Goal: Find specific page/section: Find specific page/section

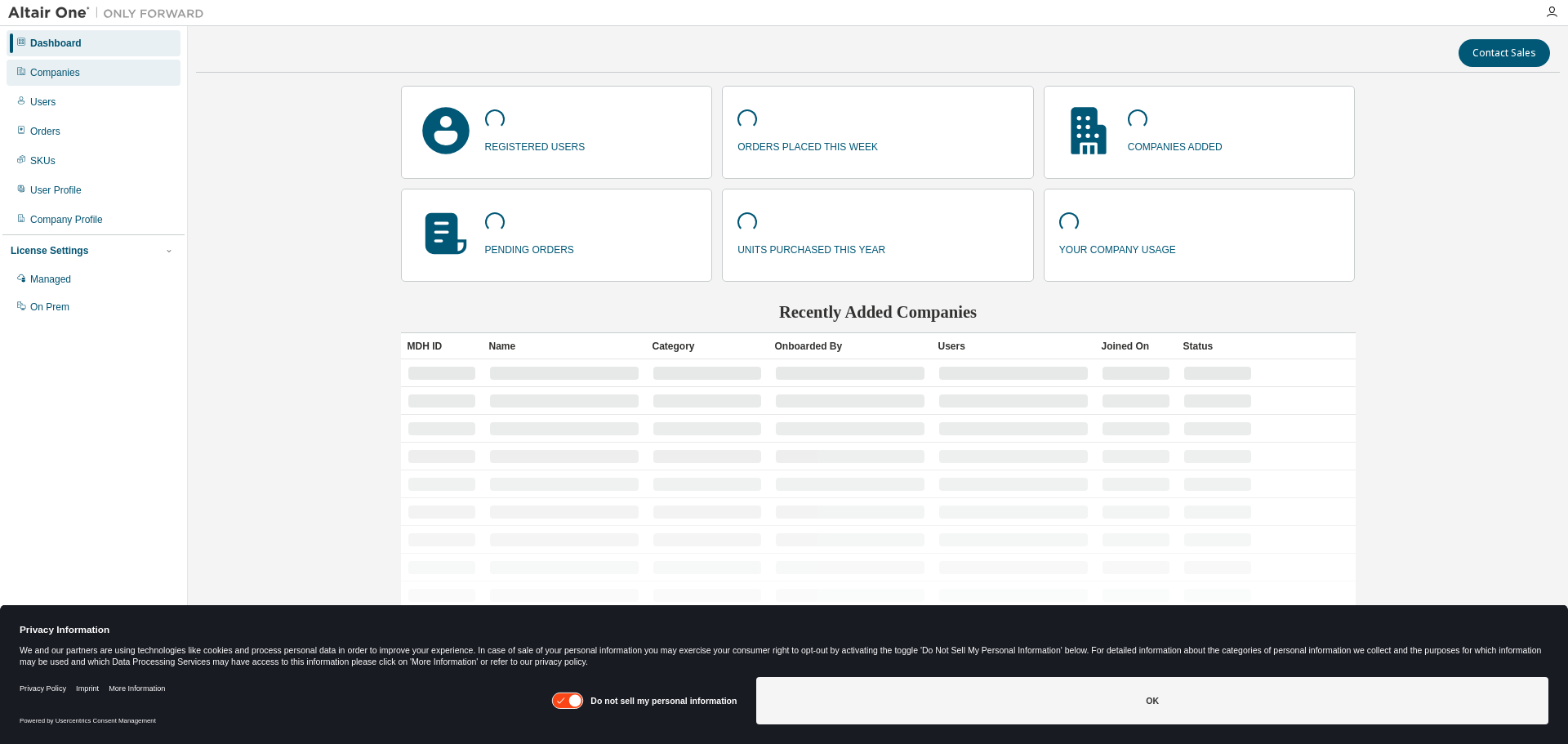
click at [58, 68] on div "Companies" at bounding box center [55, 73] width 50 height 13
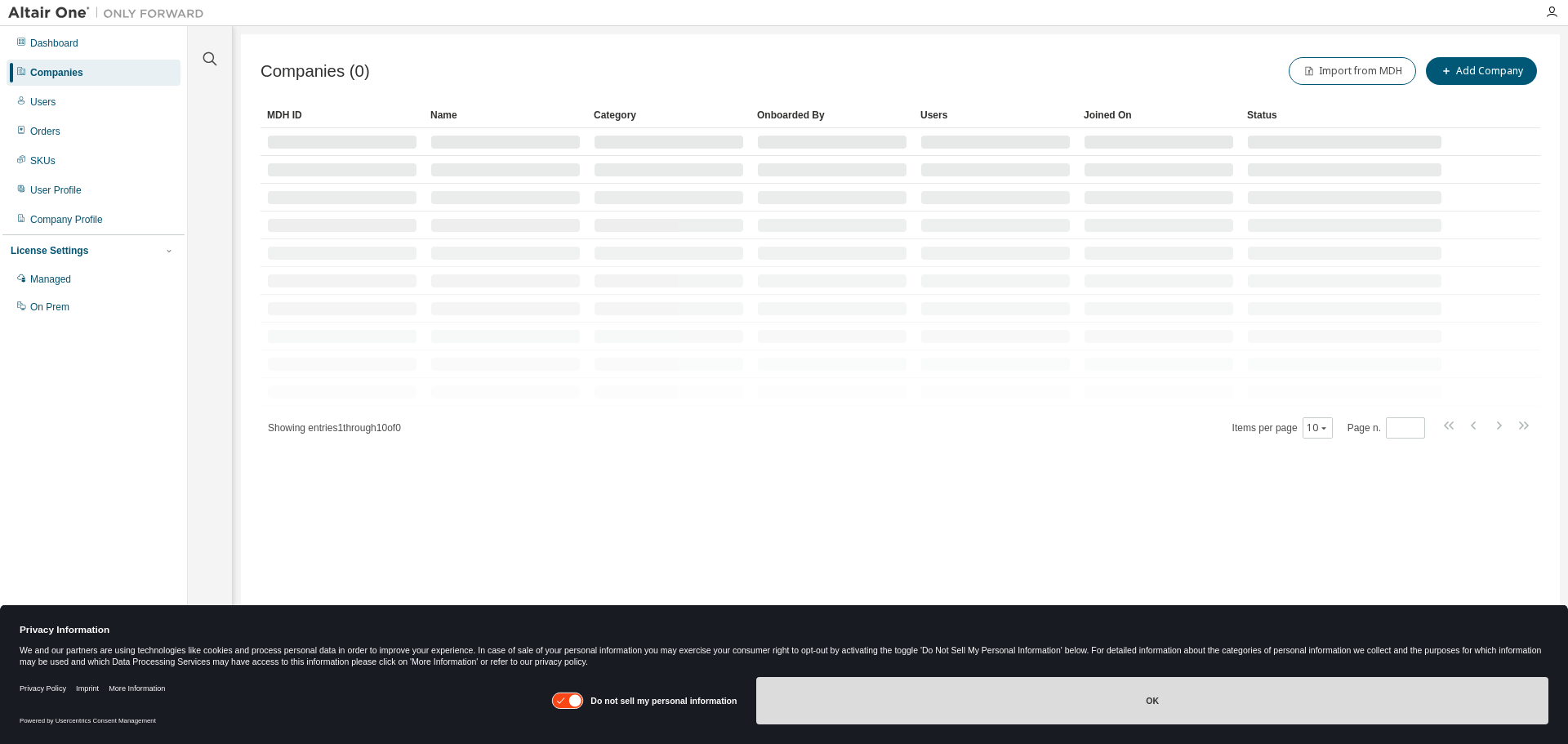
click at [1152, 704] on button "OK" at bounding box center [1152, 701] width 792 height 48
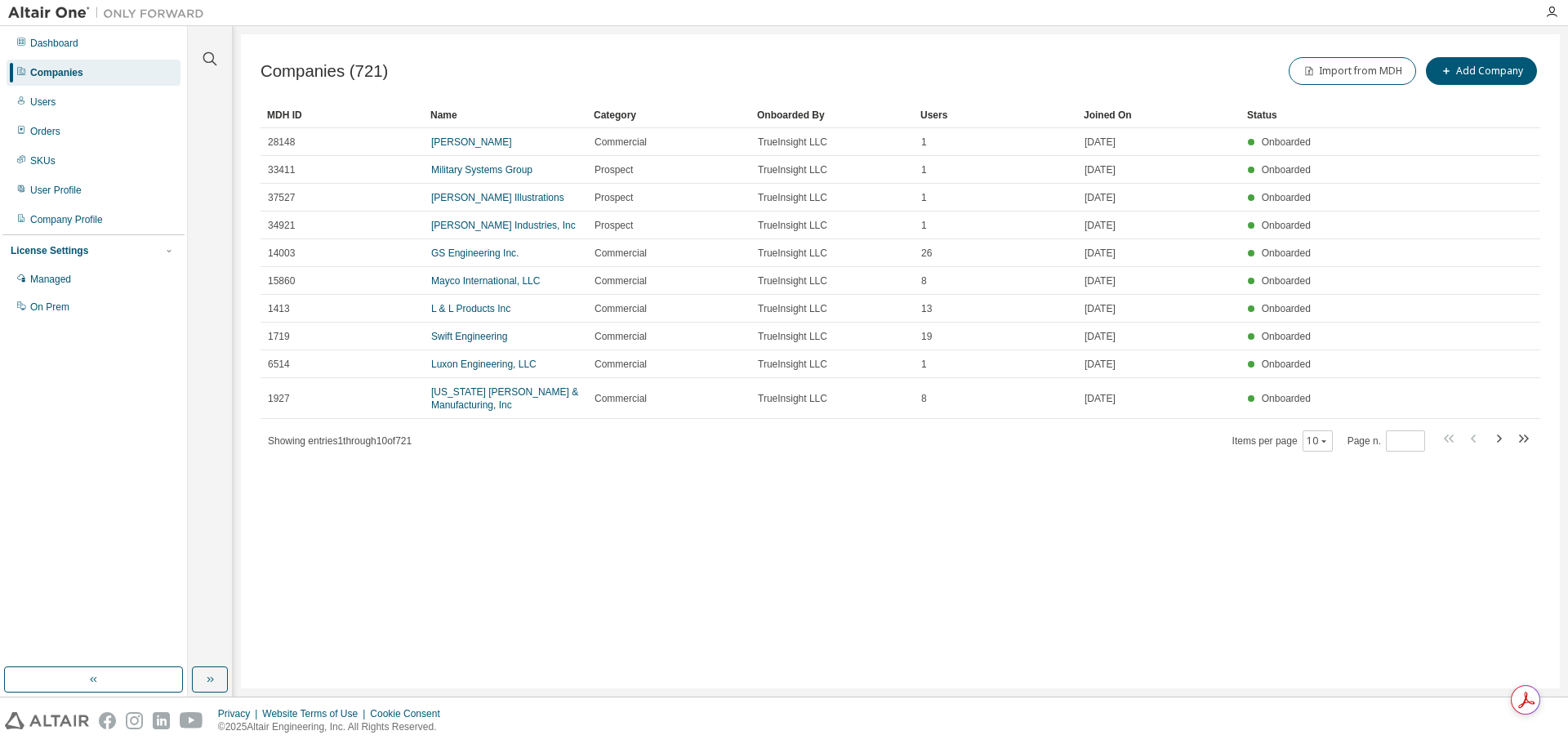
click at [1560, 15] on div at bounding box center [1551, 13] width 33 height 13
click at [80, 76] on div "Companies" at bounding box center [57, 73] width 53 height 13
click at [203, 63] on icon "button" at bounding box center [210, 58] width 19 height 19
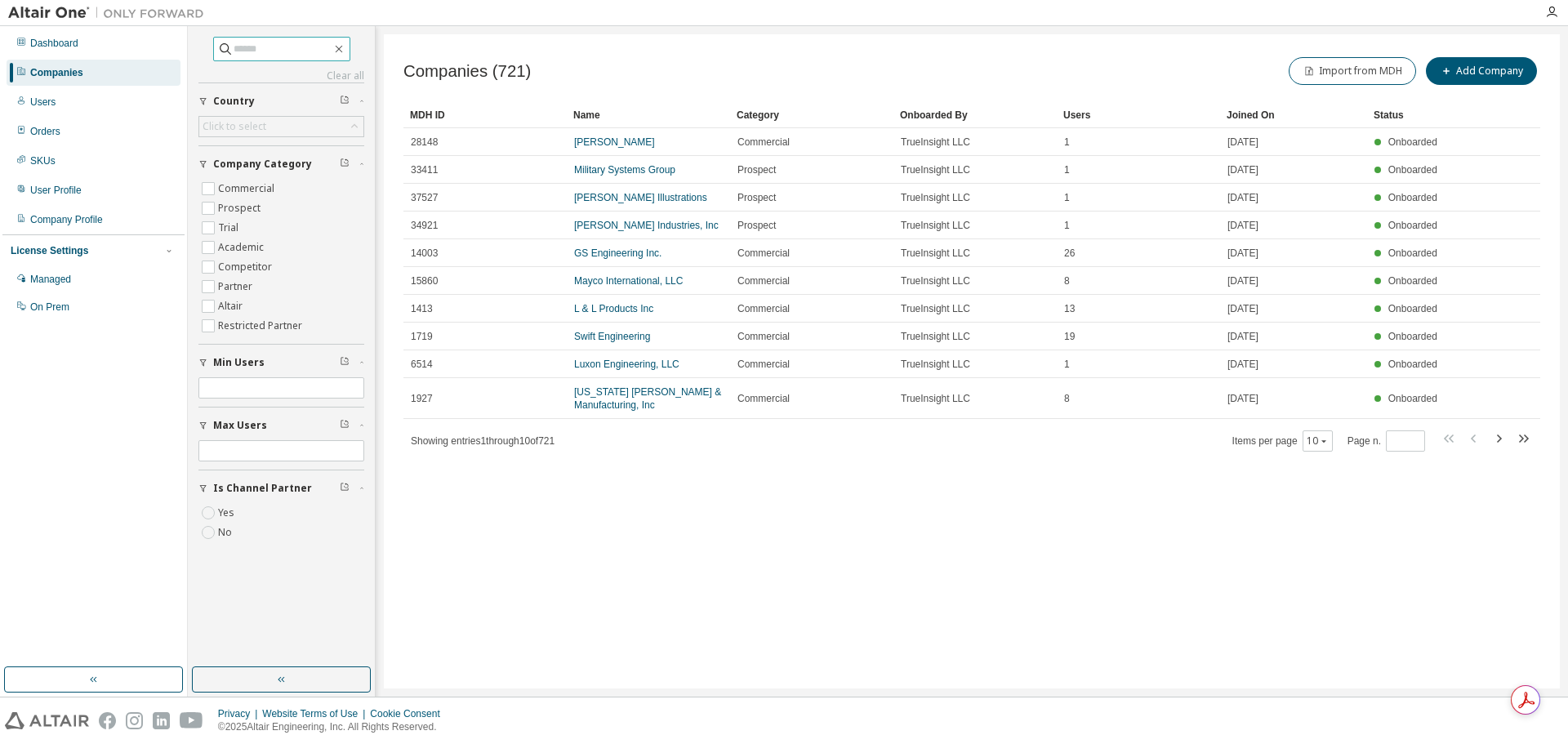
click at [263, 49] on input "text" at bounding box center [282, 49] width 98 height 17
type input "**********"
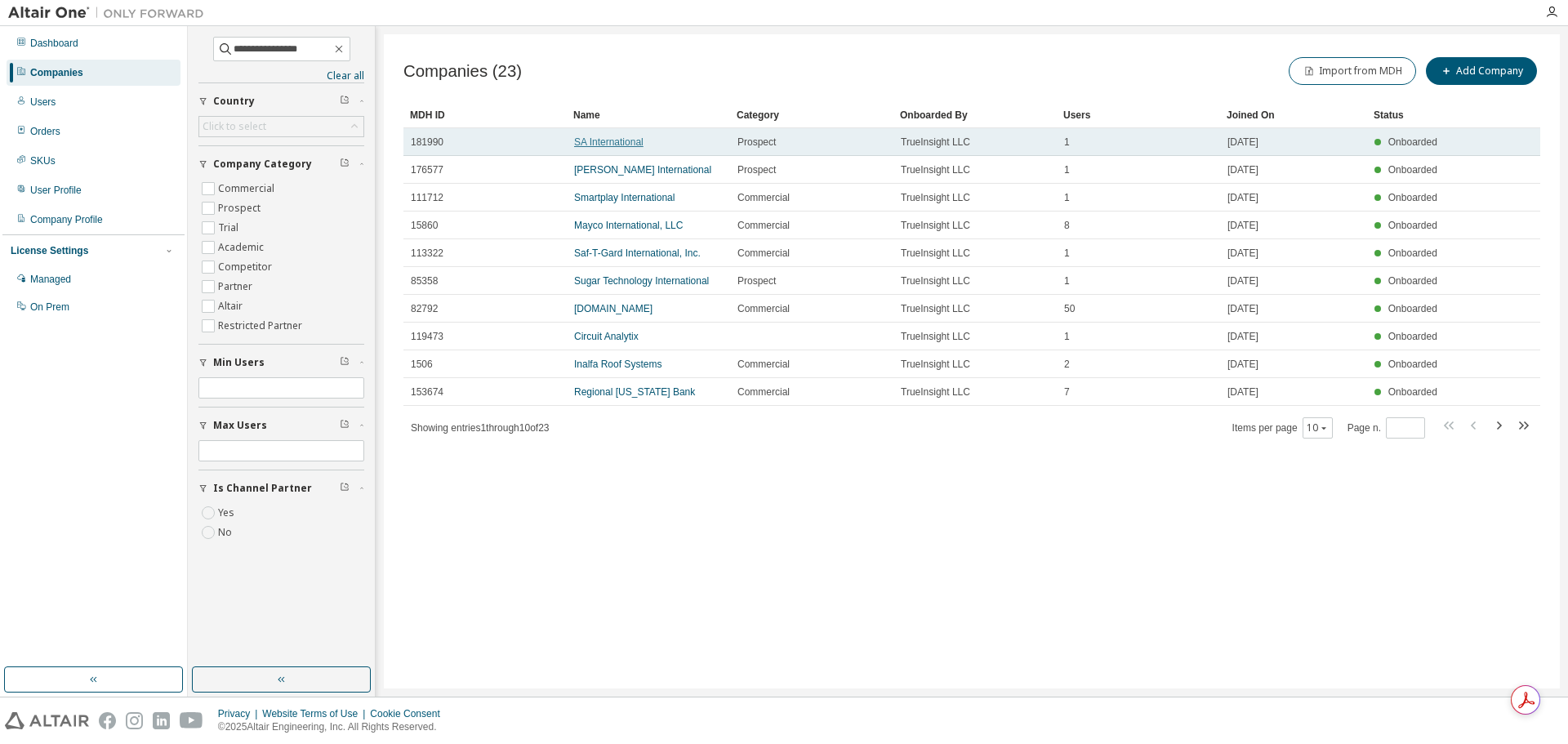
click at [620, 142] on link "SA International" at bounding box center [609, 142] width 69 height 12
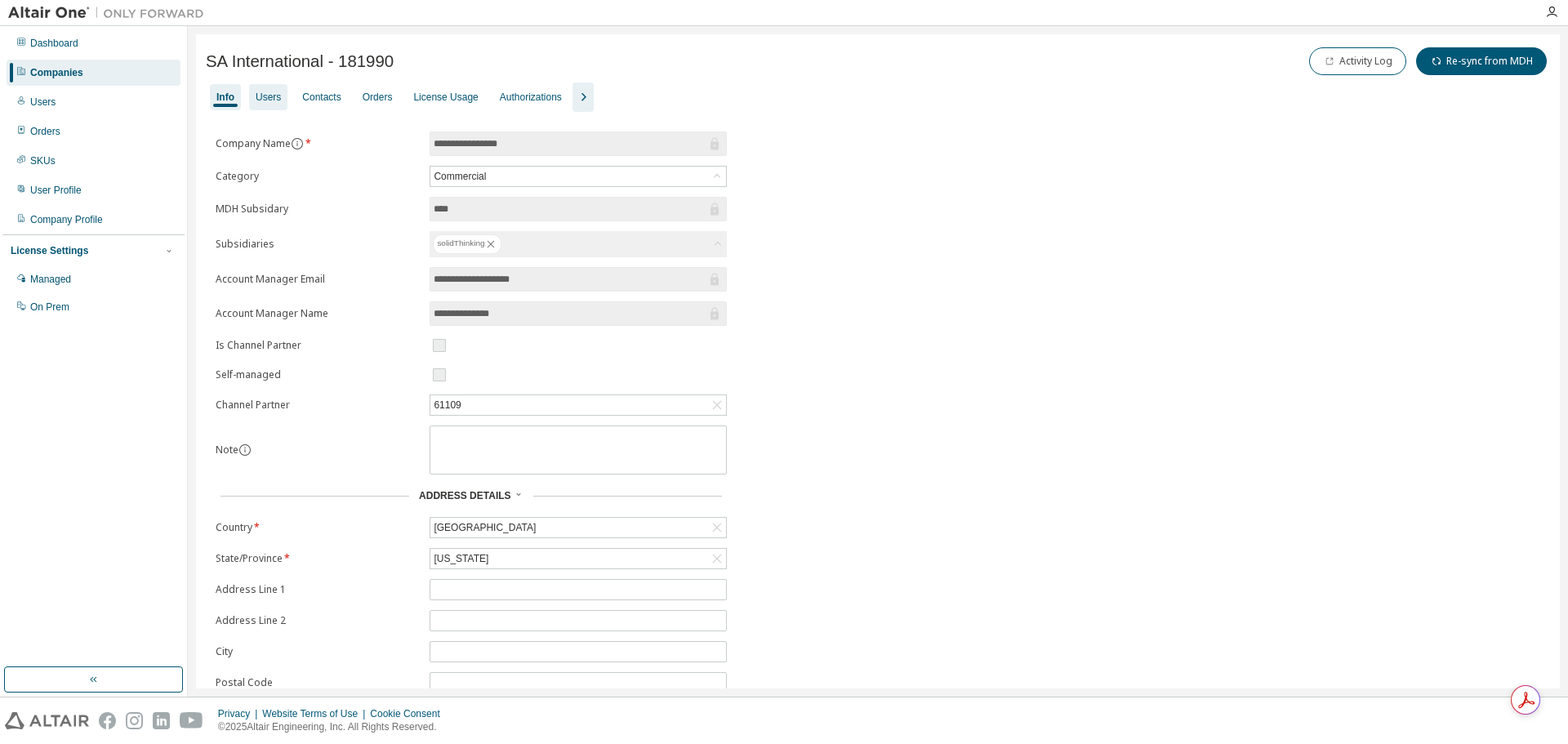
click at [275, 94] on div "Users" at bounding box center [268, 98] width 25 height 13
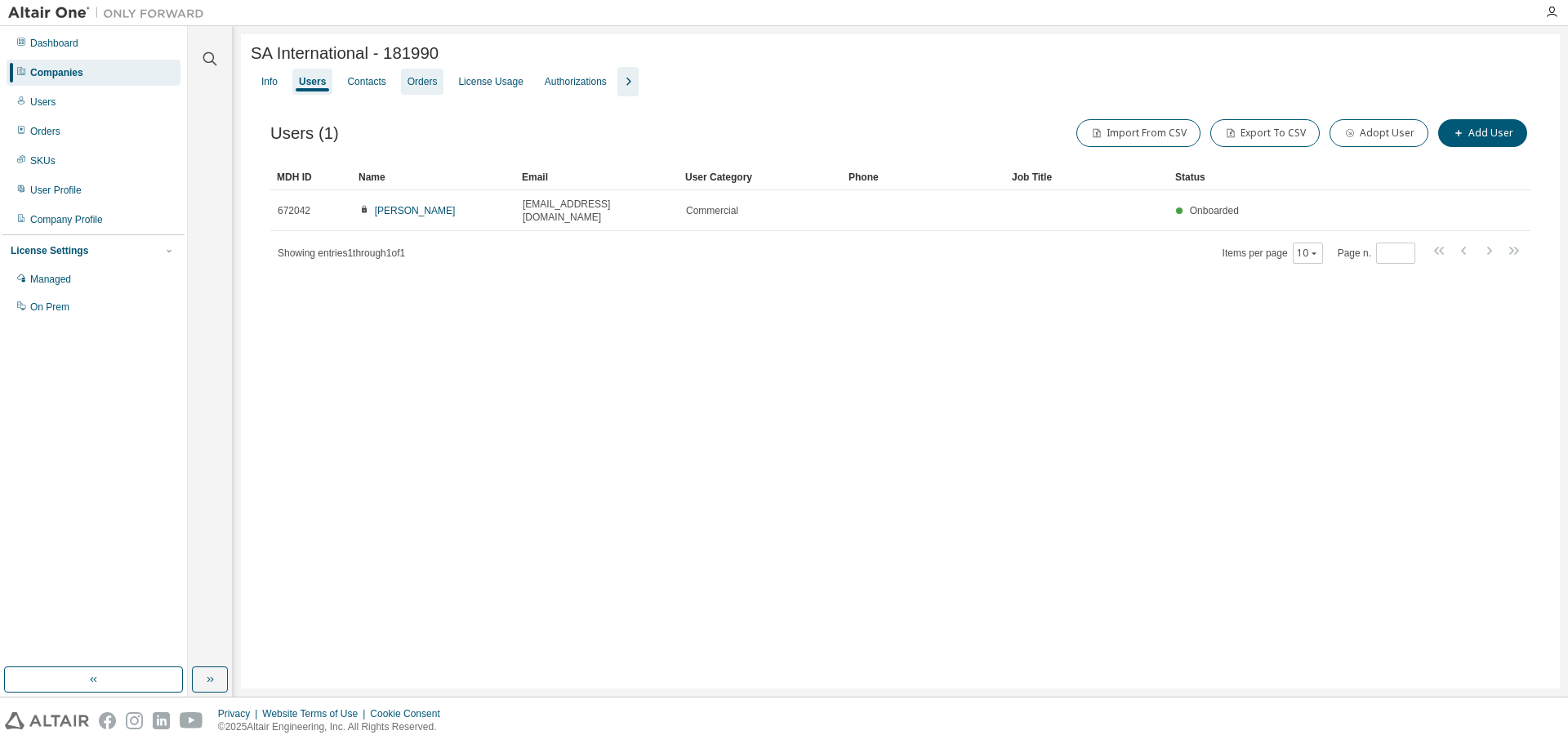
click at [412, 79] on div "Orders" at bounding box center [422, 82] width 30 height 13
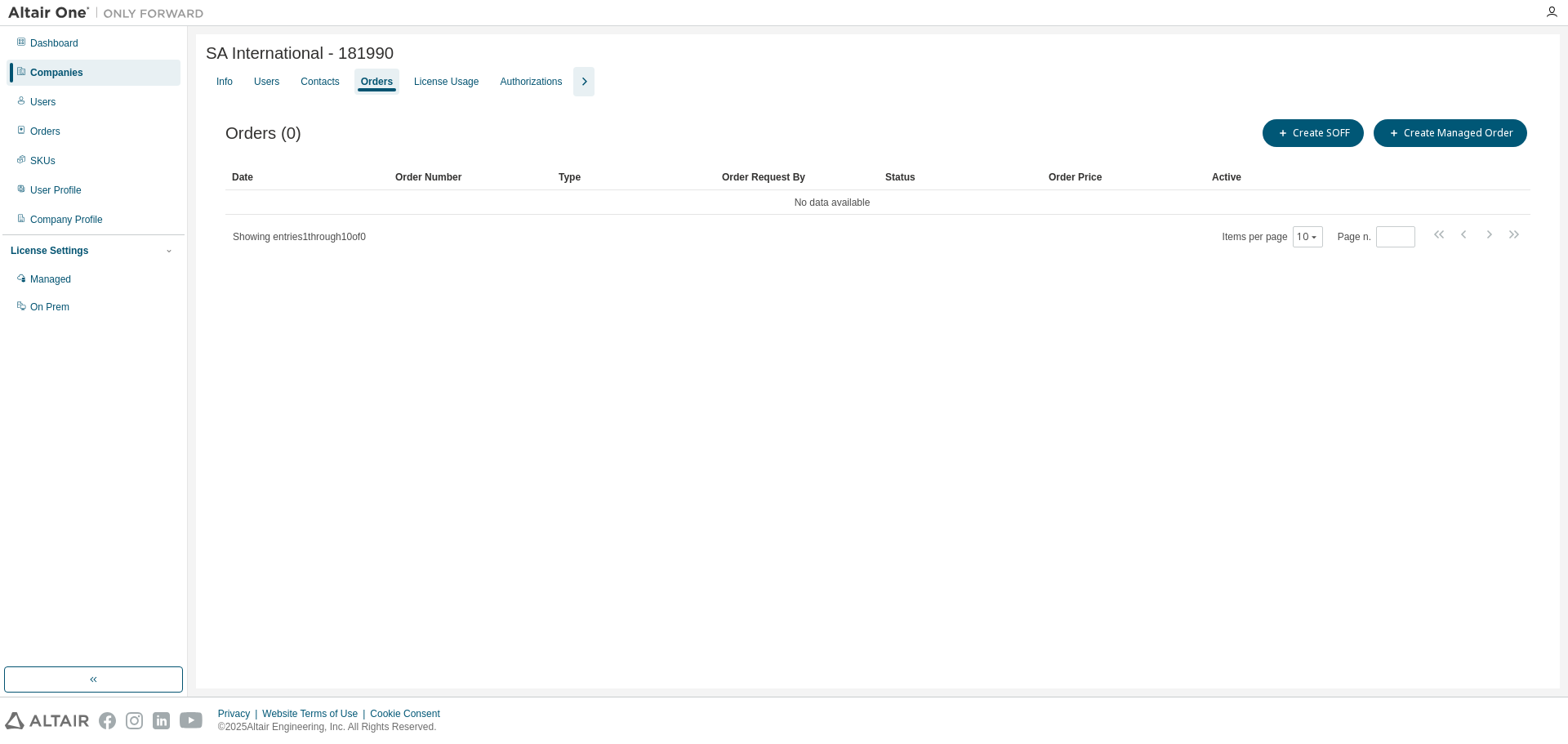
click at [352, 90] on div "Info Users Contacts Orders License Usage Authorizations" at bounding box center [878, 81] width 1344 height 29
click at [336, 89] on div "Contacts" at bounding box center [320, 82] width 38 height 13
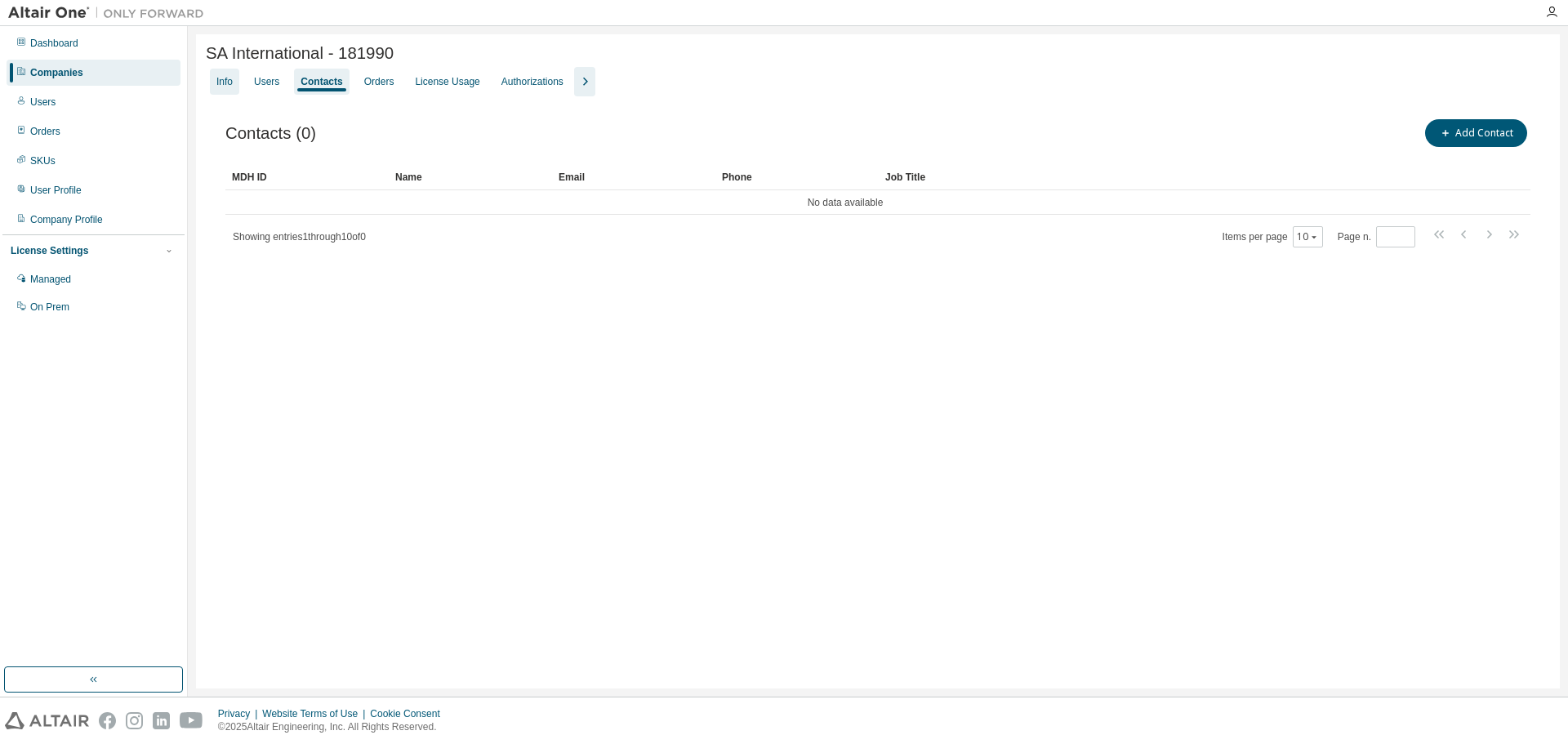
click at [236, 94] on div "Info" at bounding box center [224, 81] width 29 height 26
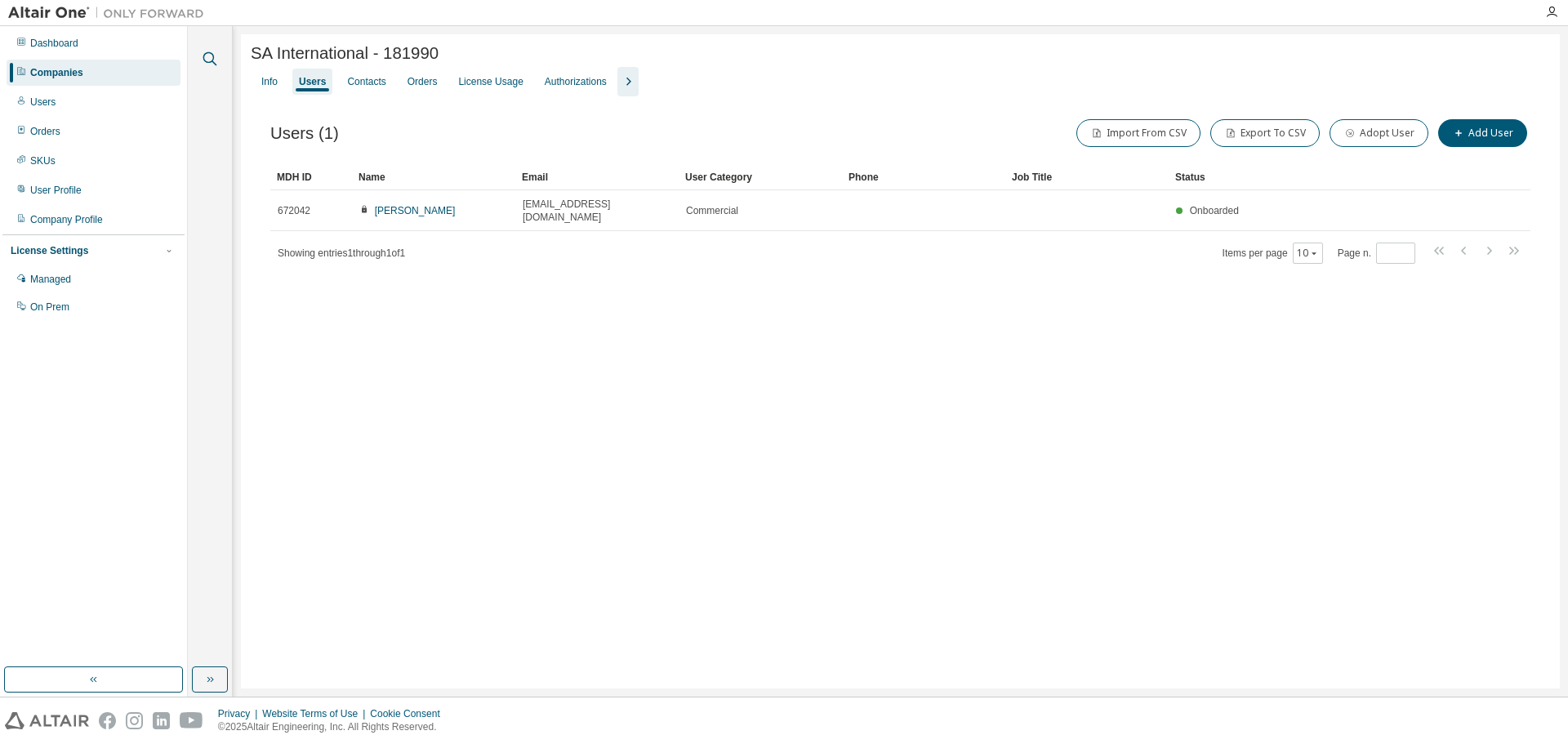
click at [205, 57] on icon "button" at bounding box center [210, 58] width 19 height 19
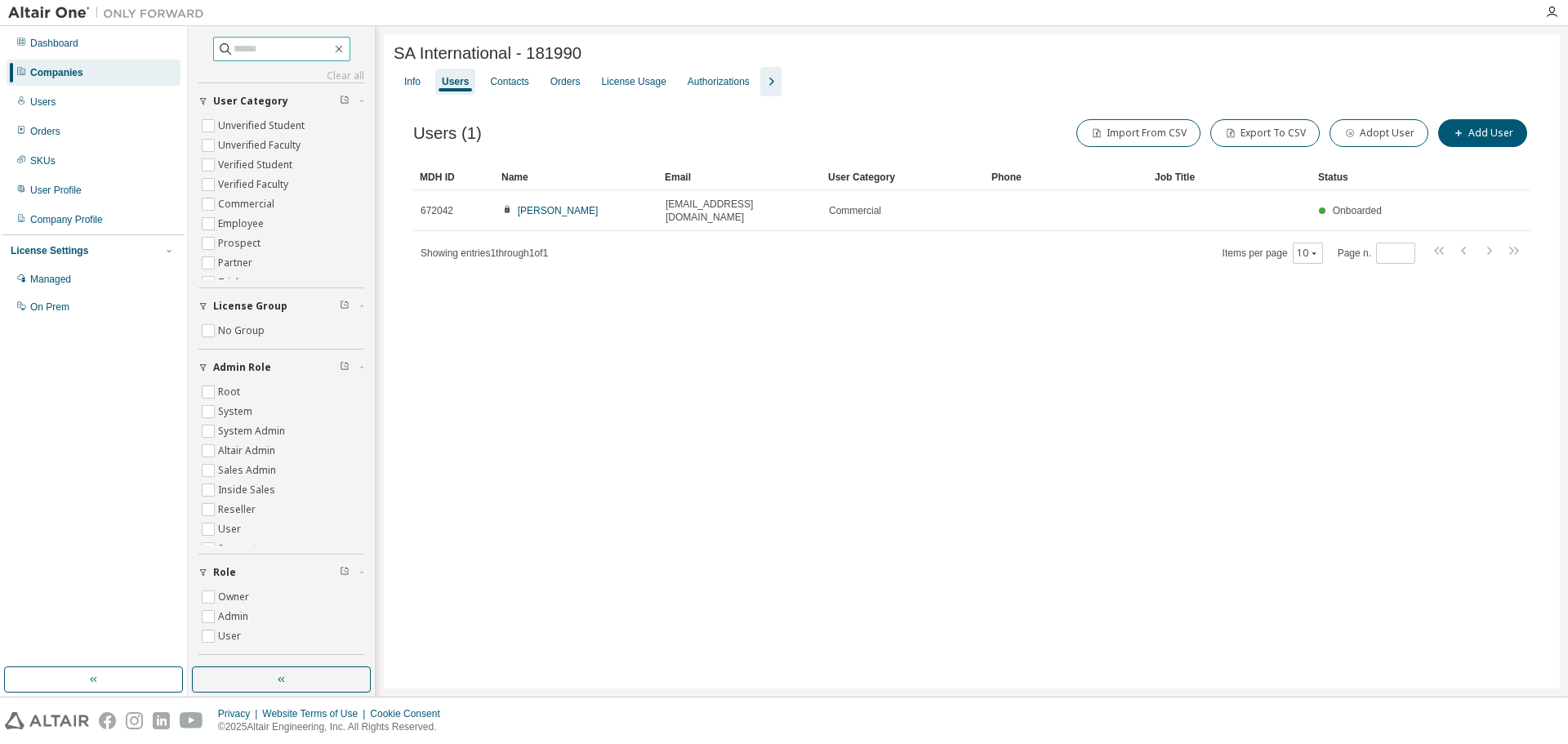
click at [281, 44] on input "text" at bounding box center [282, 49] width 98 height 17
type input "**********"
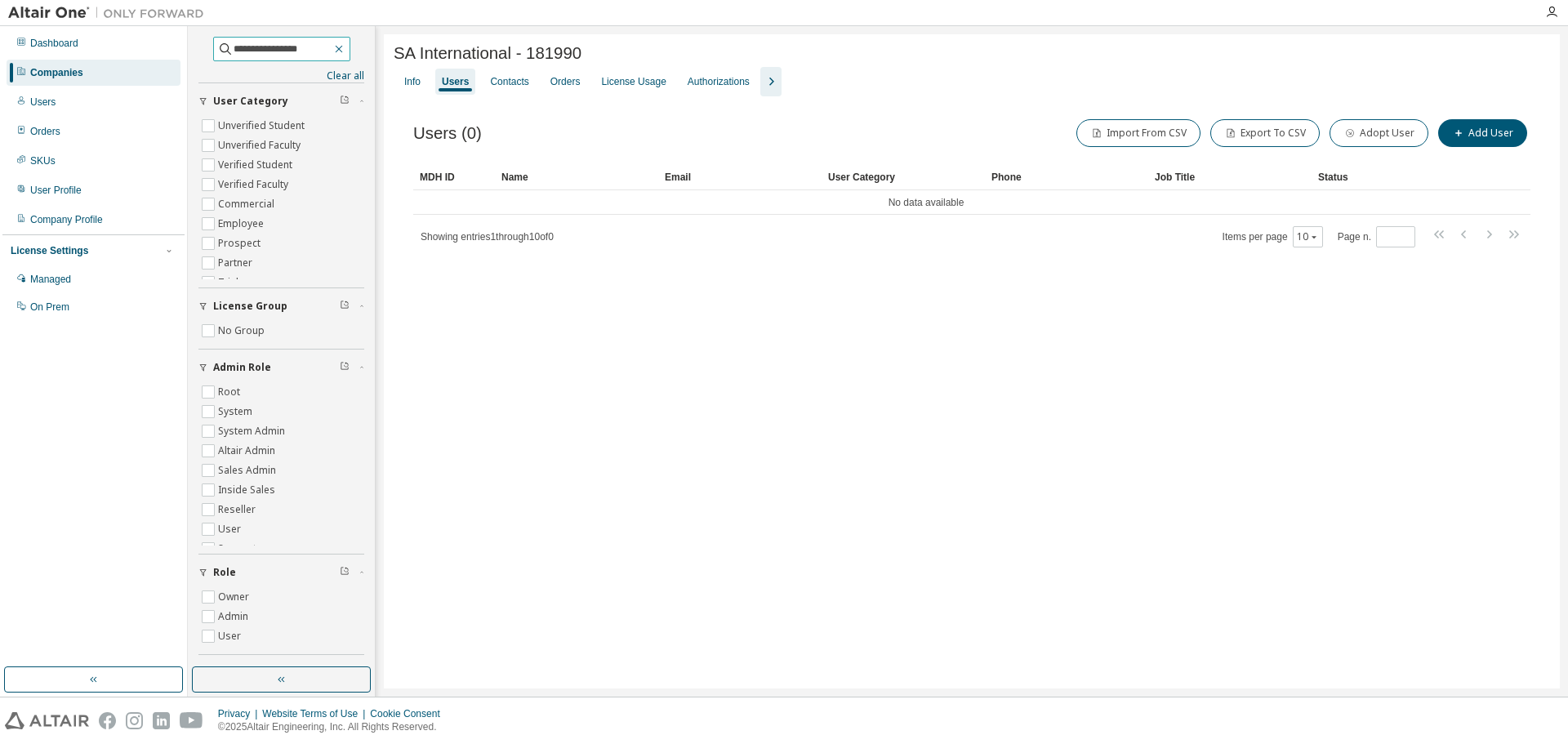
click at [346, 44] on icon "button" at bounding box center [339, 49] width 13 height 13
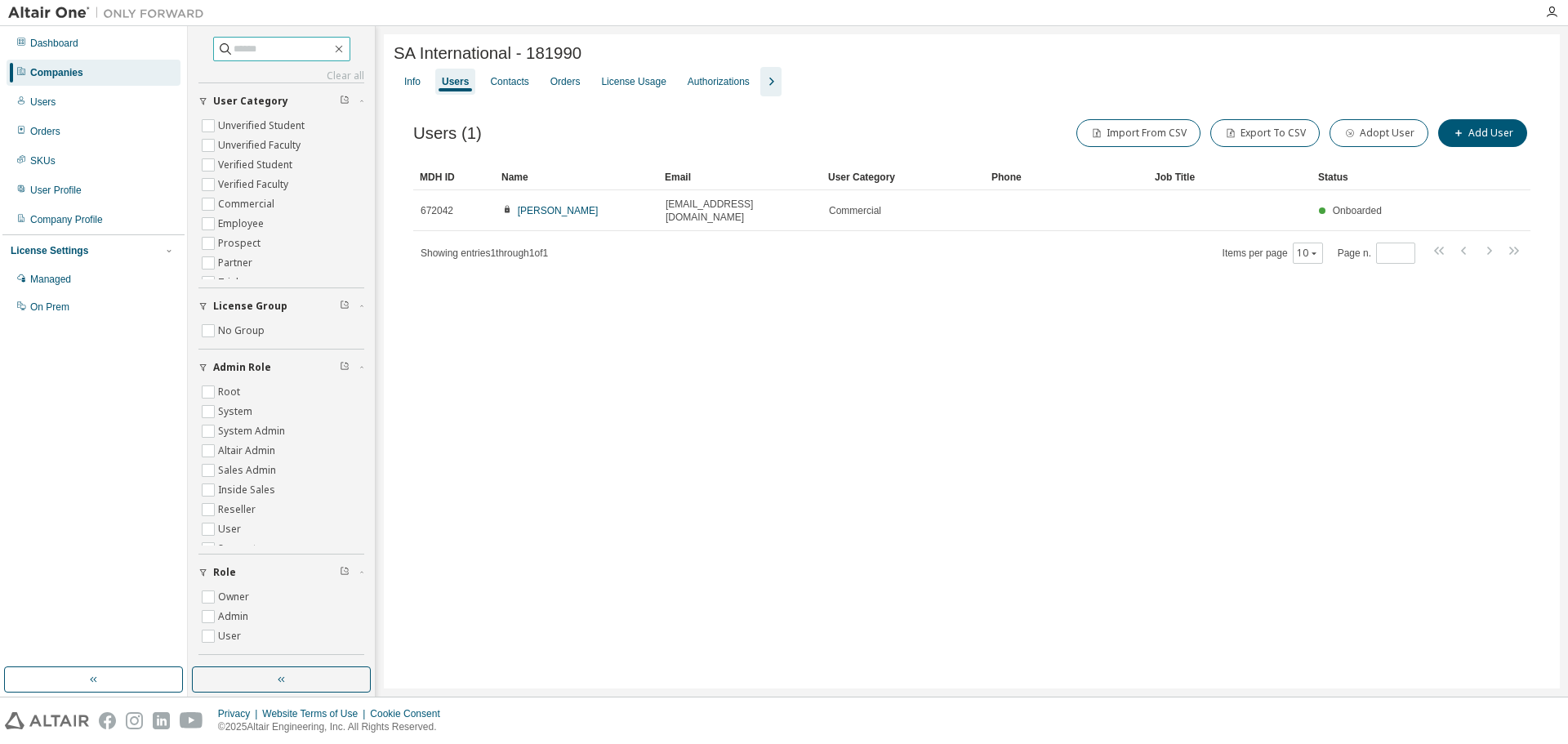
drag, startPoint x: 1047, startPoint y: 90, endPoint x: 1034, endPoint y: 85, distance: 13.9
click at [41, 71] on div "Companies" at bounding box center [57, 73] width 53 height 13
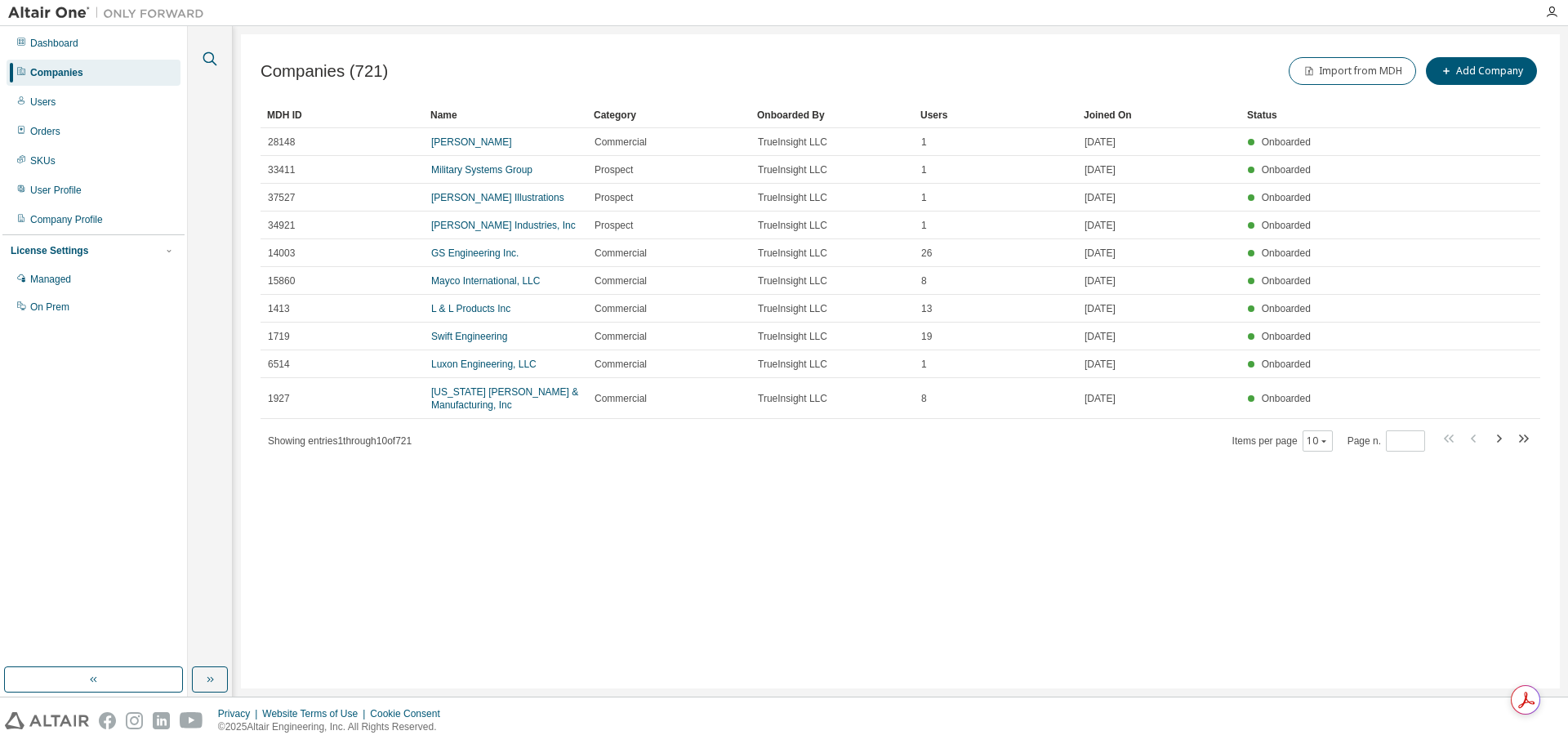
click at [215, 61] on icon "button" at bounding box center [210, 58] width 19 height 19
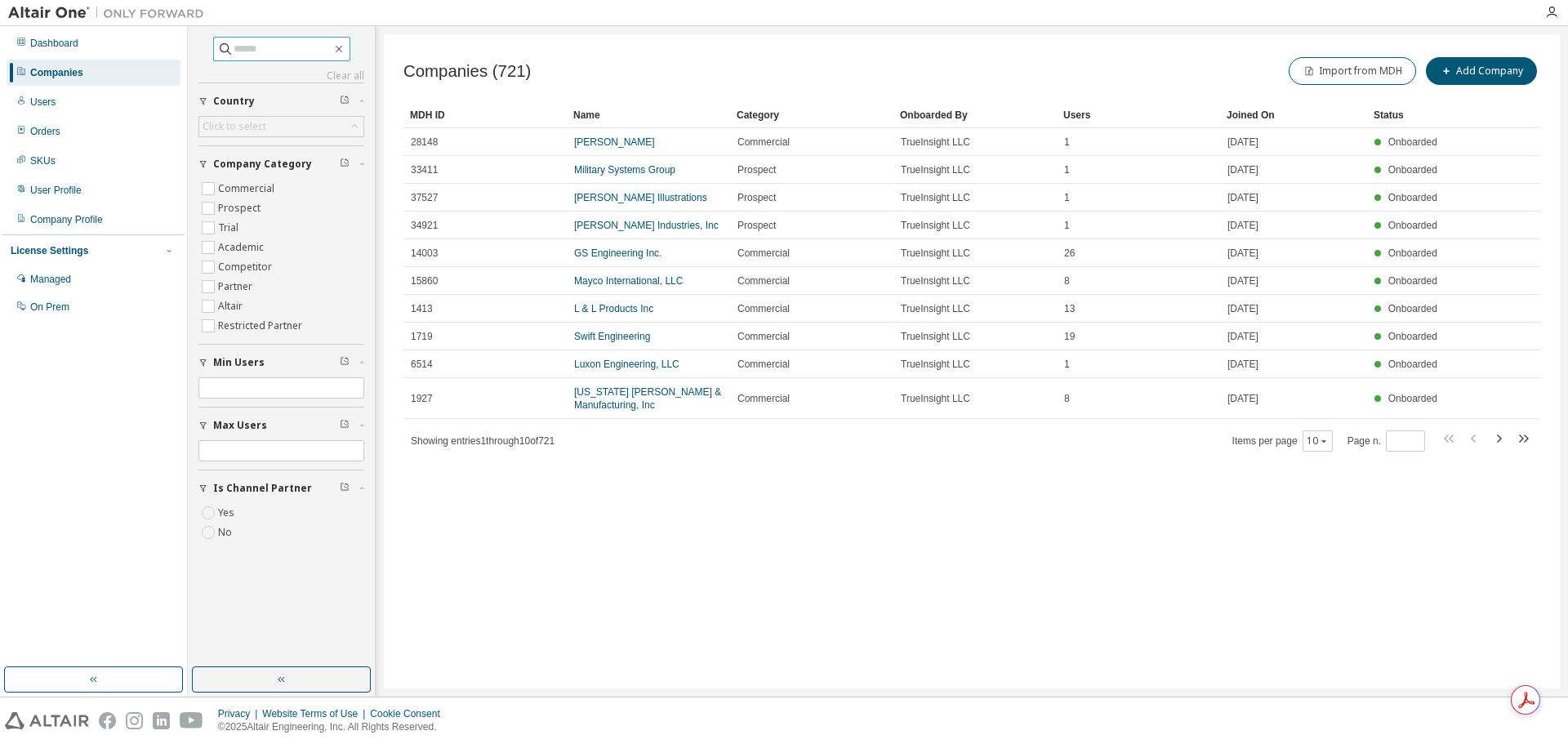
click at [260, 46] on input "text" at bounding box center [282, 49] width 98 height 17
type input "**********"
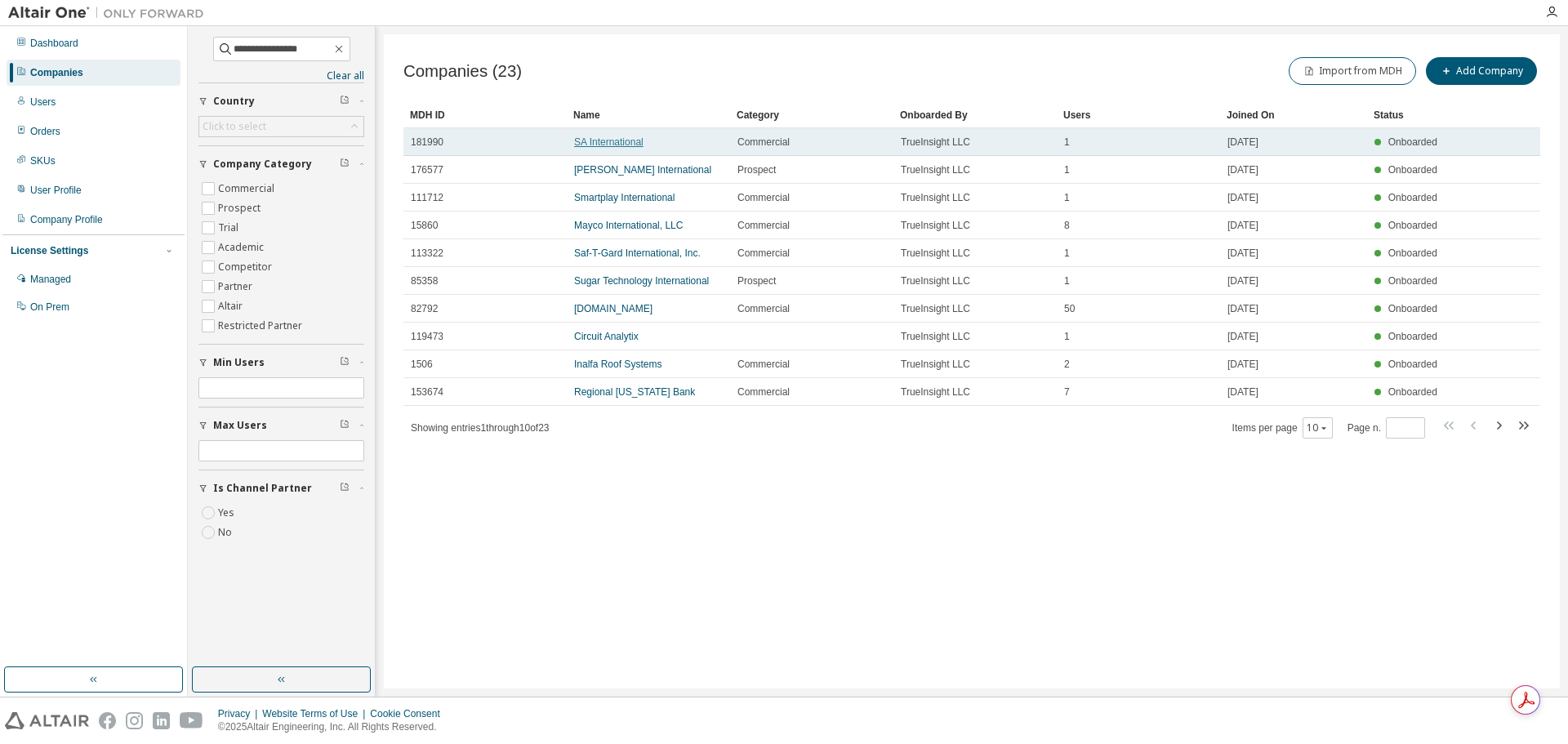
click at [641, 141] on link "SA International" at bounding box center [609, 142] width 69 height 12
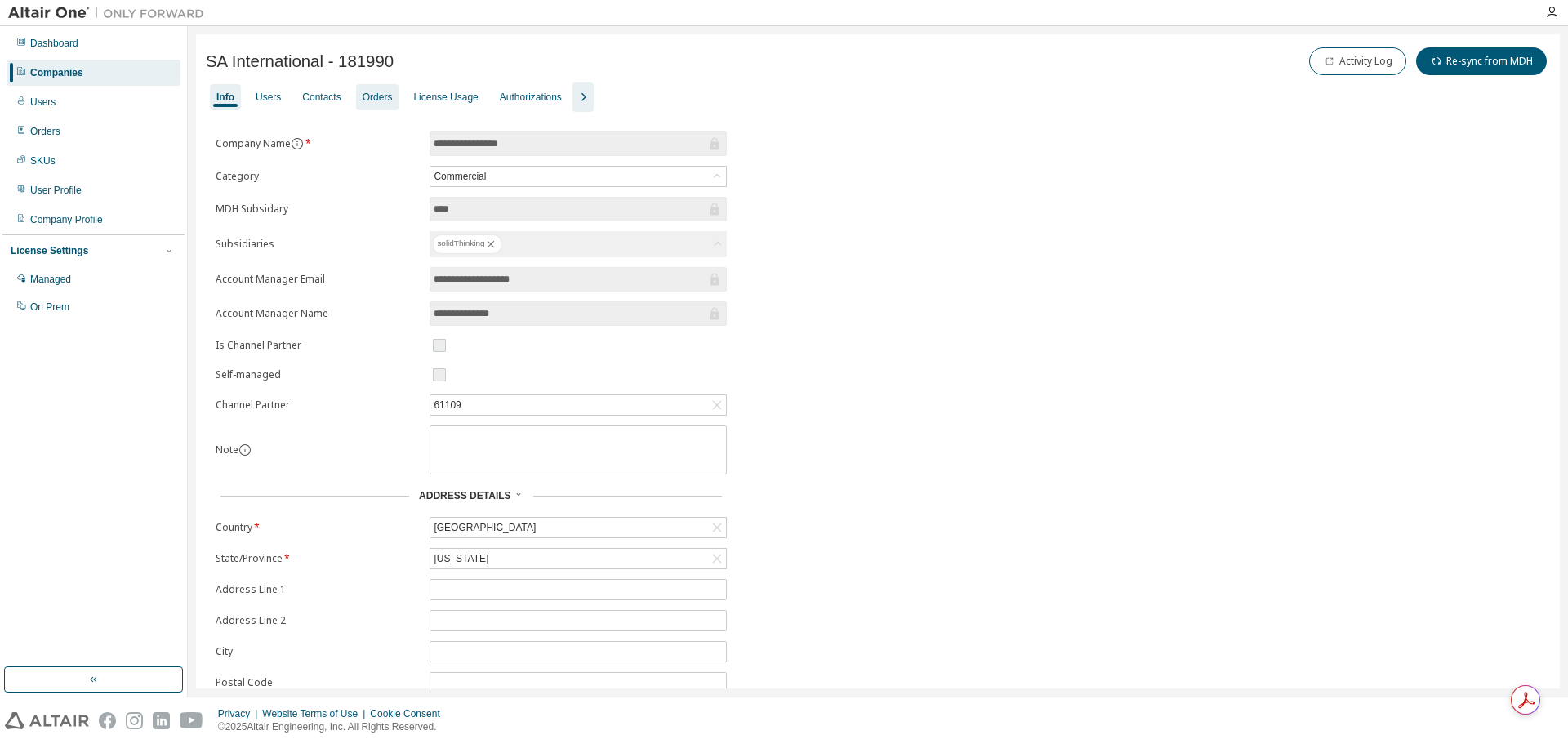
click at [388, 93] on div "Orders" at bounding box center [377, 98] width 30 height 13
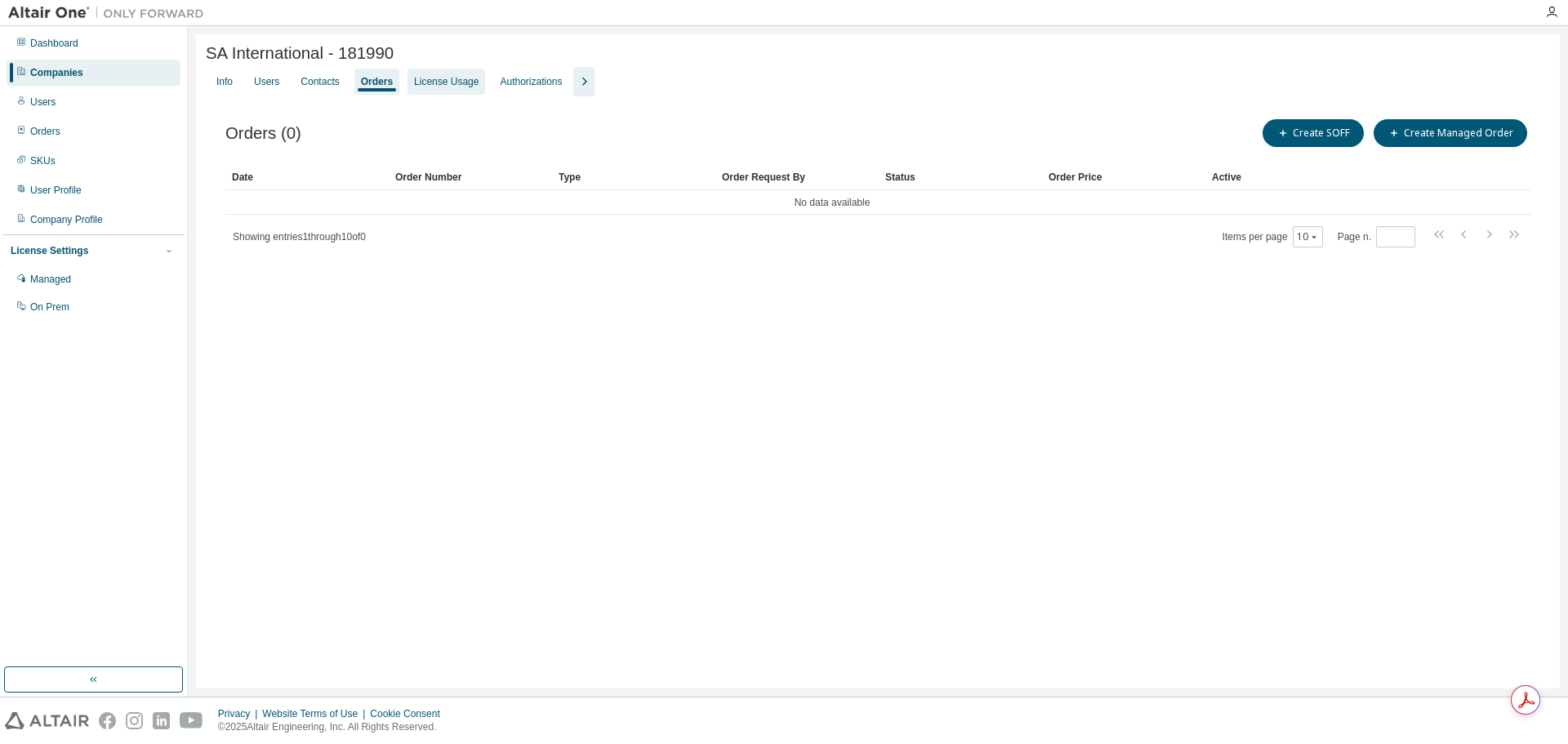
click at [448, 89] on div "License Usage" at bounding box center [446, 82] width 64 height 13
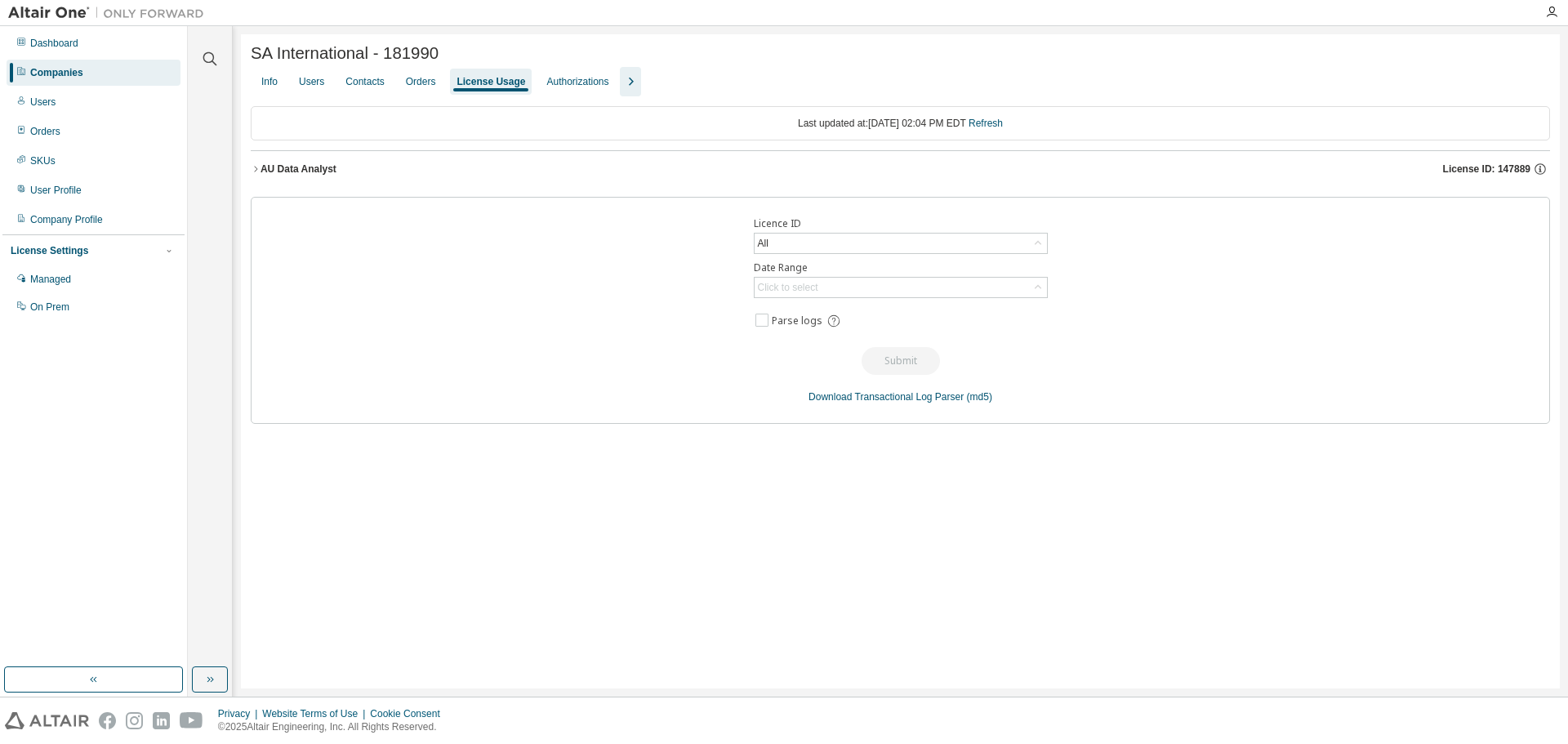
click at [255, 174] on icon "button" at bounding box center [255, 170] width 10 height 10
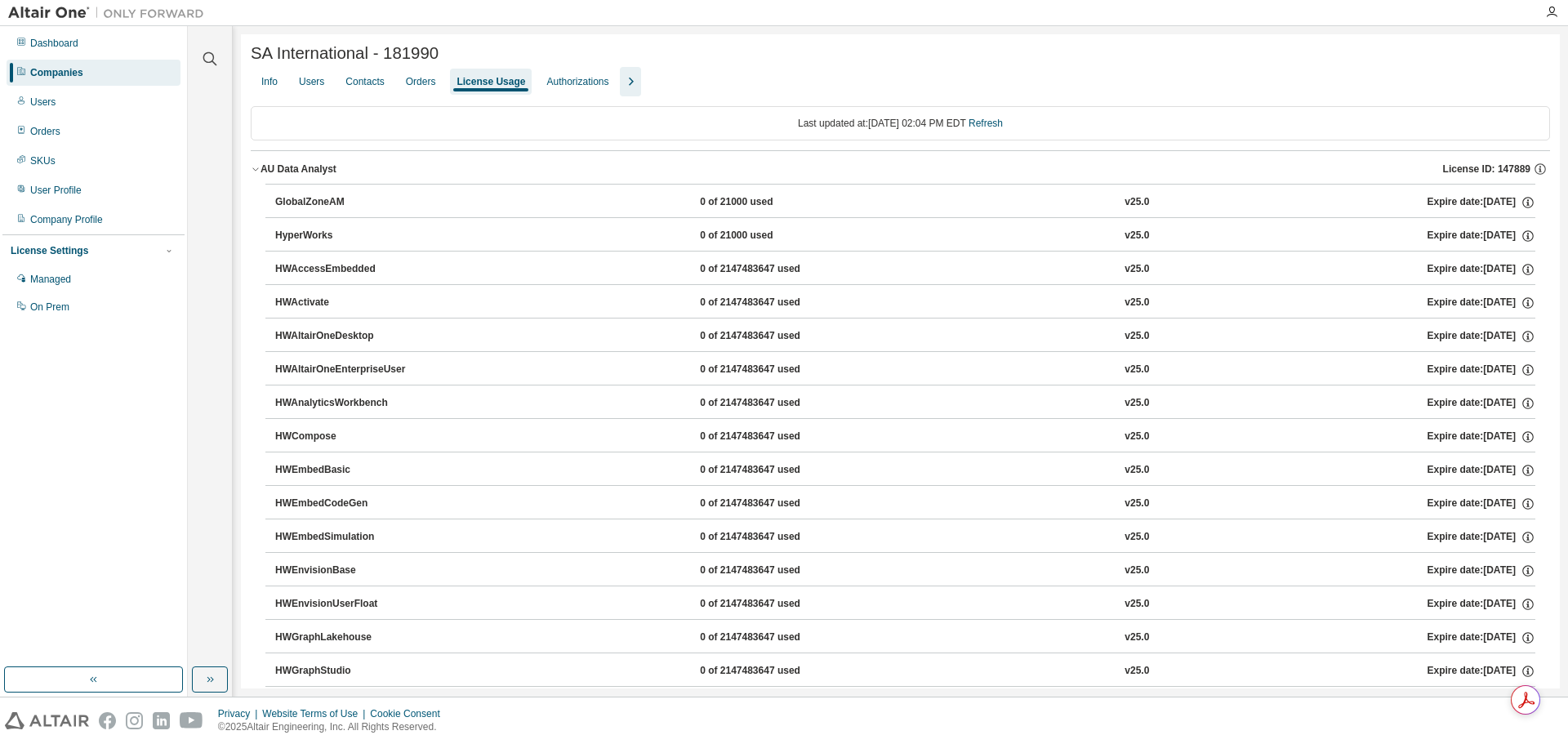
click at [293, 201] on div "GlobalZoneAM" at bounding box center [349, 203] width 147 height 15
click at [309, 204] on div "GlobalZoneAM" at bounding box center [349, 203] width 147 height 15
click at [260, 171] on icon "button" at bounding box center [255, 170] width 10 height 10
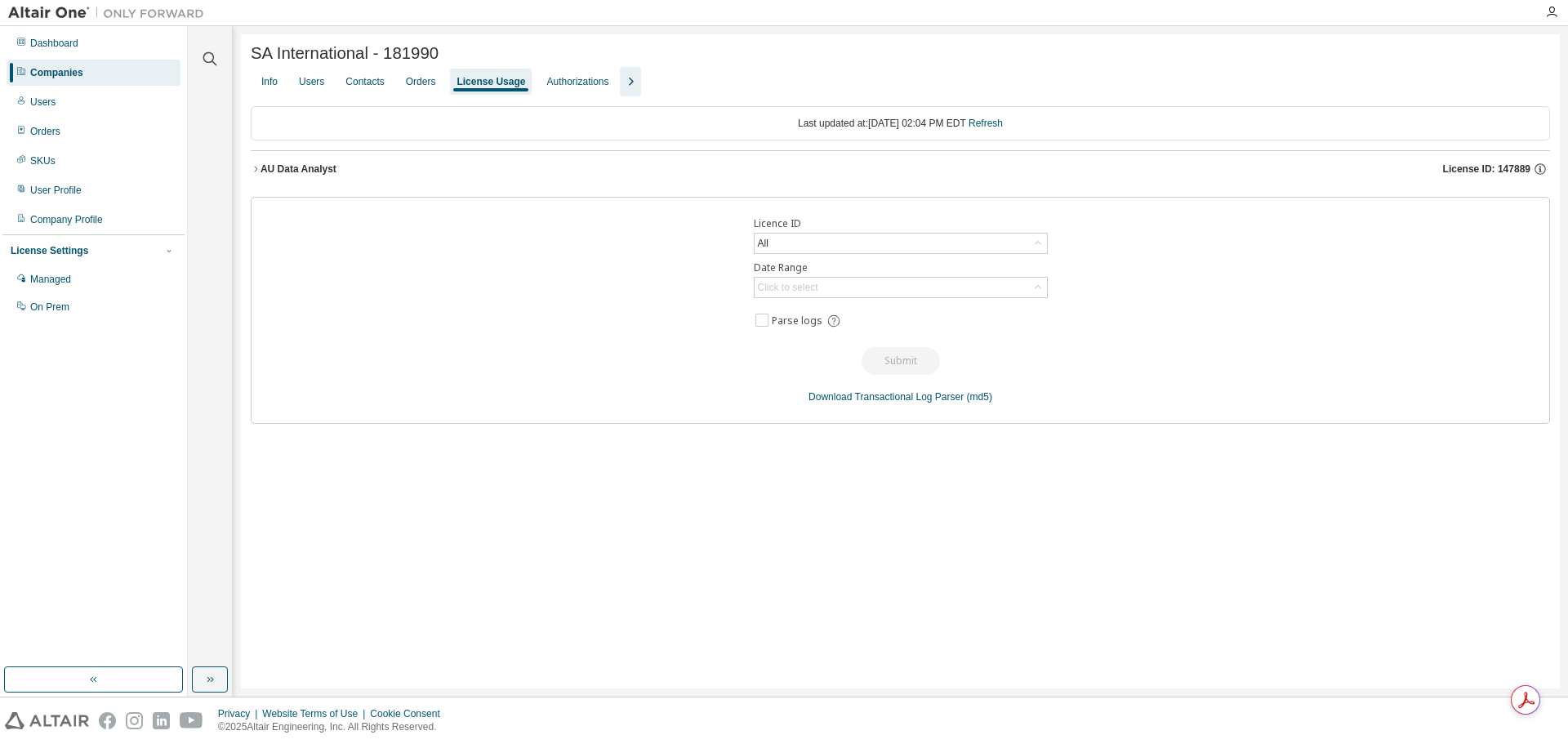
click at [260, 171] on icon "button" at bounding box center [255, 170] width 10 height 10
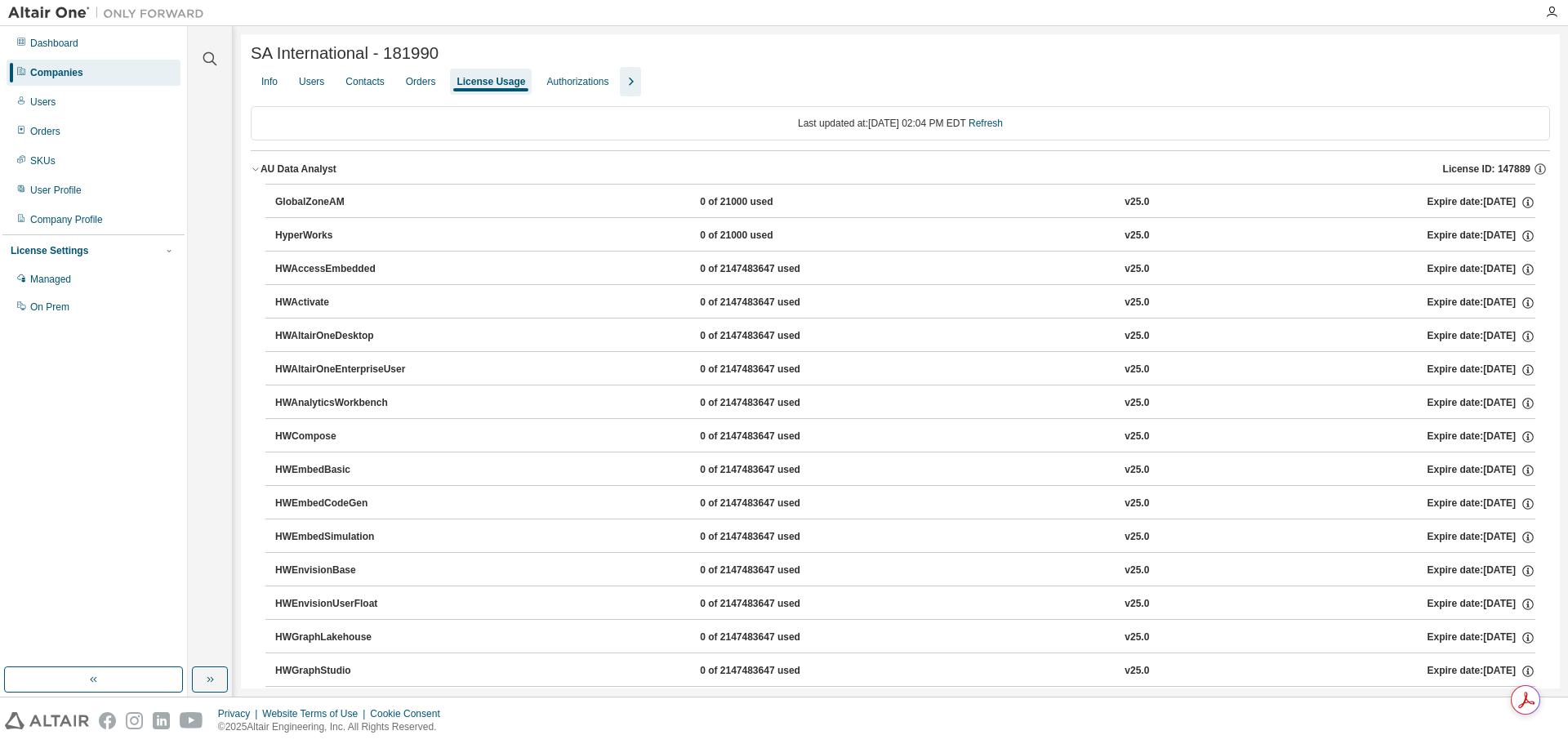
click at [321, 205] on div "GlobalZoneAM" at bounding box center [349, 203] width 147 height 15
click at [1003, 124] on link "Refresh" at bounding box center [985, 124] width 34 height 12
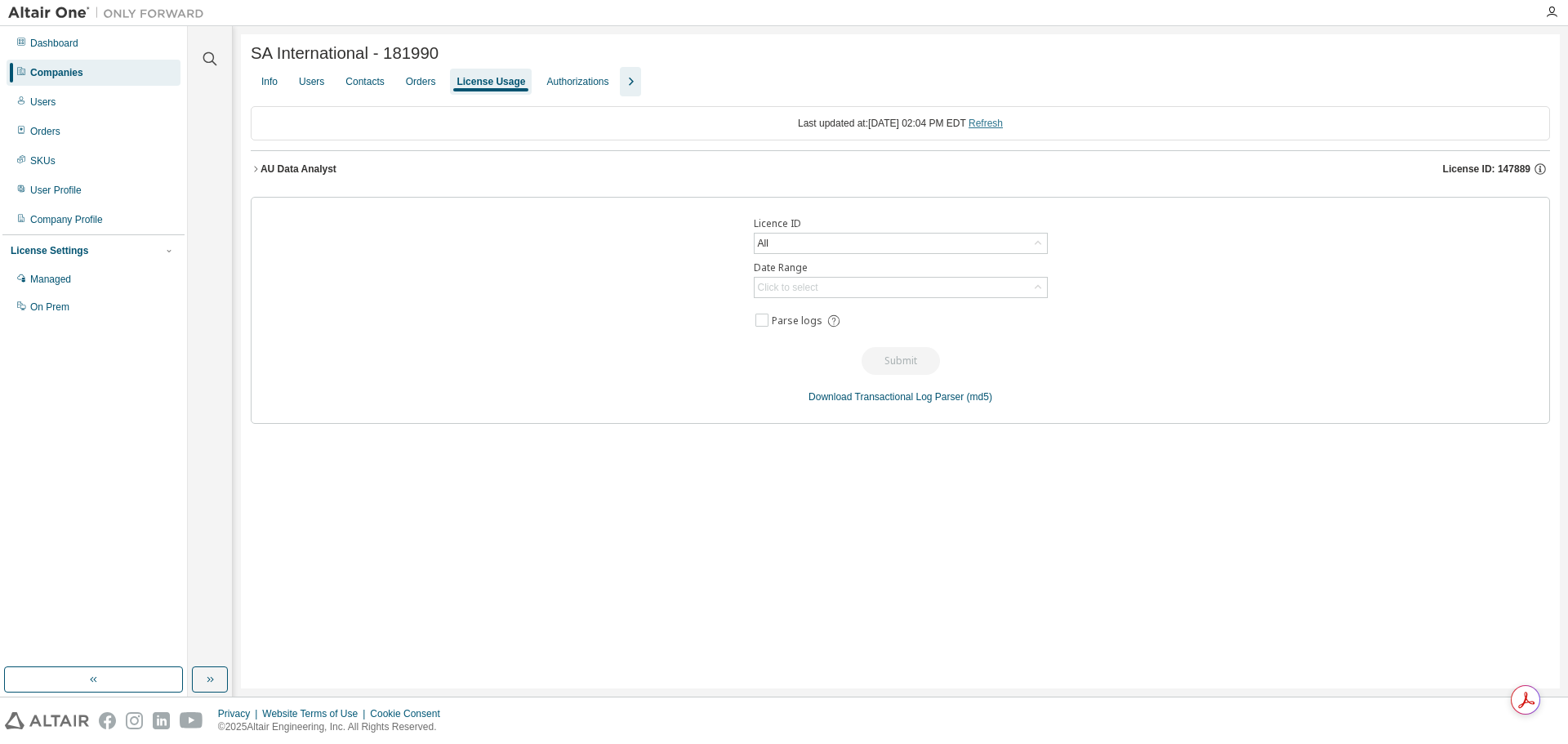
click at [1003, 124] on link "Refresh" at bounding box center [985, 124] width 34 height 12
click at [430, 85] on div "Orders" at bounding box center [421, 82] width 30 height 13
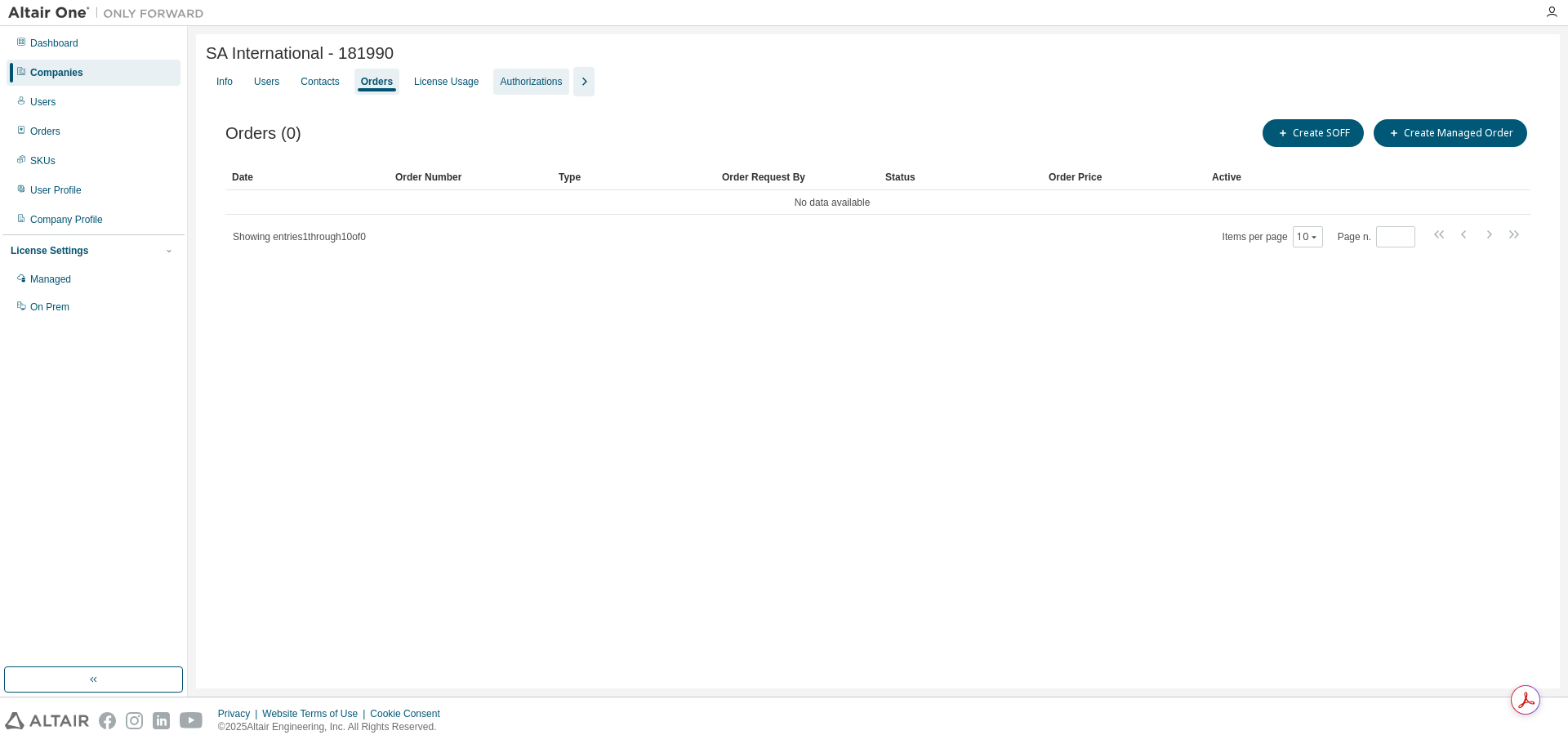
click at [529, 78] on div "Authorizations" at bounding box center [531, 81] width 75 height 26
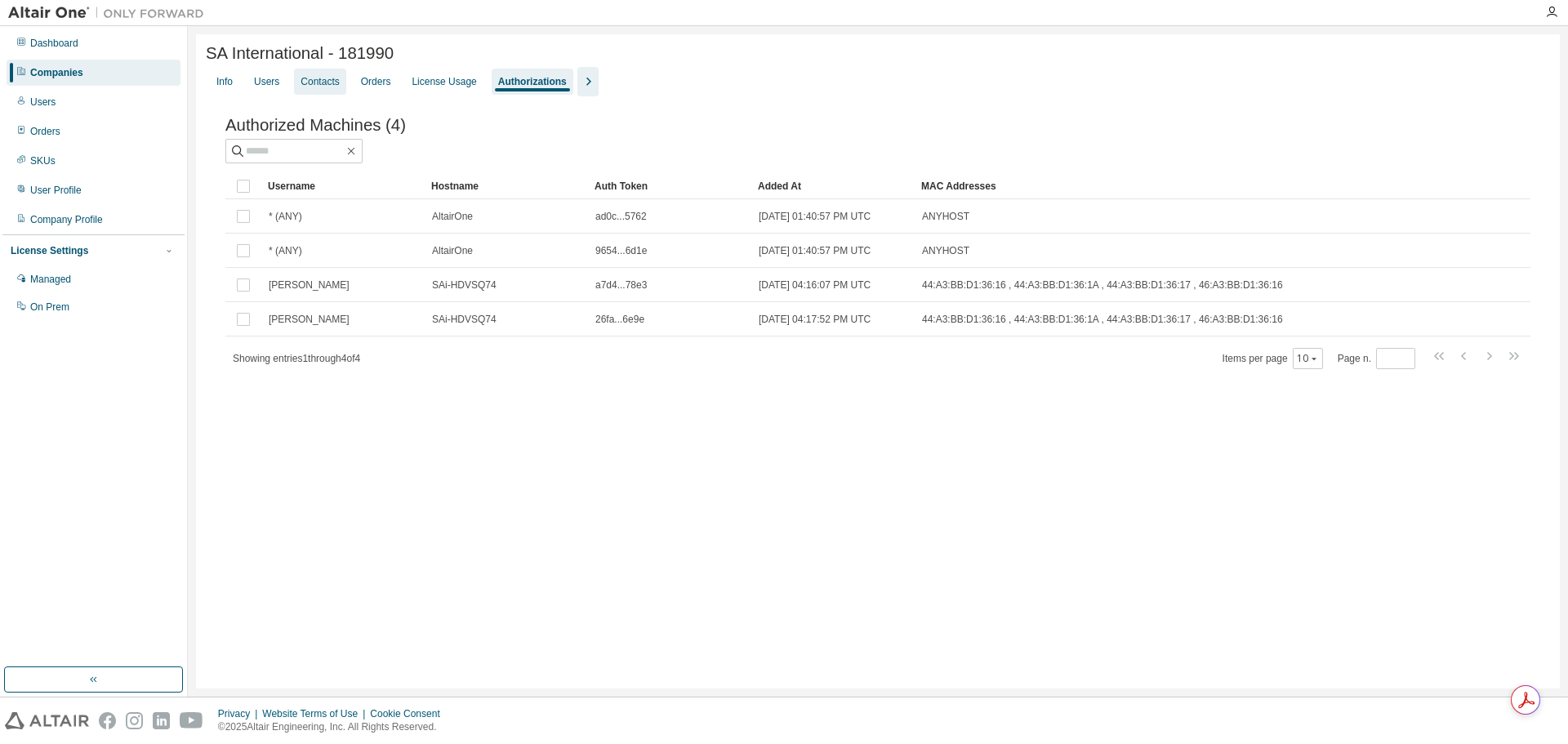
click at [321, 83] on div "Contacts" at bounding box center [320, 82] width 38 height 13
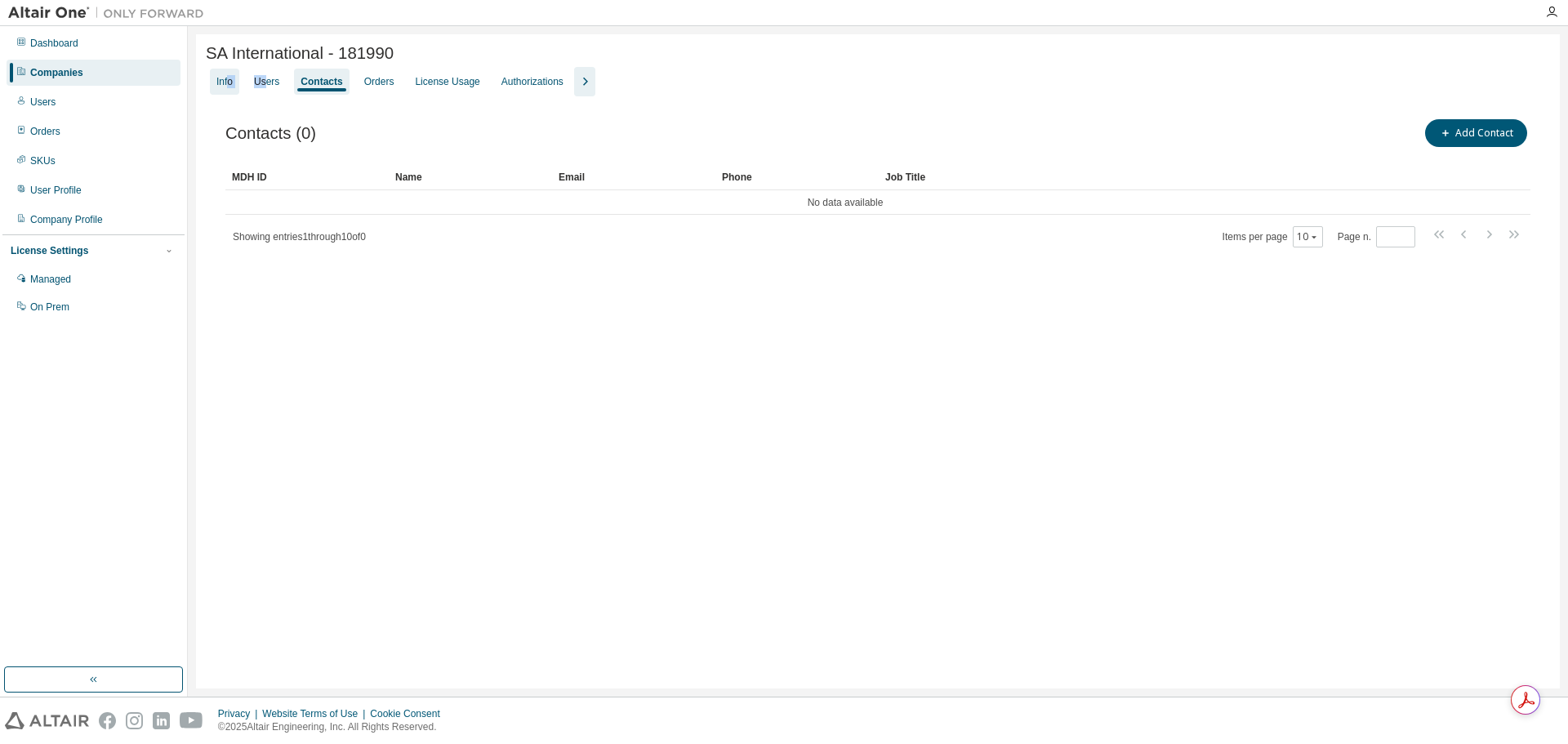
drag, startPoint x: 267, startPoint y: 87, endPoint x: 221, endPoint y: 89, distance: 46.0
click at [226, 89] on div "Info Users Contacts Orders License Usage Authorizations" at bounding box center [878, 81] width 1344 height 29
click at [221, 89] on div "Info" at bounding box center [225, 82] width 17 height 13
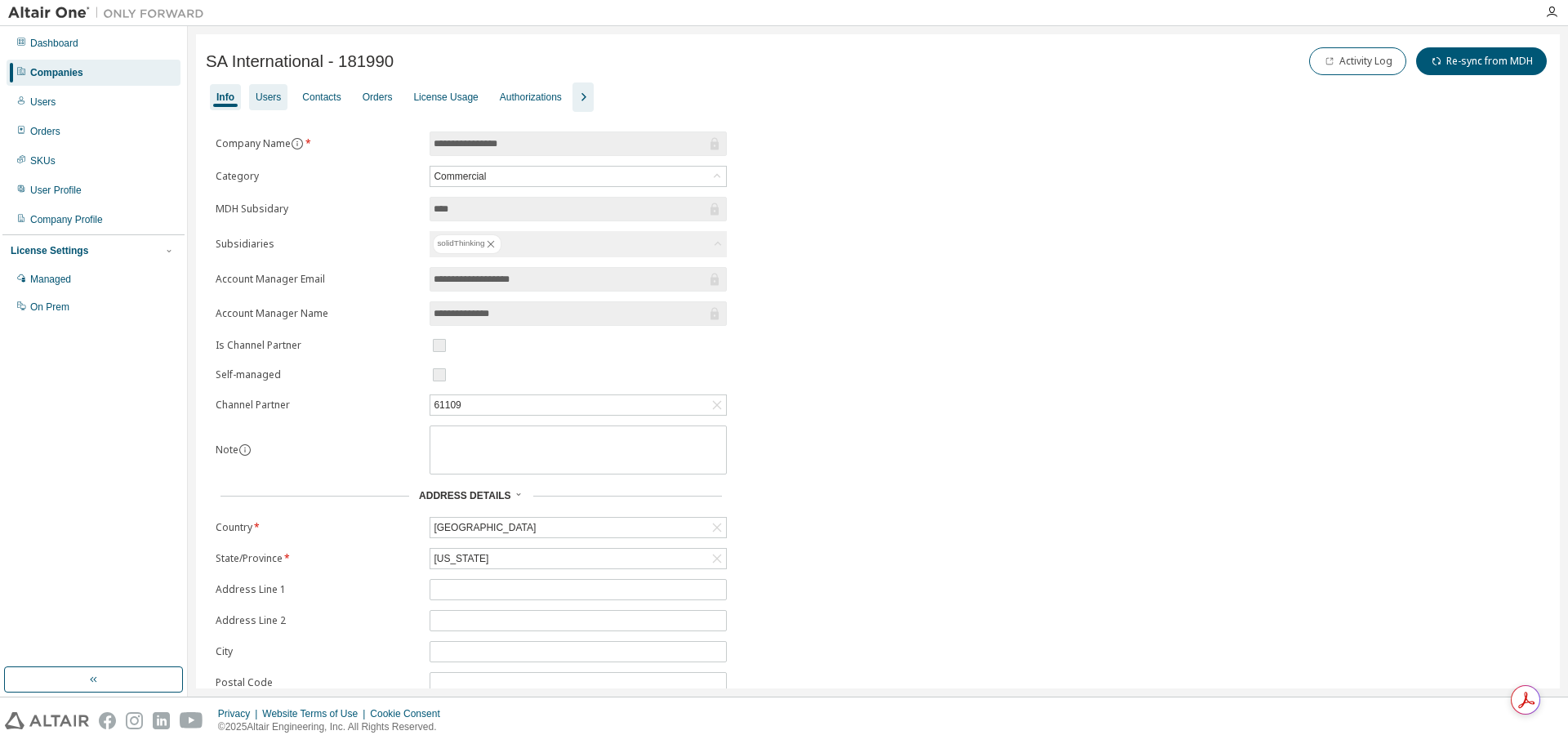
click at [276, 92] on div "Users" at bounding box center [268, 98] width 25 height 13
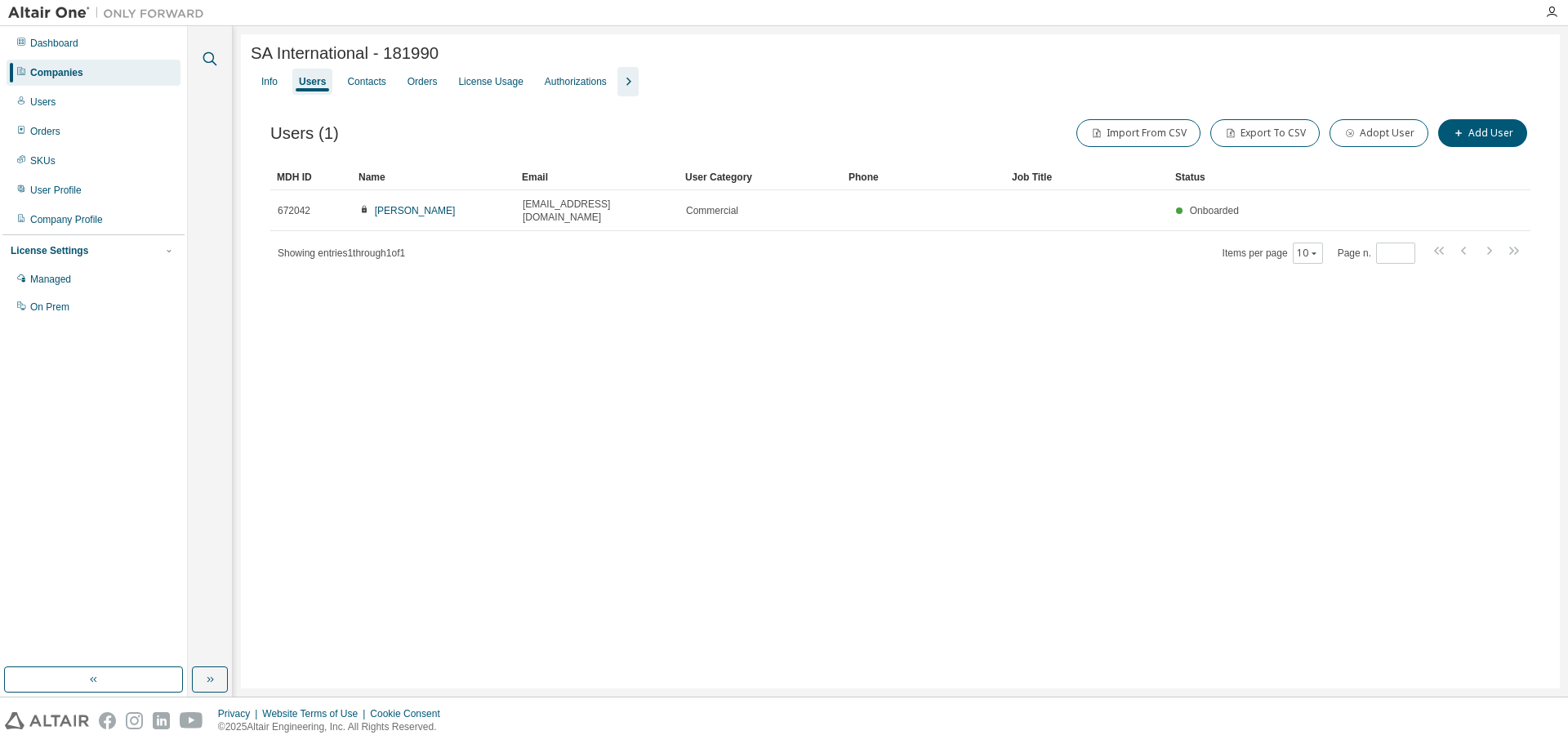
click at [217, 65] on button "button" at bounding box center [210, 58] width 21 height 21
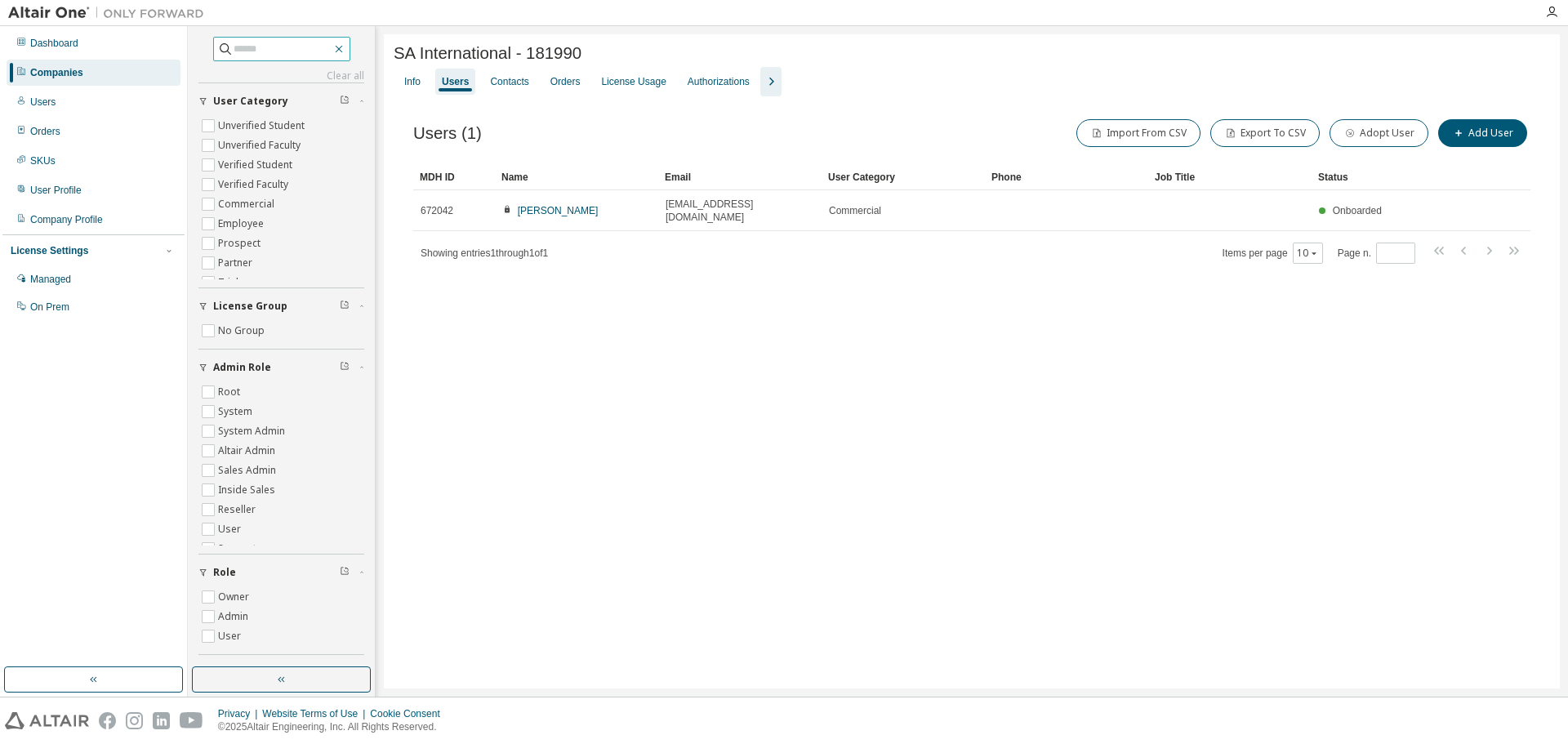
click at [344, 52] on icon "button" at bounding box center [339, 49] width 13 height 13
click at [342, 50] on icon "button" at bounding box center [339, 49] width 13 height 13
click at [345, 48] on icon "button" at bounding box center [339, 49] width 13 height 13
click at [346, 49] on icon "button" at bounding box center [339, 49] width 13 height 13
click at [345, 47] on icon "button" at bounding box center [339, 49] width 13 height 13
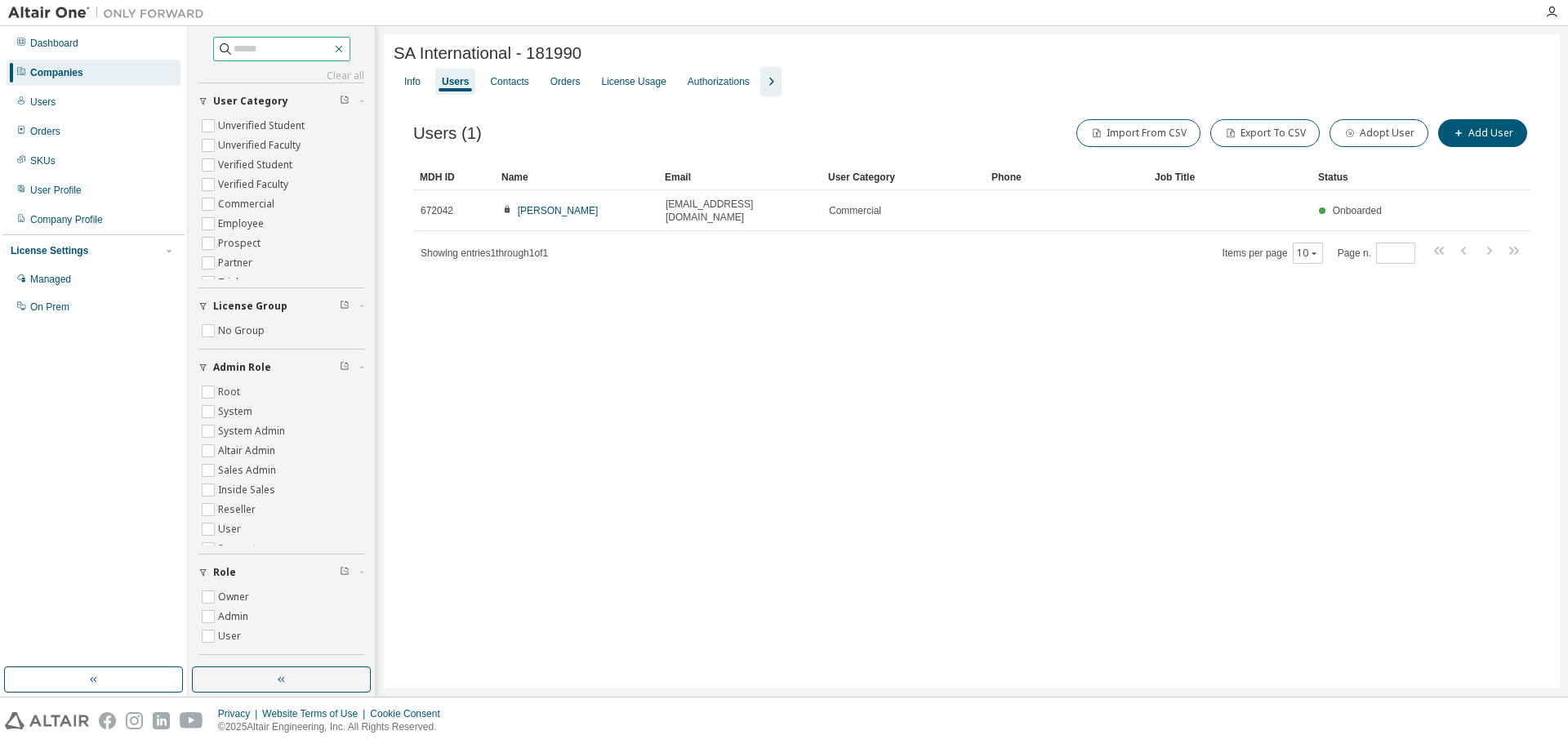
click at [346, 50] on icon "button" at bounding box center [339, 49] width 13 height 13
drag, startPoint x: 897, startPoint y: 439, endPoint x: 609, endPoint y: 187, distance: 382.7
click at [885, 422] on div "SA International - 181990 Clear Load Save Save As Field Operator Value Select f…" at bounding box center [972, 362] width 1176 height 655
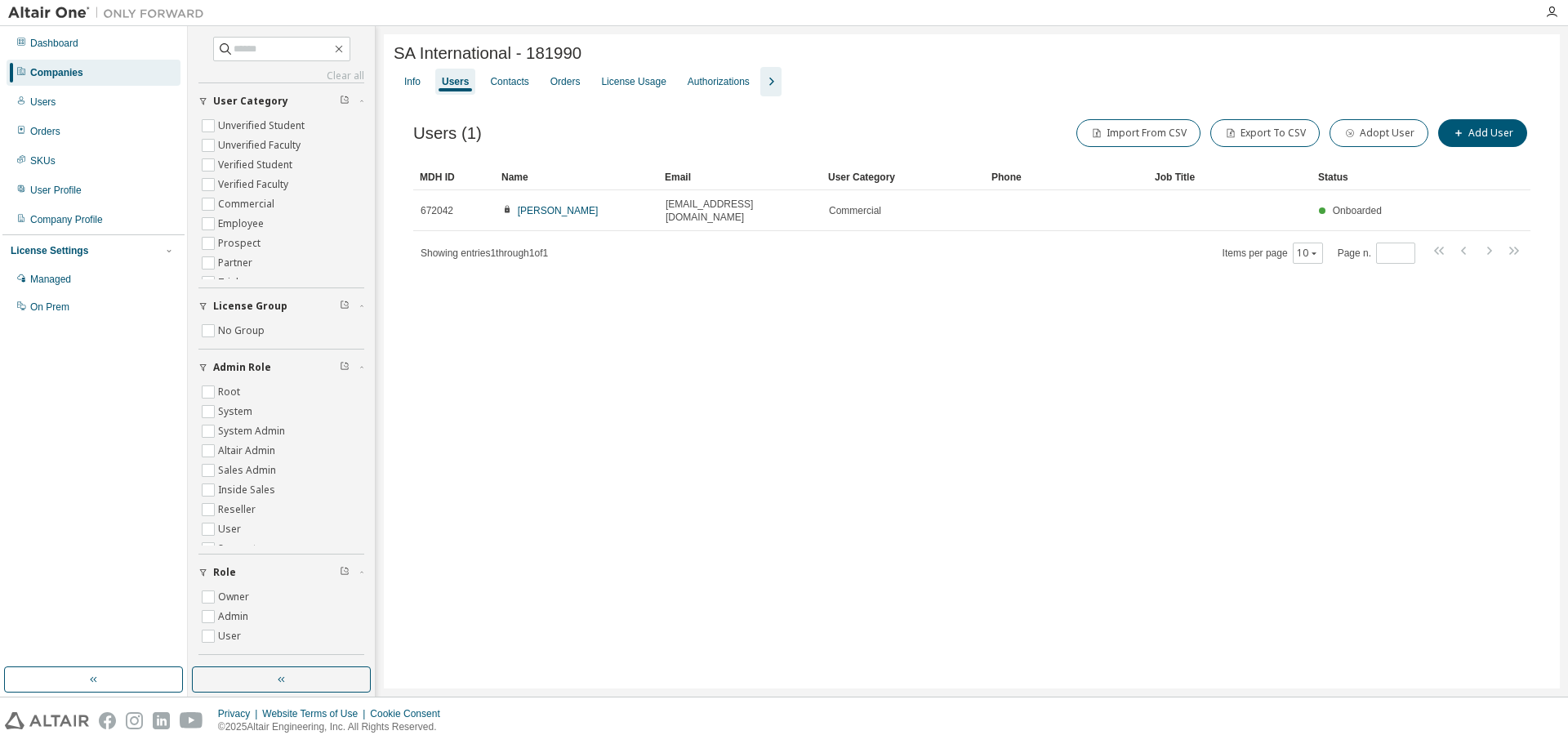
click at [407, 84] on div "Info" at bounding box center [412, 82] width 17 height 13
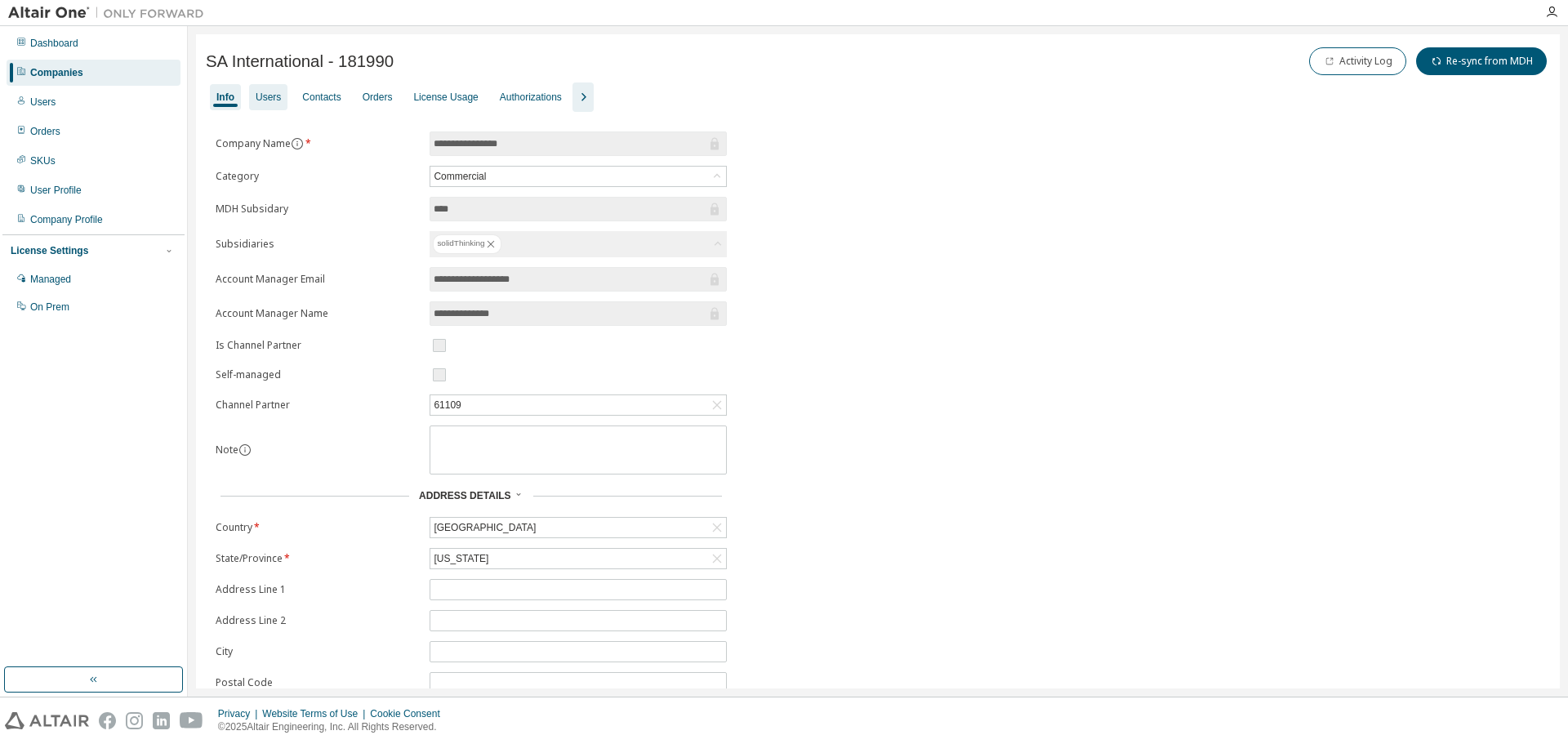
click at [271, 94] on div "Users" at bounding box center [268, 98] width 25 height 13
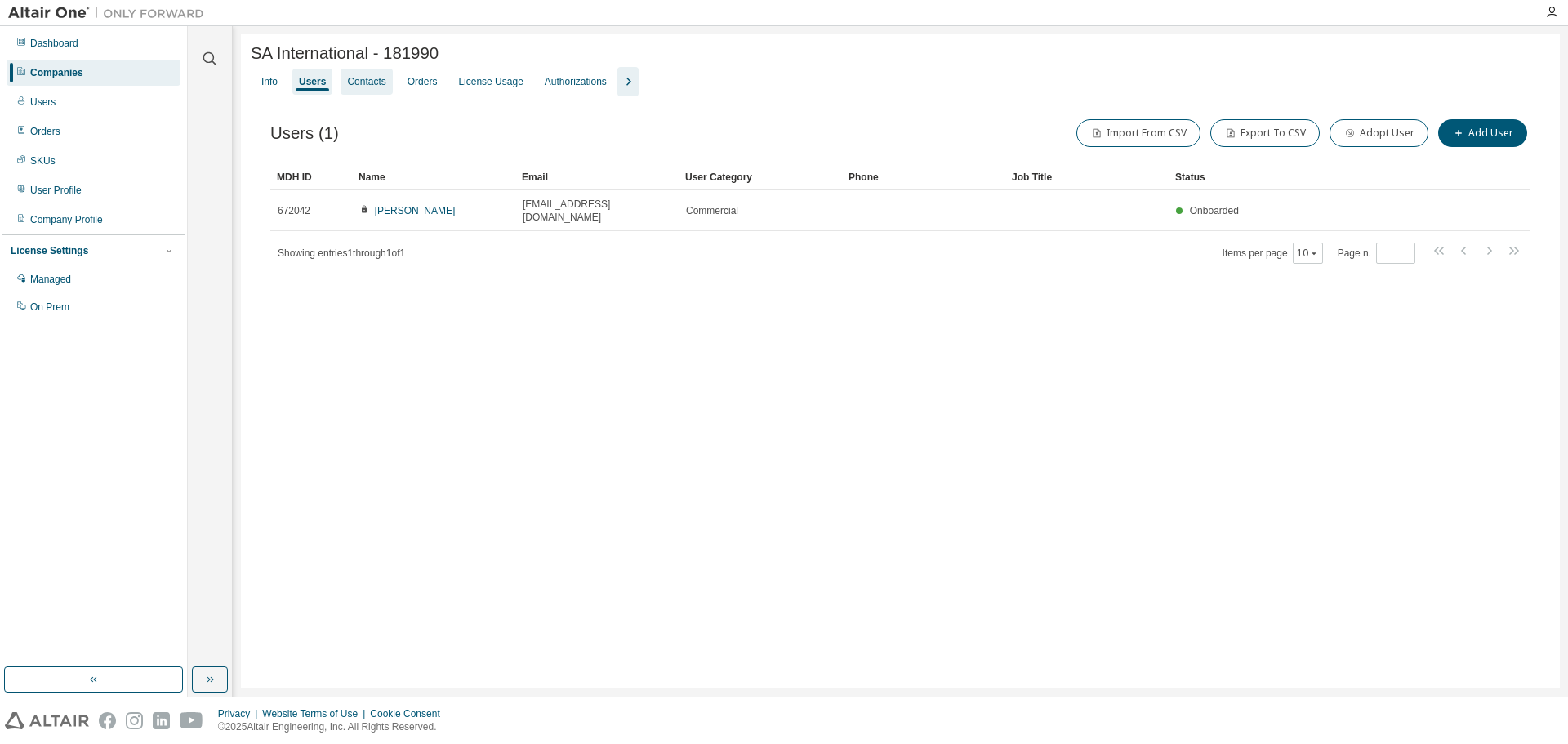
click at [366, 84] on div "Contacts" at bounding box center [367, 82] width 38 height 13
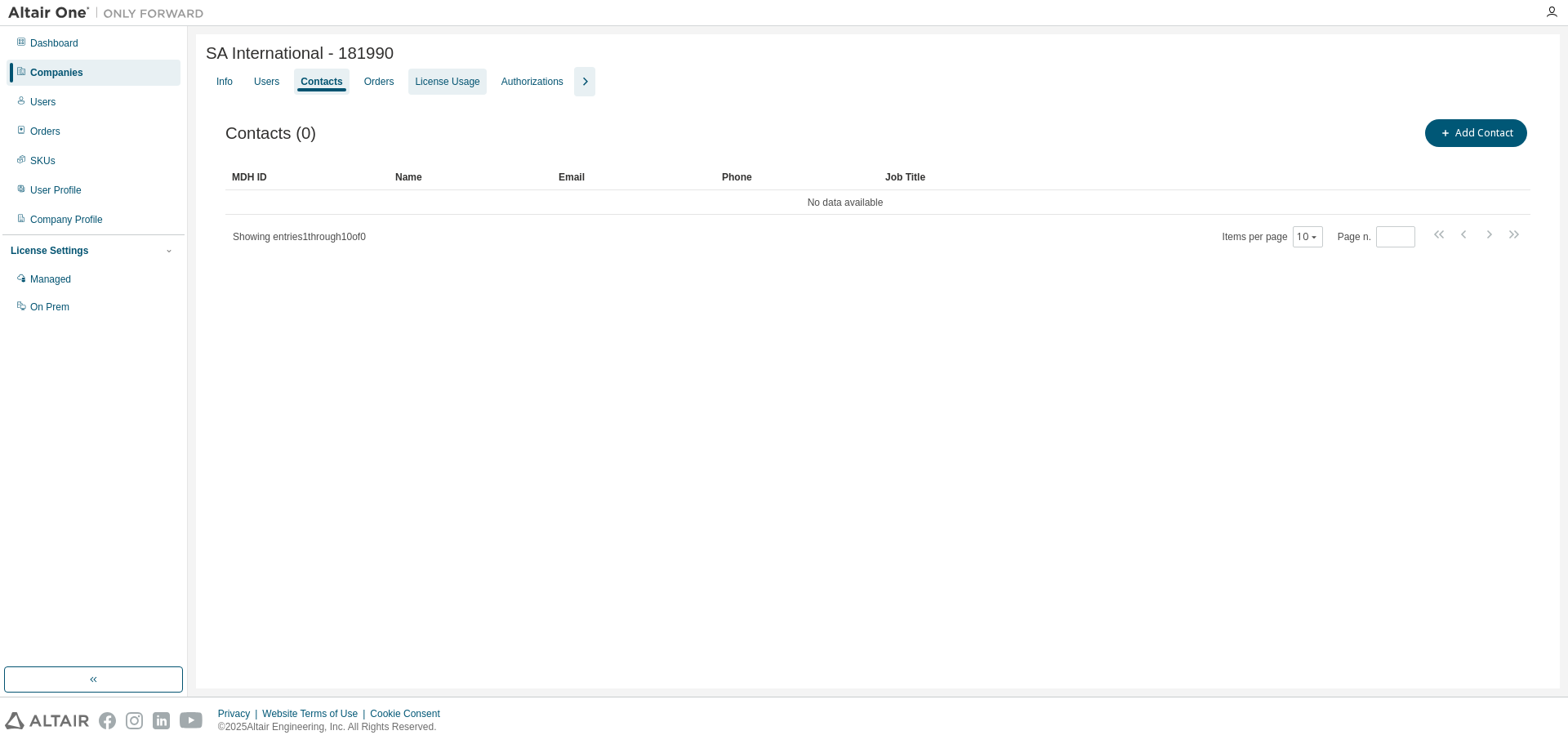
click at [424, 84] on div "License Usage" at bounding box center [447, 82] width 64 height 13
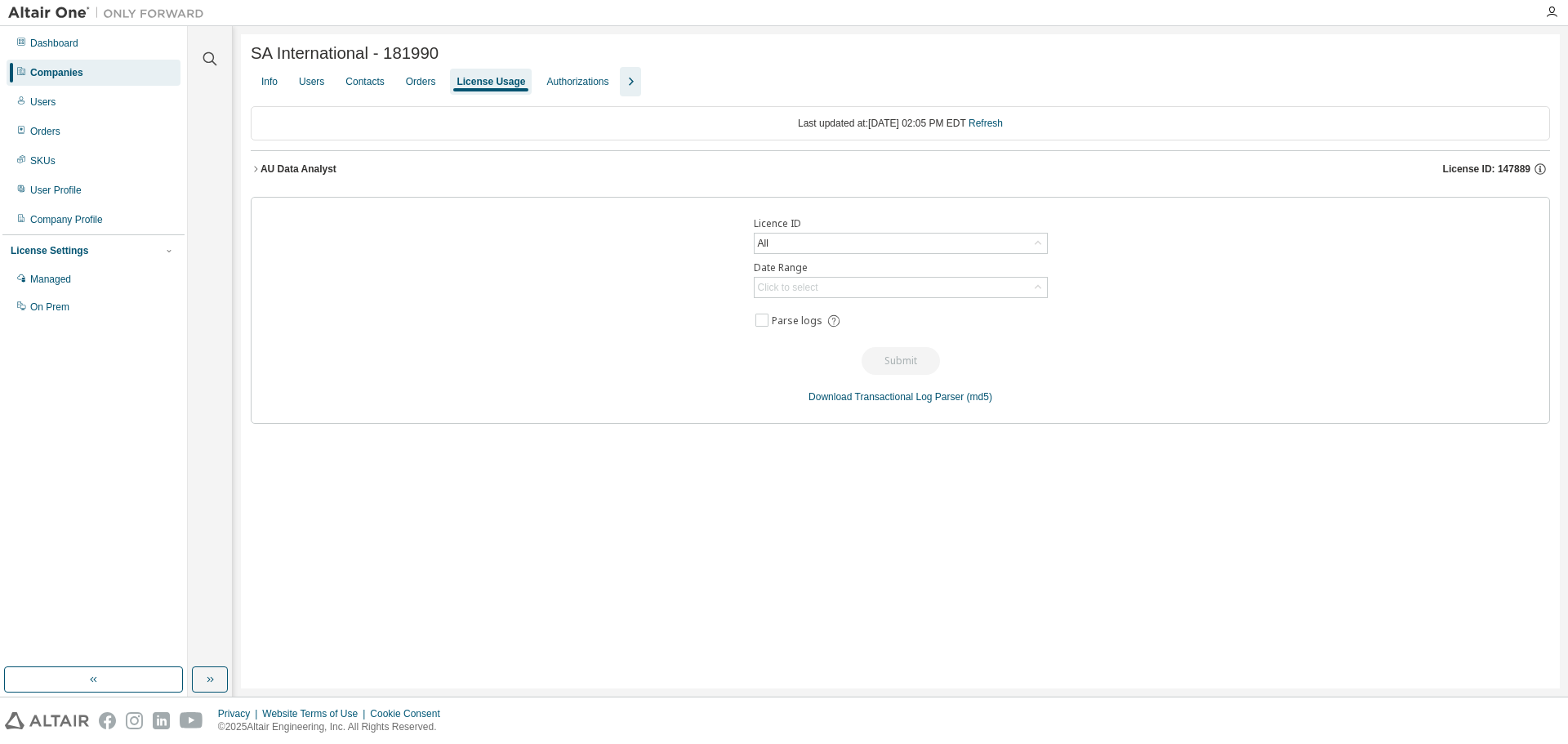
click at [255, 168] on button "AU Data Analyst License ID: 147889" at bounding box center [900, 169] width 1300 height 36
click at [255, 173] on icon "button" at bounding box center [255, 170] width 10 height 10
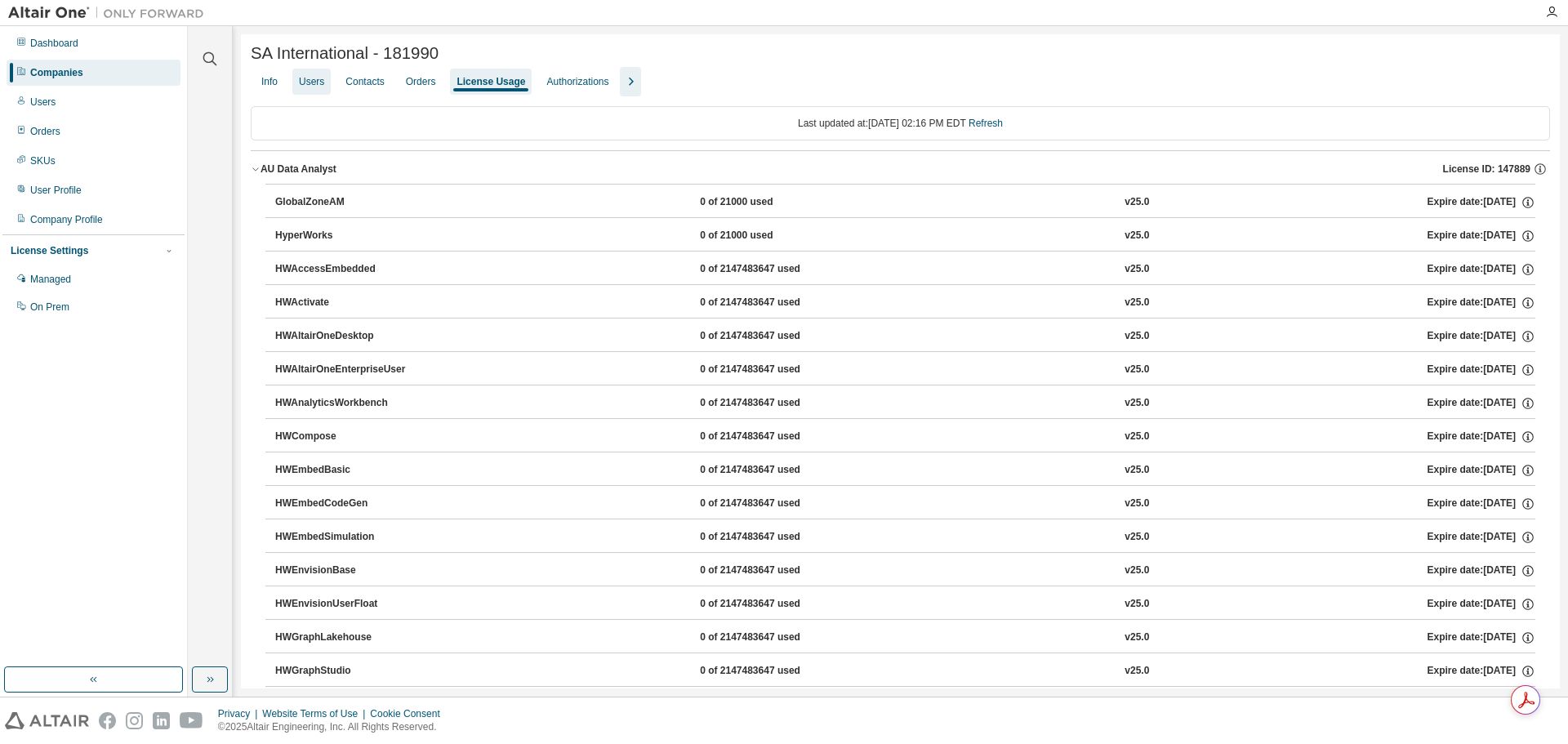
click at [324, 89] on div "Users" at bounding box center [311, 82] width 25 height 13
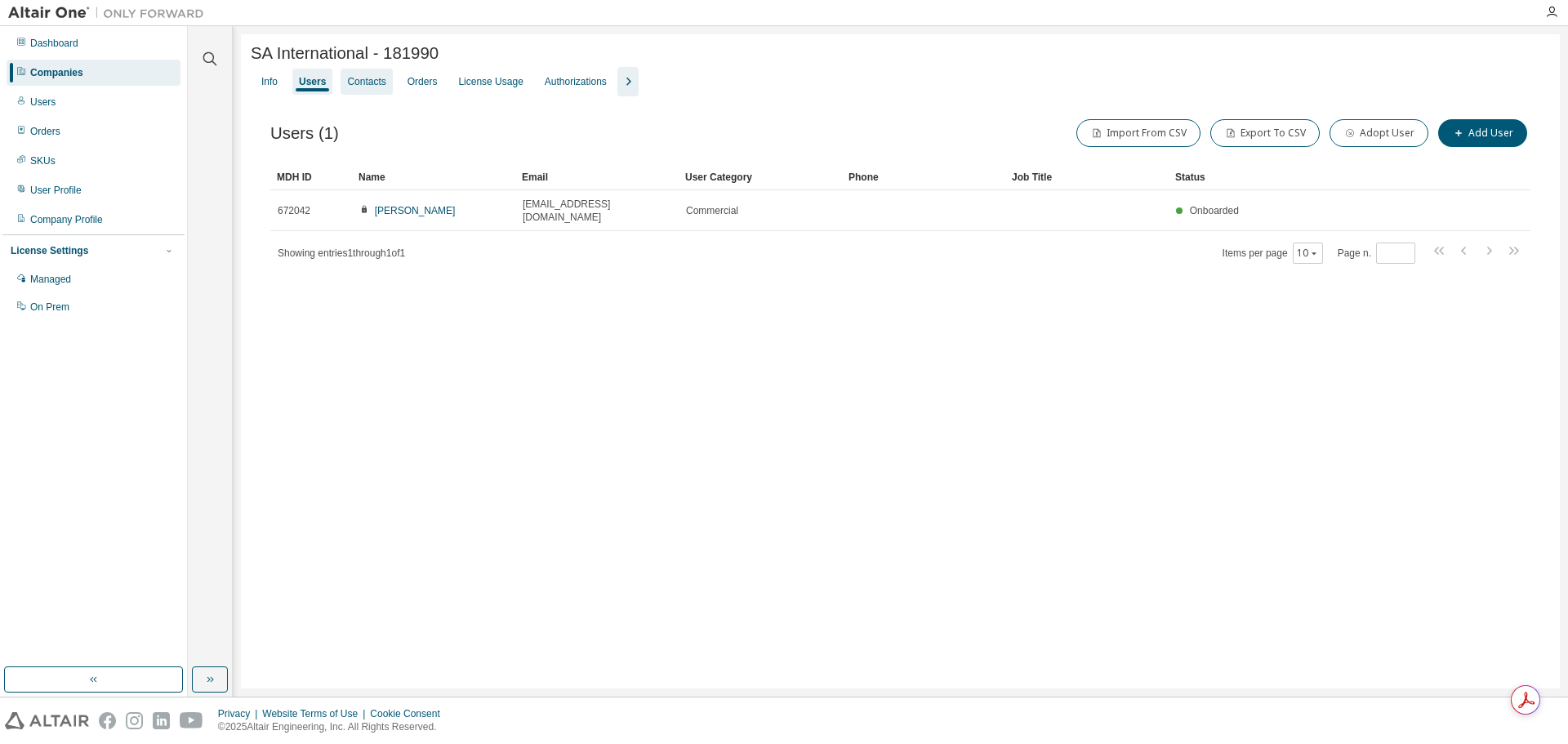
click at [392, 87] on div "Contacts" at bounding box center [367, 81] width 52 height 26
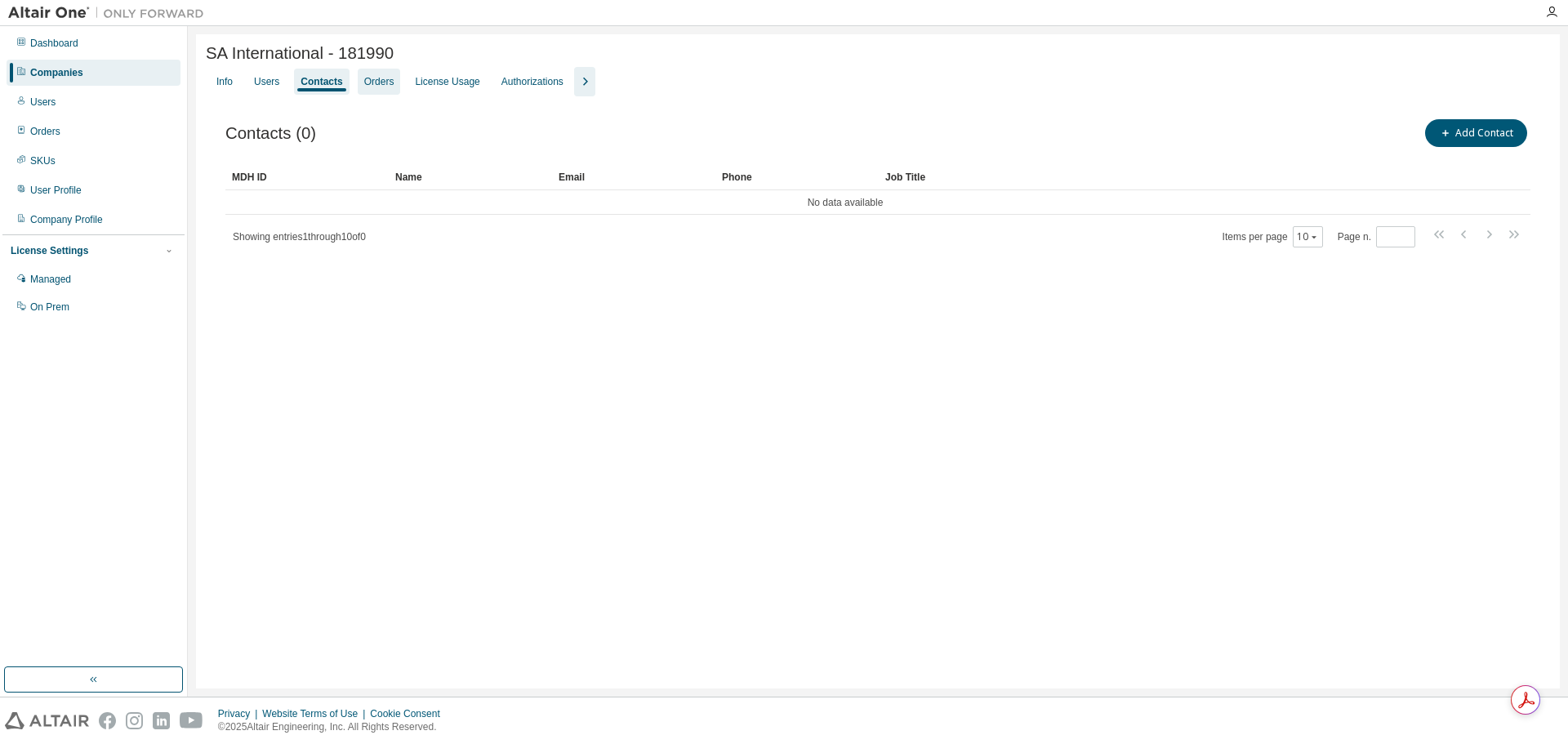
click at [401, 86] on div "Orders" at bounding box center [380, 81] width 43 height 26
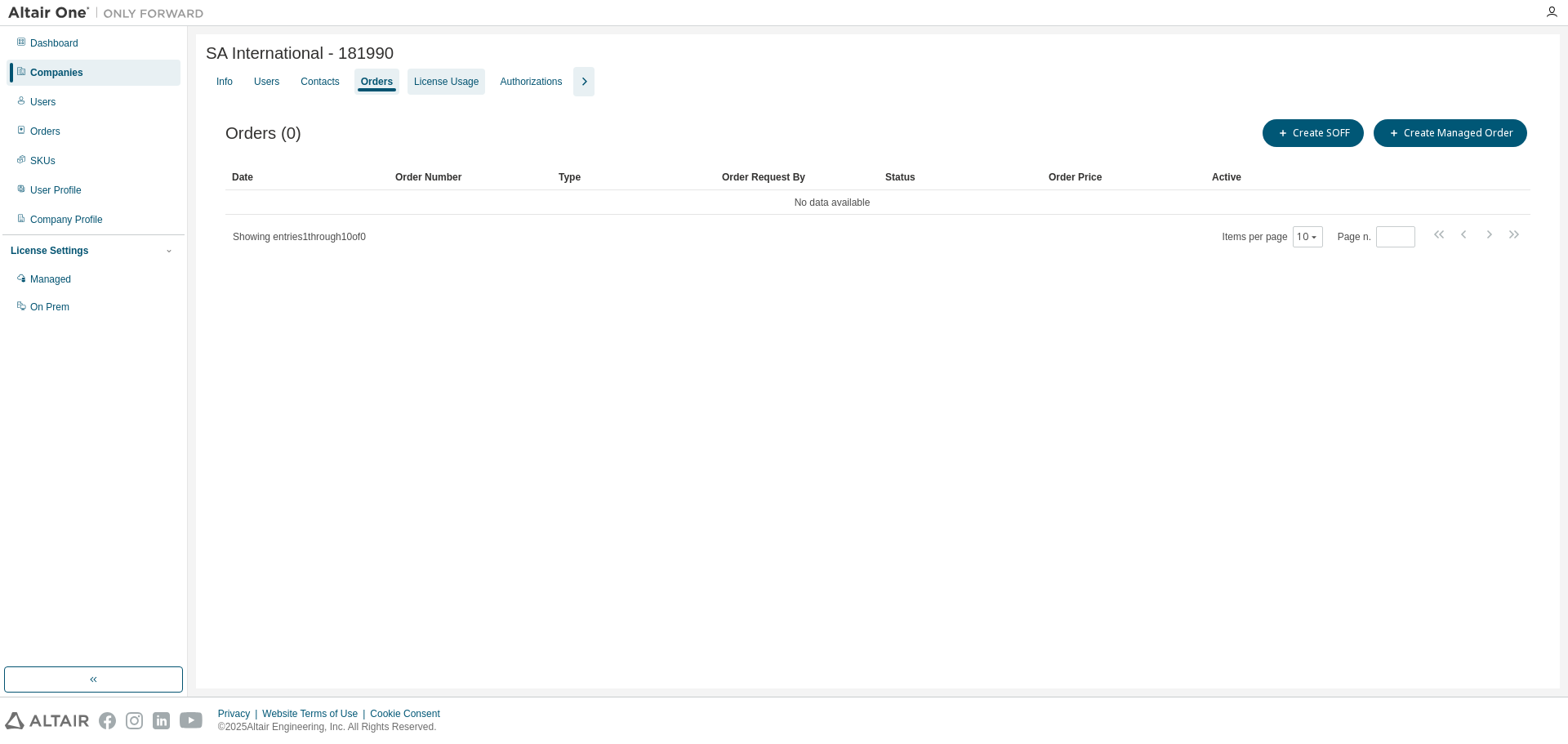
click at [435, 83] on div "License Usage" at bounding box center [446, 82] width 64 height 13
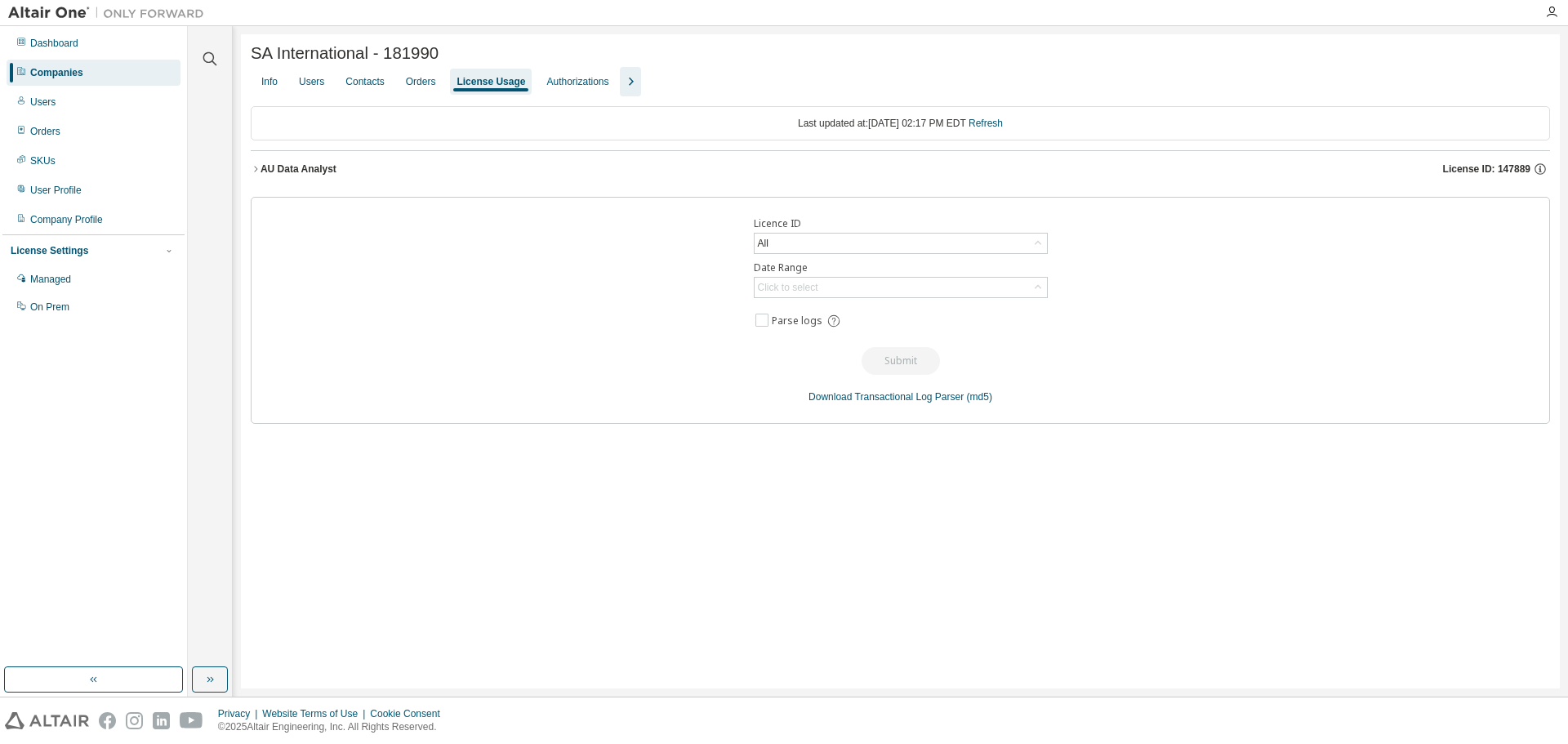
click at [516, 80] on div "License Usage" at bounding box center [491, 82] width 68 height 13
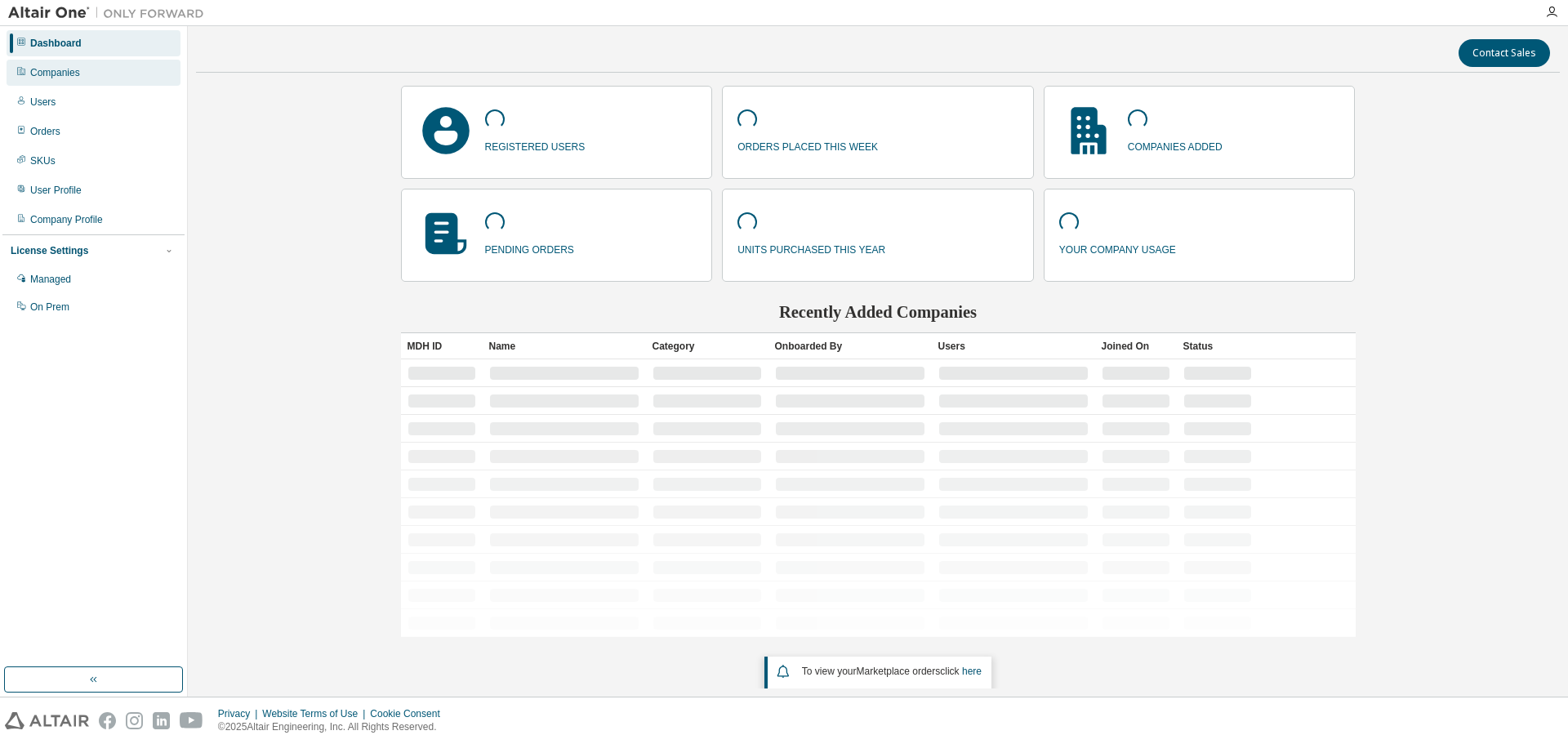
click at [59, 83] on div "Companies" at bounding box center [94, 72] width 174 height 26
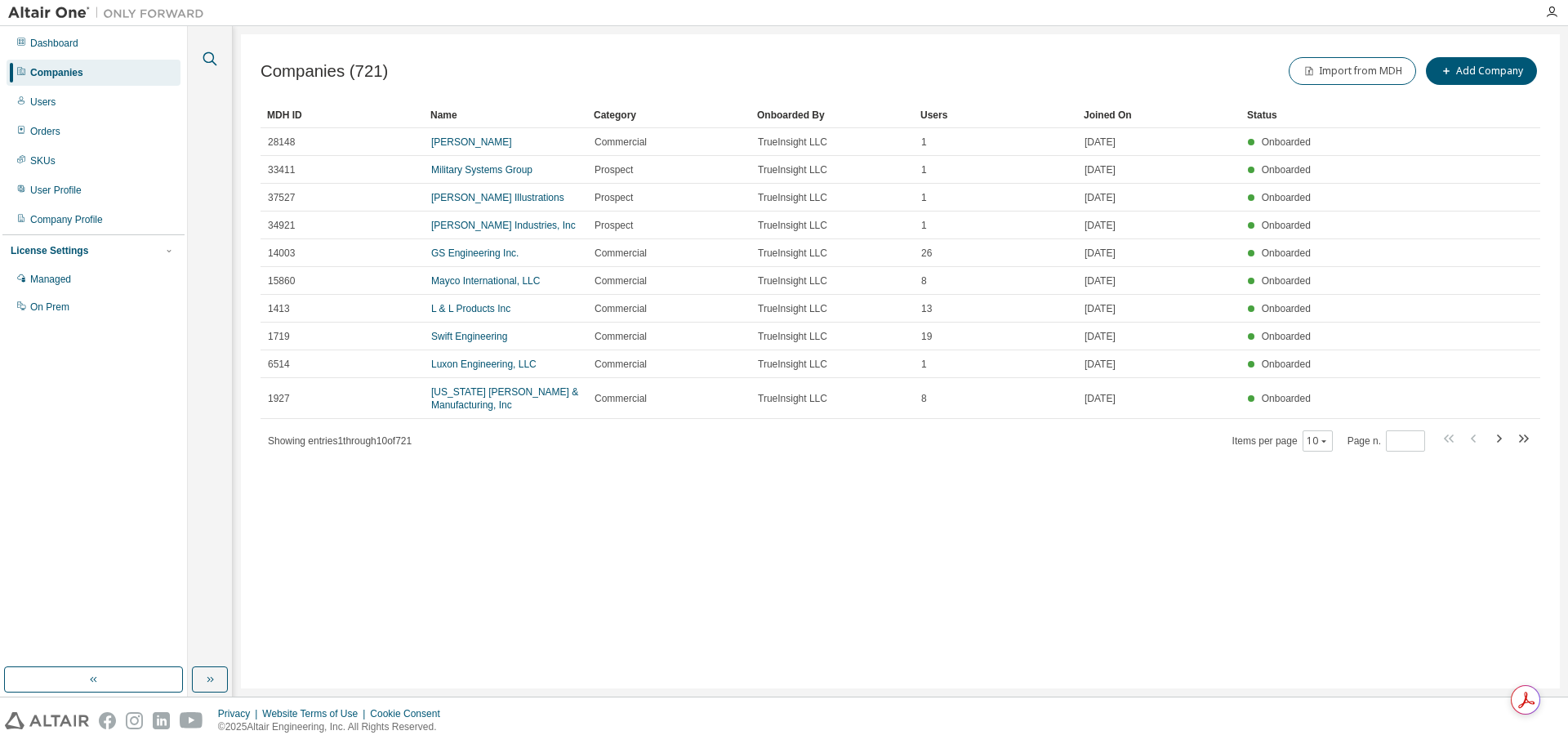
click at [218, 57] on icon "button" at bounding box center [210, 58] width 19 height 19
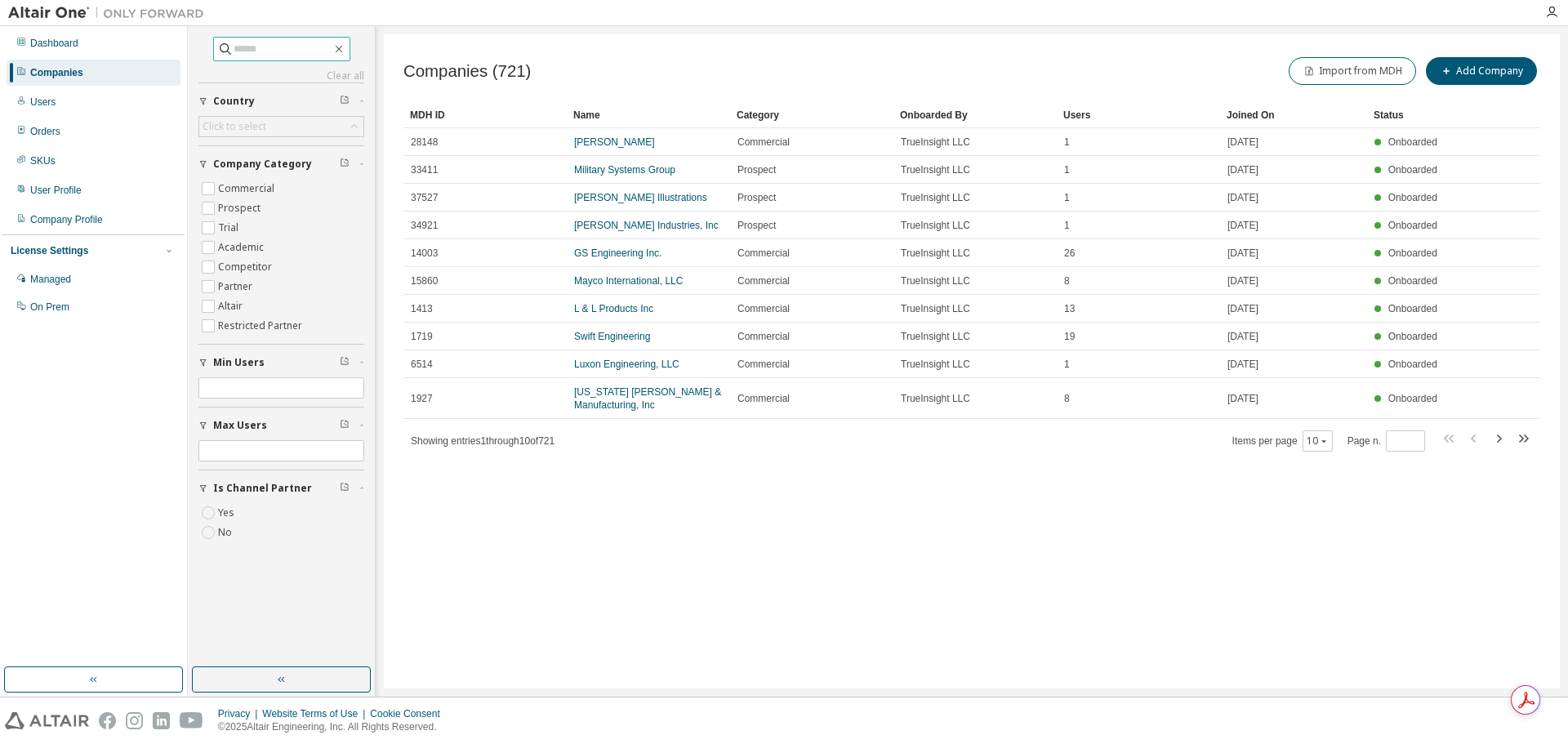
click at [291, 45] on input "text" at bounding box center [282, 49] width 98 height 17
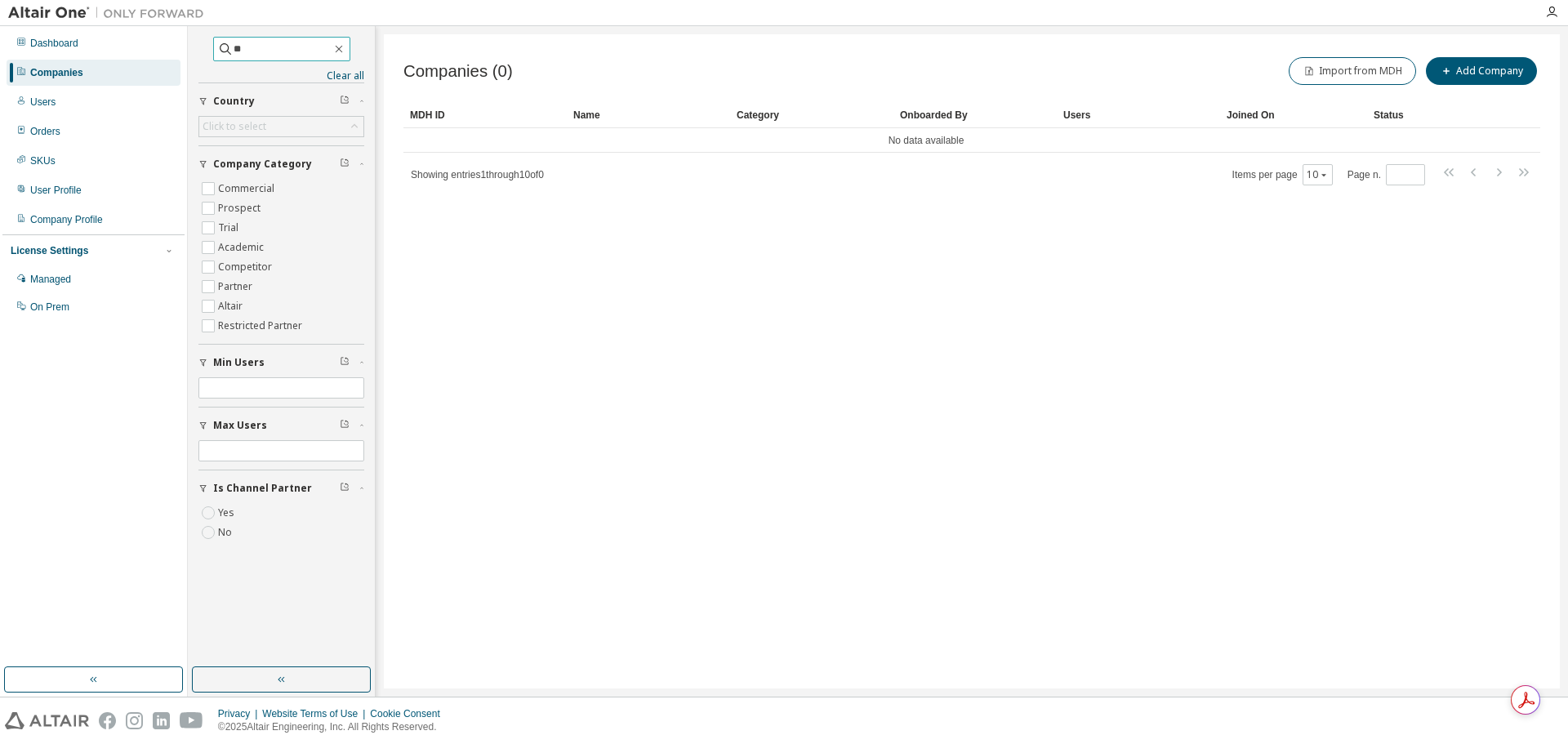
type input "*"
type input "******"
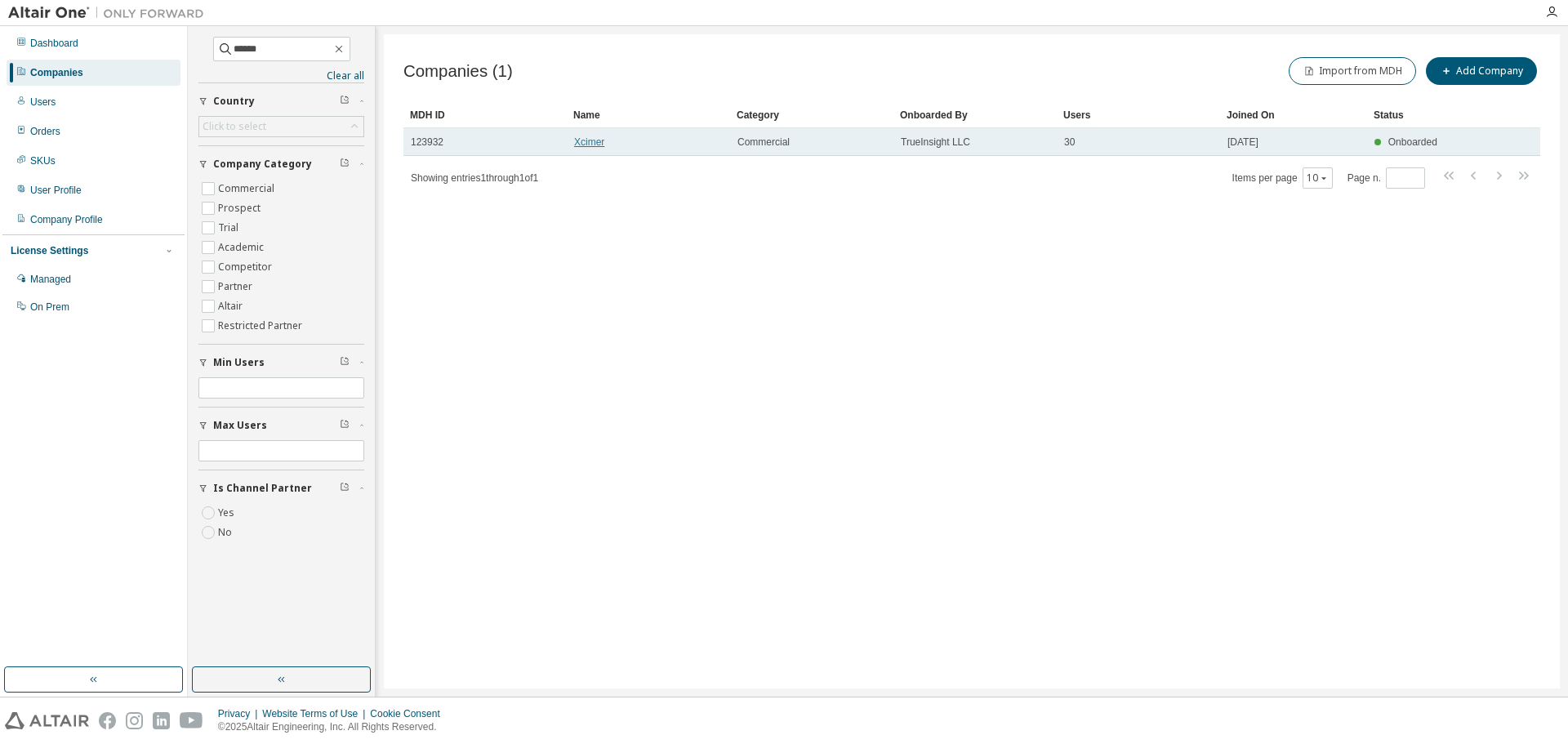
click at [596, 138] on link "Xcimer" at bounding box center [589, 142] width 30 height 12
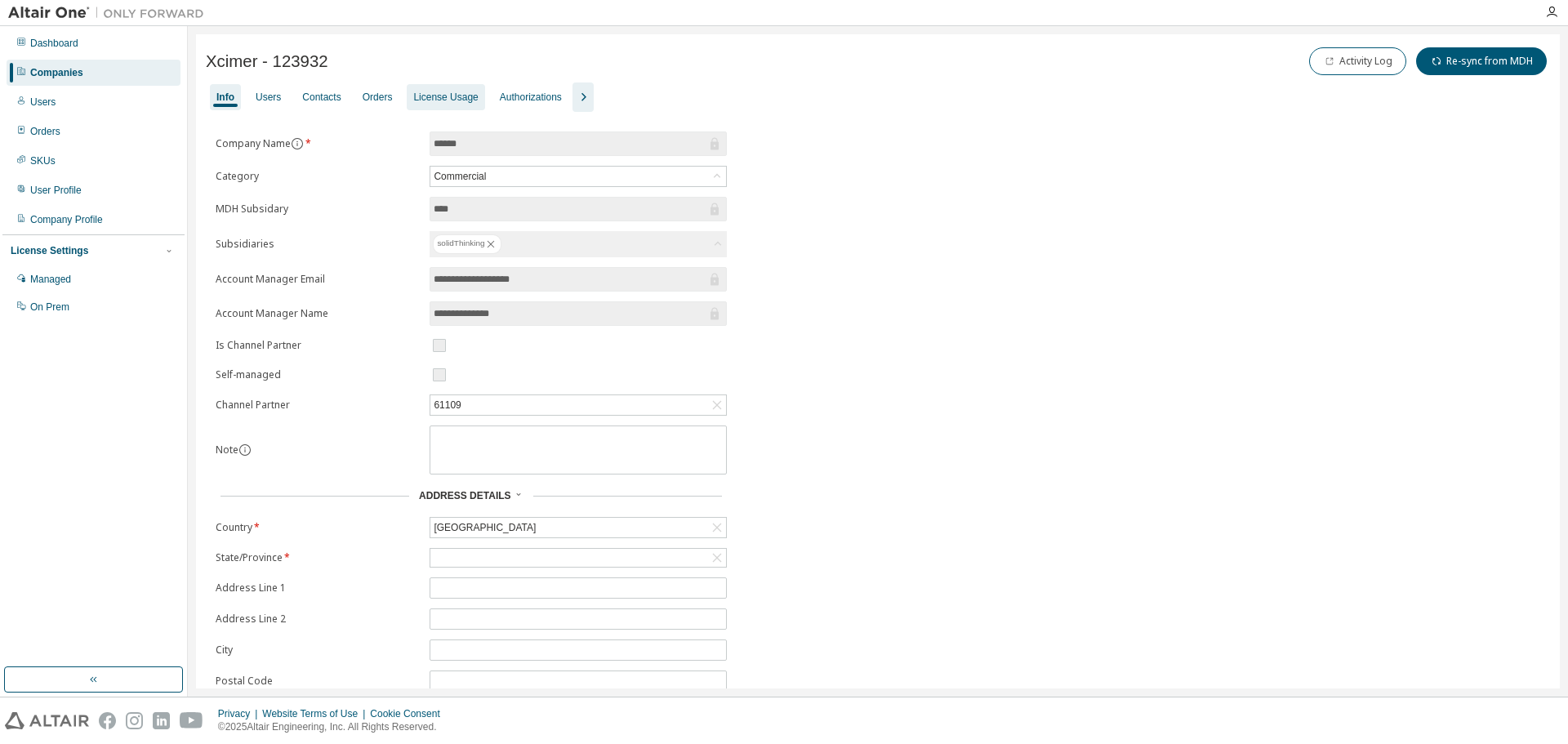
click at [438, 99] on div "License Usage" at bounding box center [445, 98] width 64 height 13
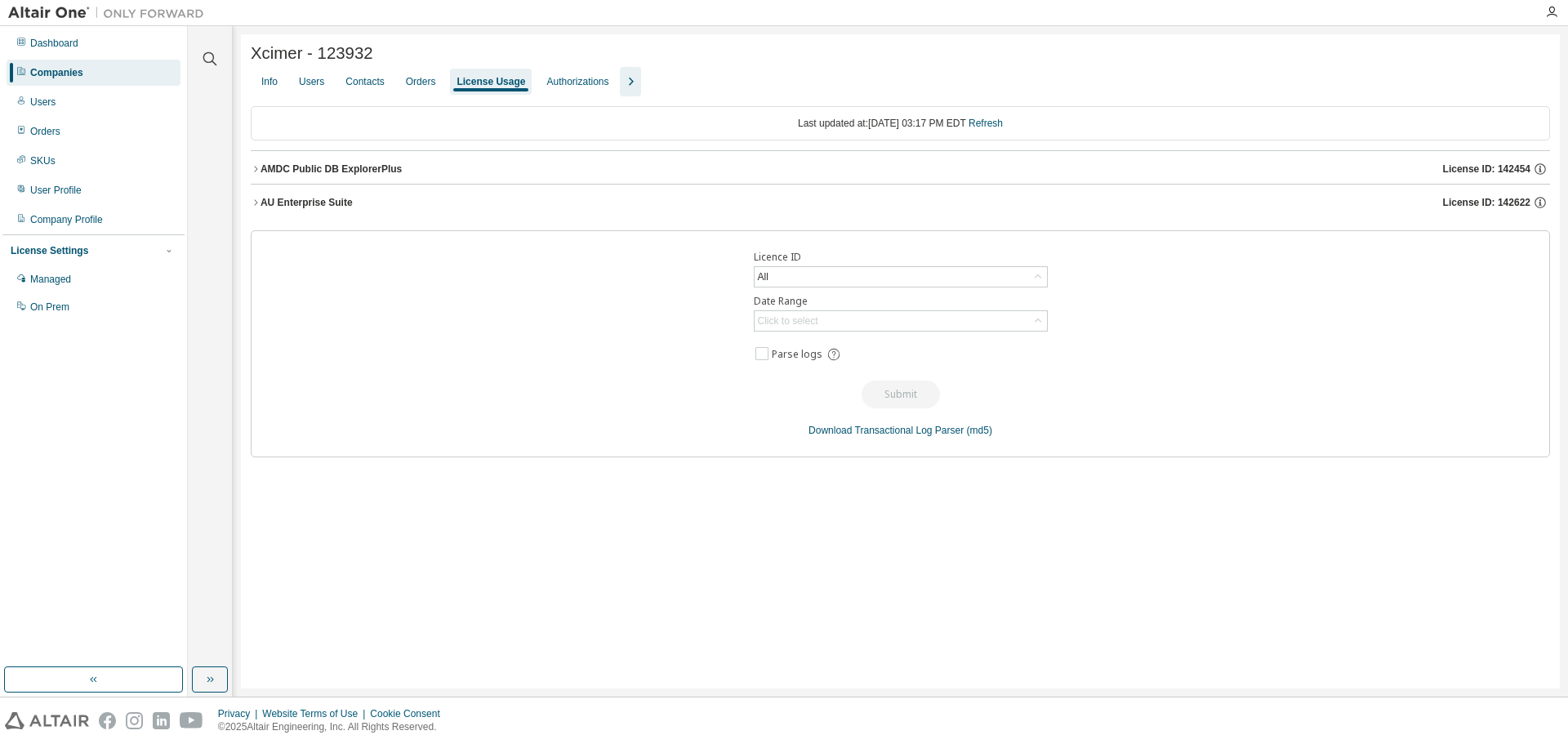
click at [251, 205] on icon "button" at bounding box center [255, 203] width 10 height 10
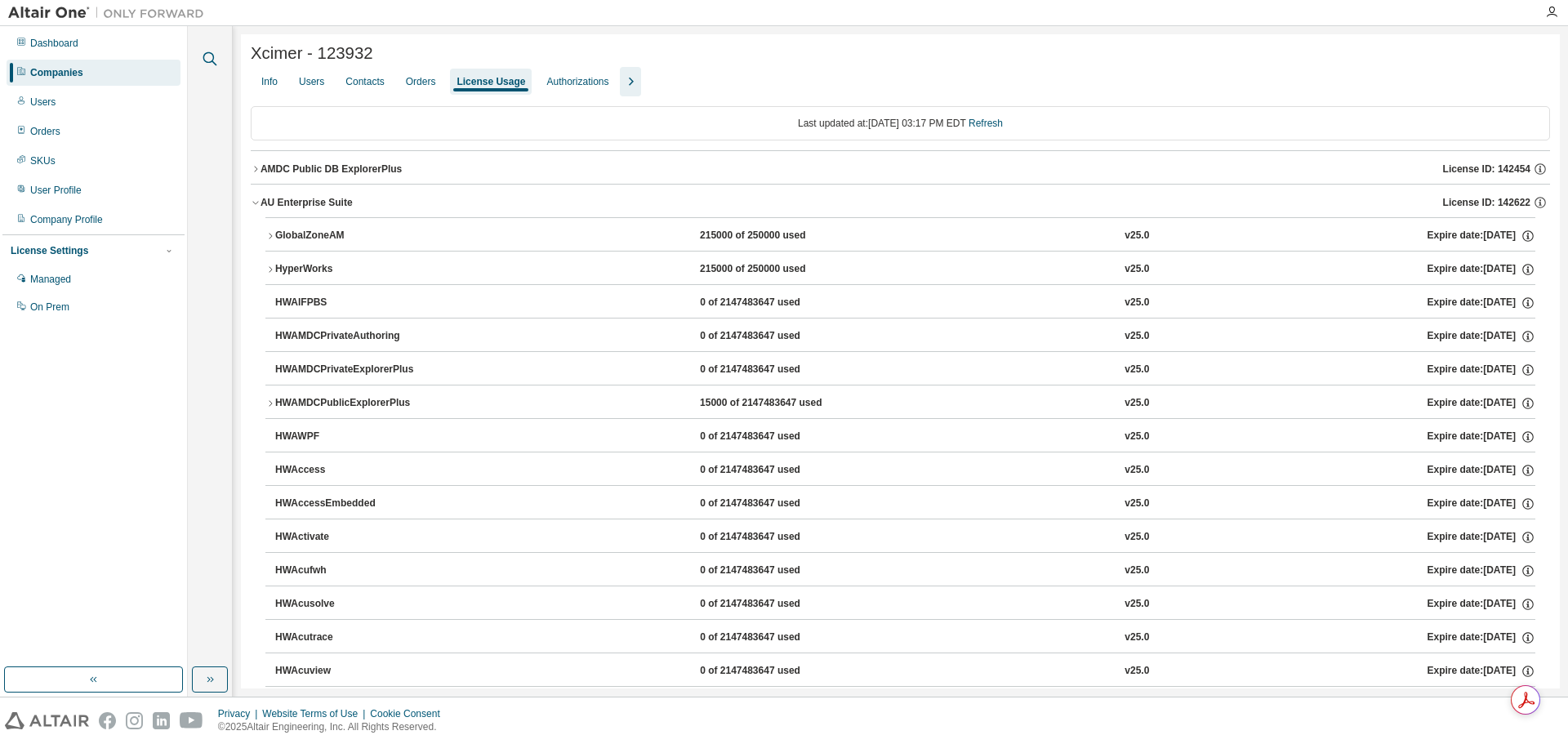
click at [207, 65] on icon "button" at bounding box center [210, 58] width 19 height 19
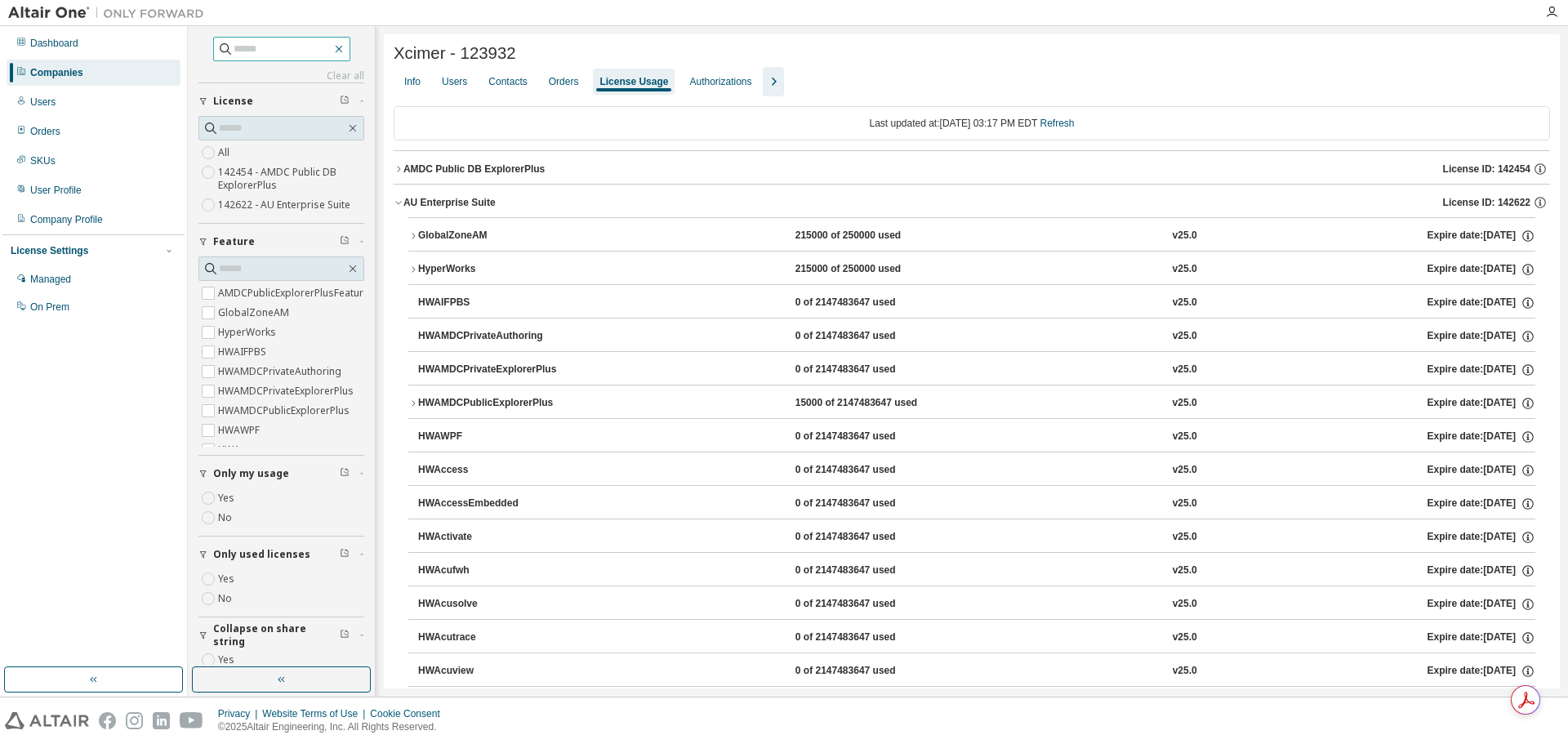
click at [344, 49] on icon "button" at bounding box center [339, 49] width 13 height 13
click at [263, 47] on input "text" at bounding box center [282, 49] width 98 height 17
type input "**********"
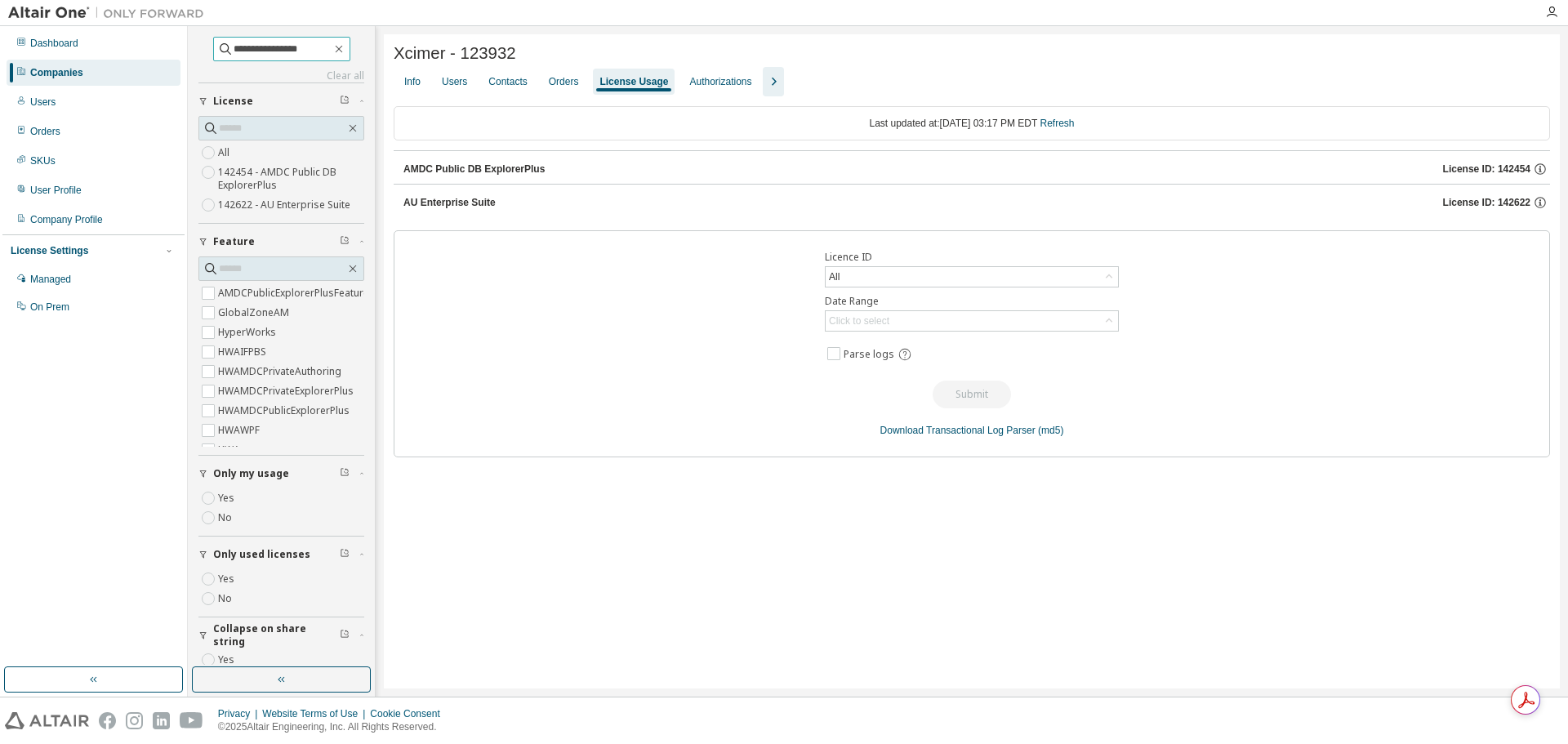
click at [292, 48] on input "**********" at bounding box center [282, 49] width 98 height 17
click at [346, 48] on icon "button" at bounding box center [339, 49] width 13 height 13
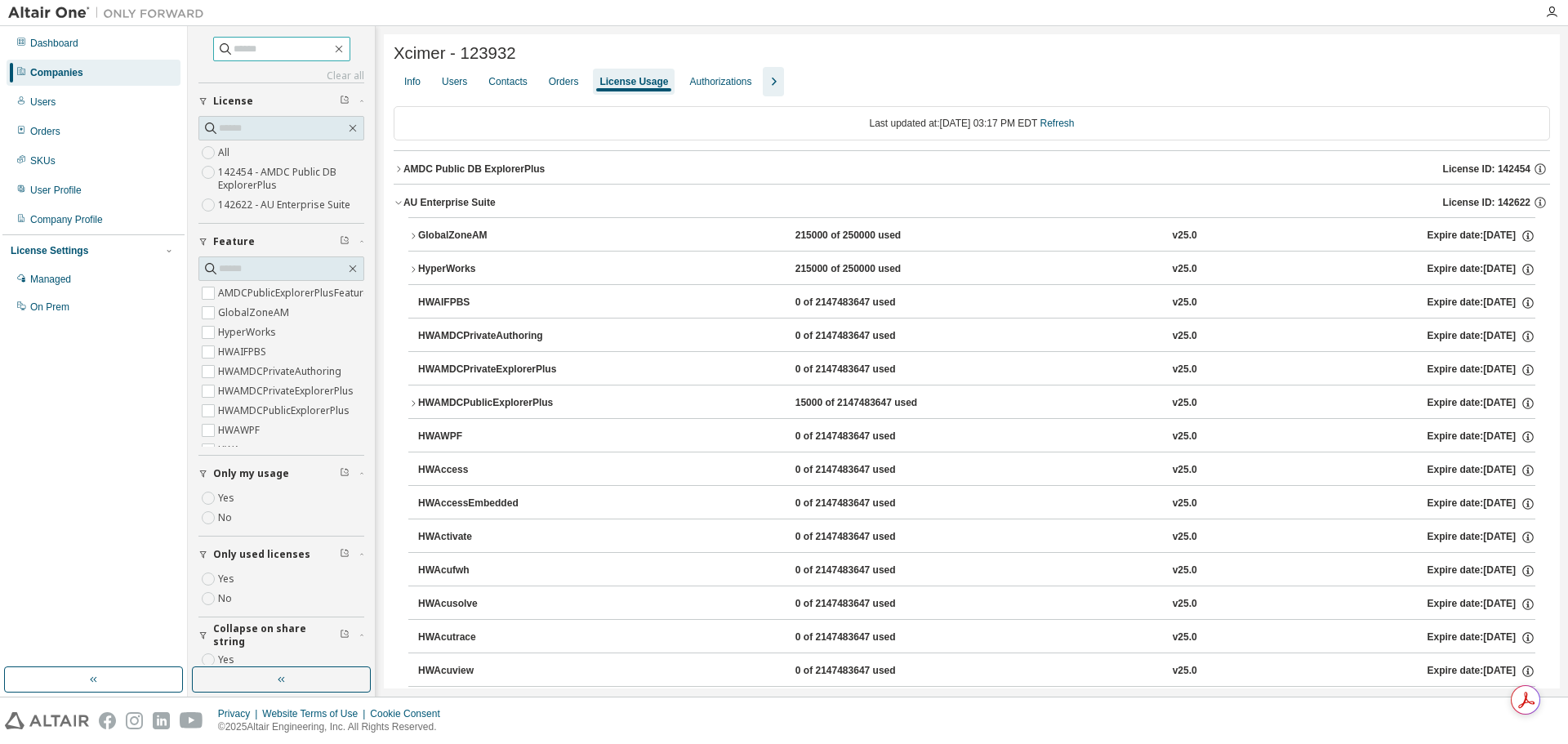
click at [326, 75] on link "Clear all" at bounding box center [281, 76] width 166 height 13
click at [39, 64] on div "Companies" at bounding box center [94, 72] width 174 height 26
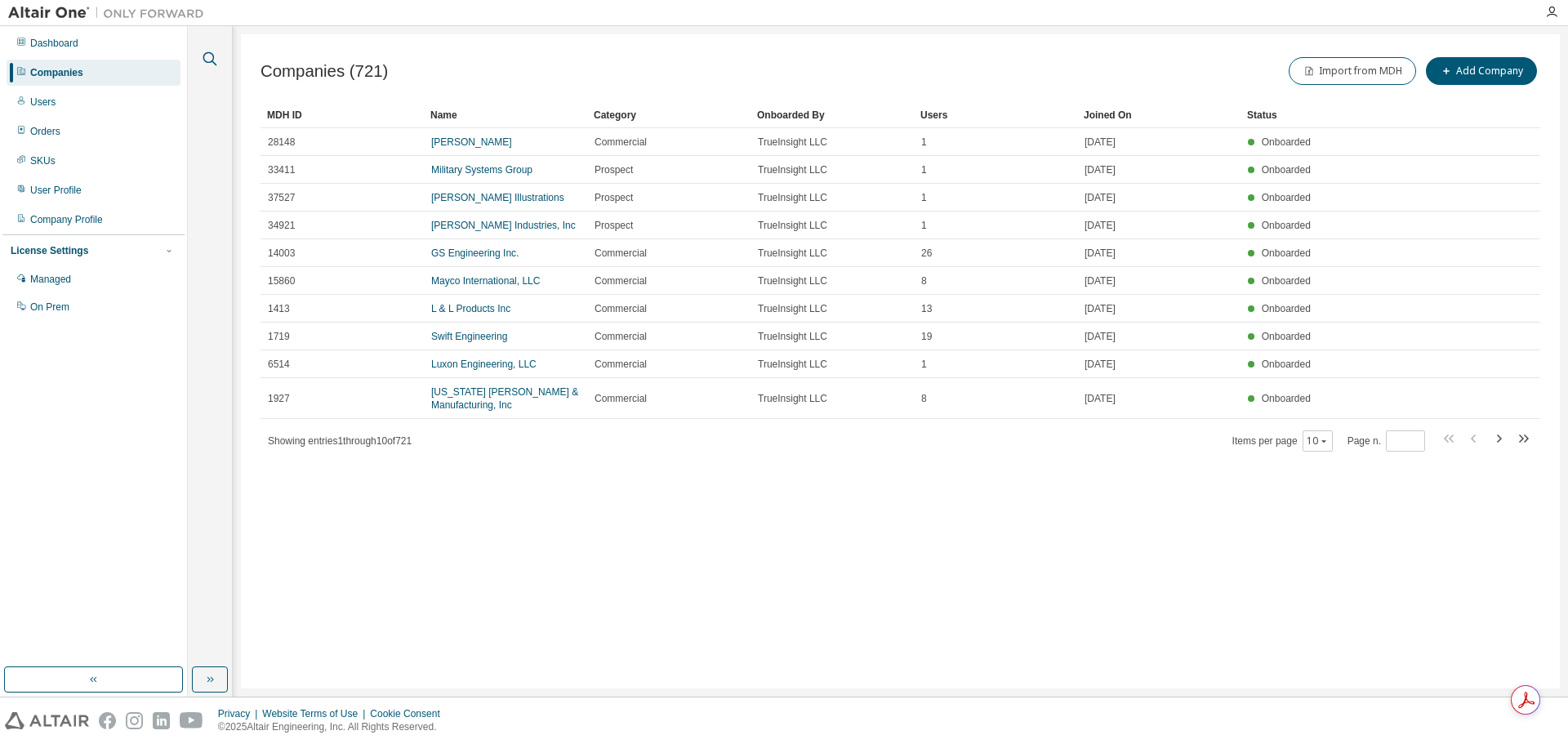
click at [207, 53] on icon "button" at bounding box center [210, 59] width 14 height 14
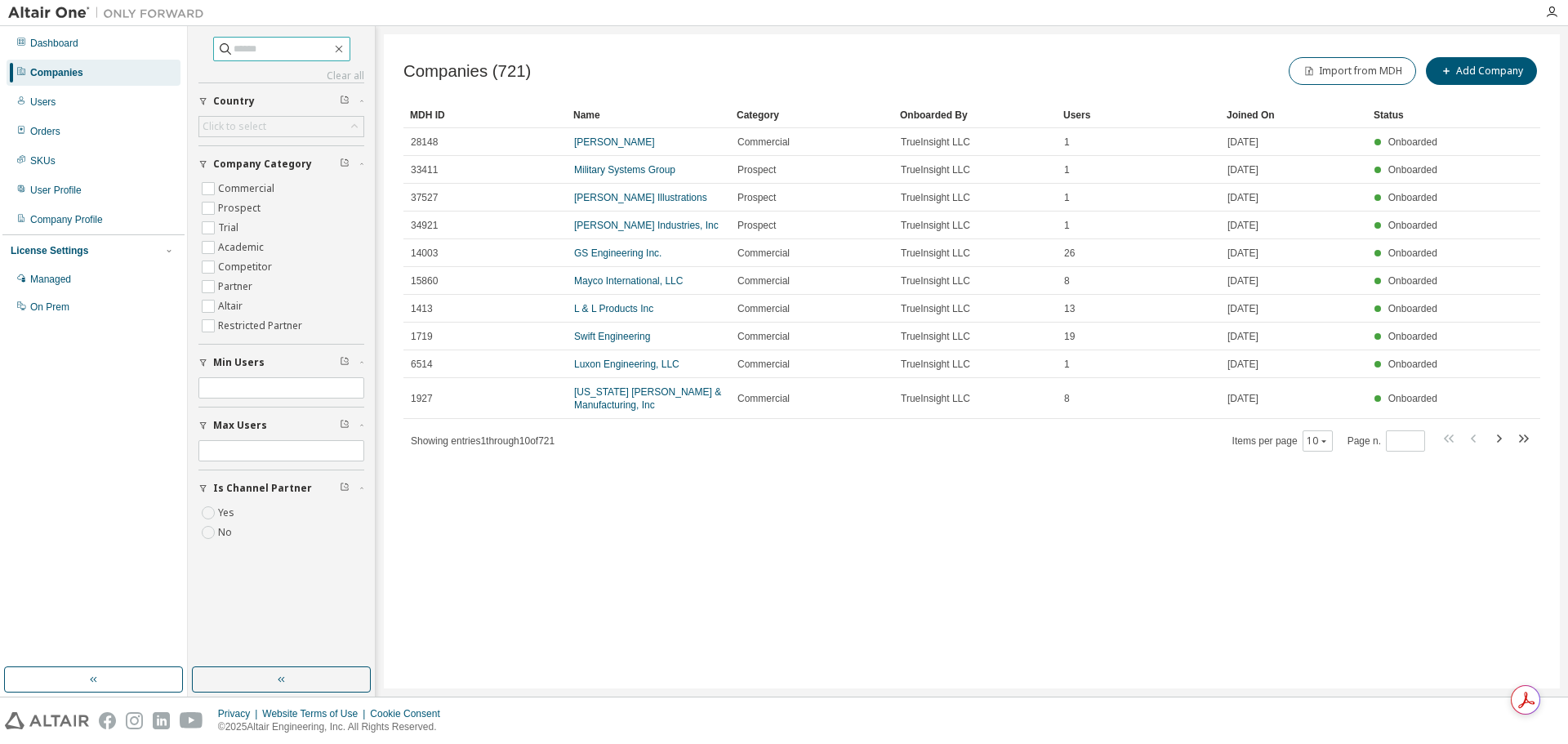
click at [307, 56] on input "text" at bounding box center [282, 49] width 98 height 17
type input "**"
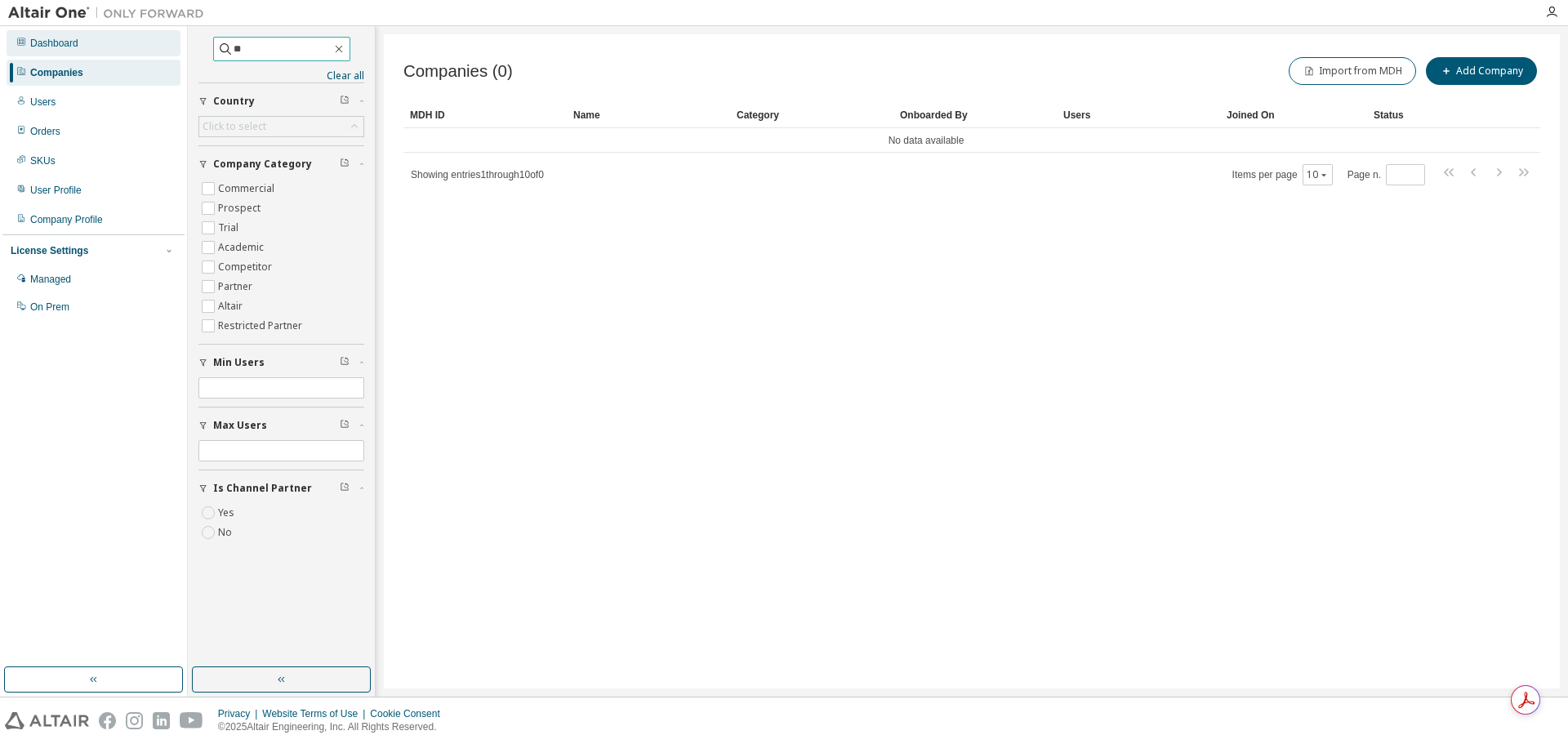
drag, startPoint x: 274, startPoint y: 43, endPoint x: 156, endPoint y: 55, distance: 118.6
click at [156, 55] on div "Dashboard Companies Users Orders SKUs User Profile Company Profile License Sett…" at bounding box center [784, 361] width 1568 height 671
type input "**********"
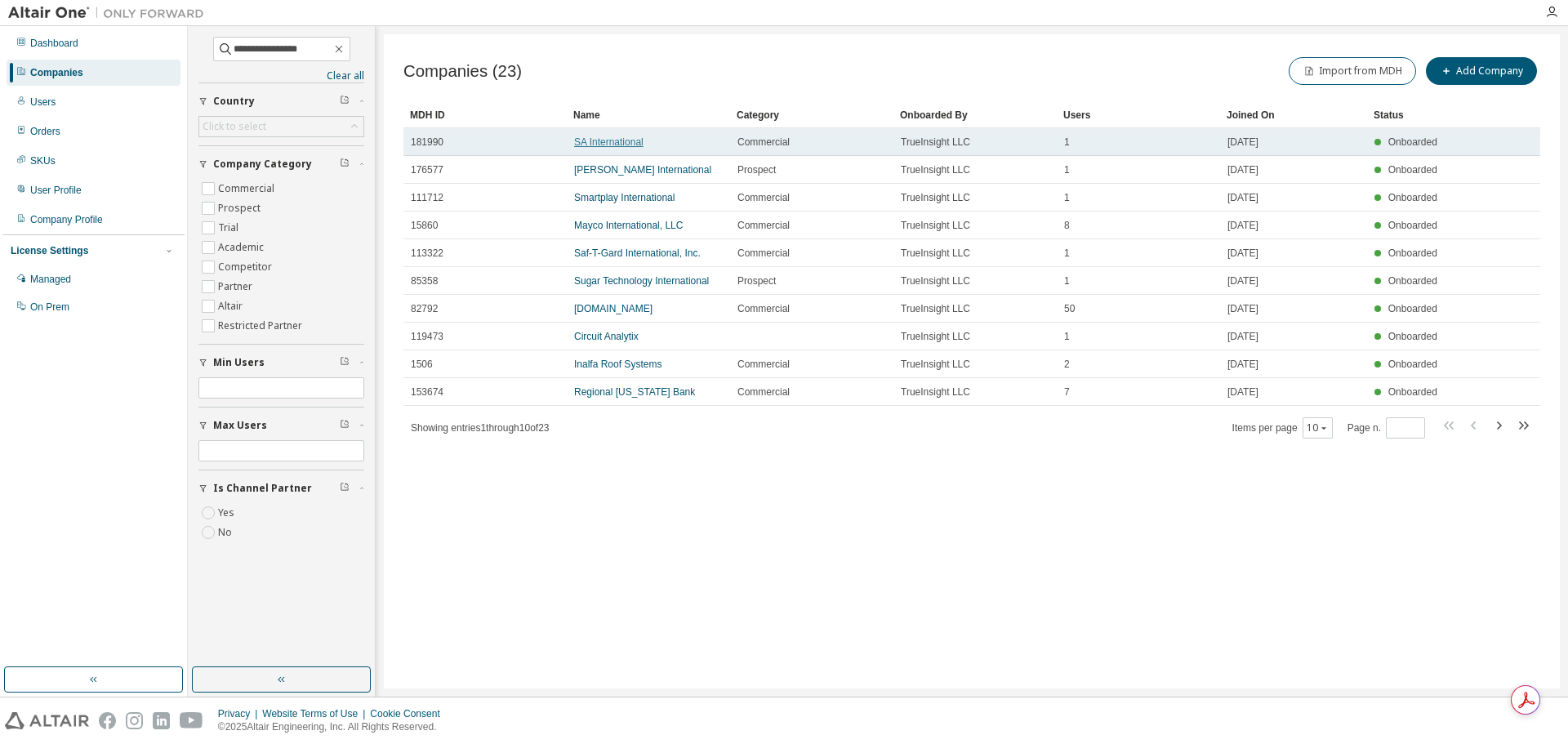
click at [616, 141] on link "SA International" at bounding box center [609, 142] width 69 height 12
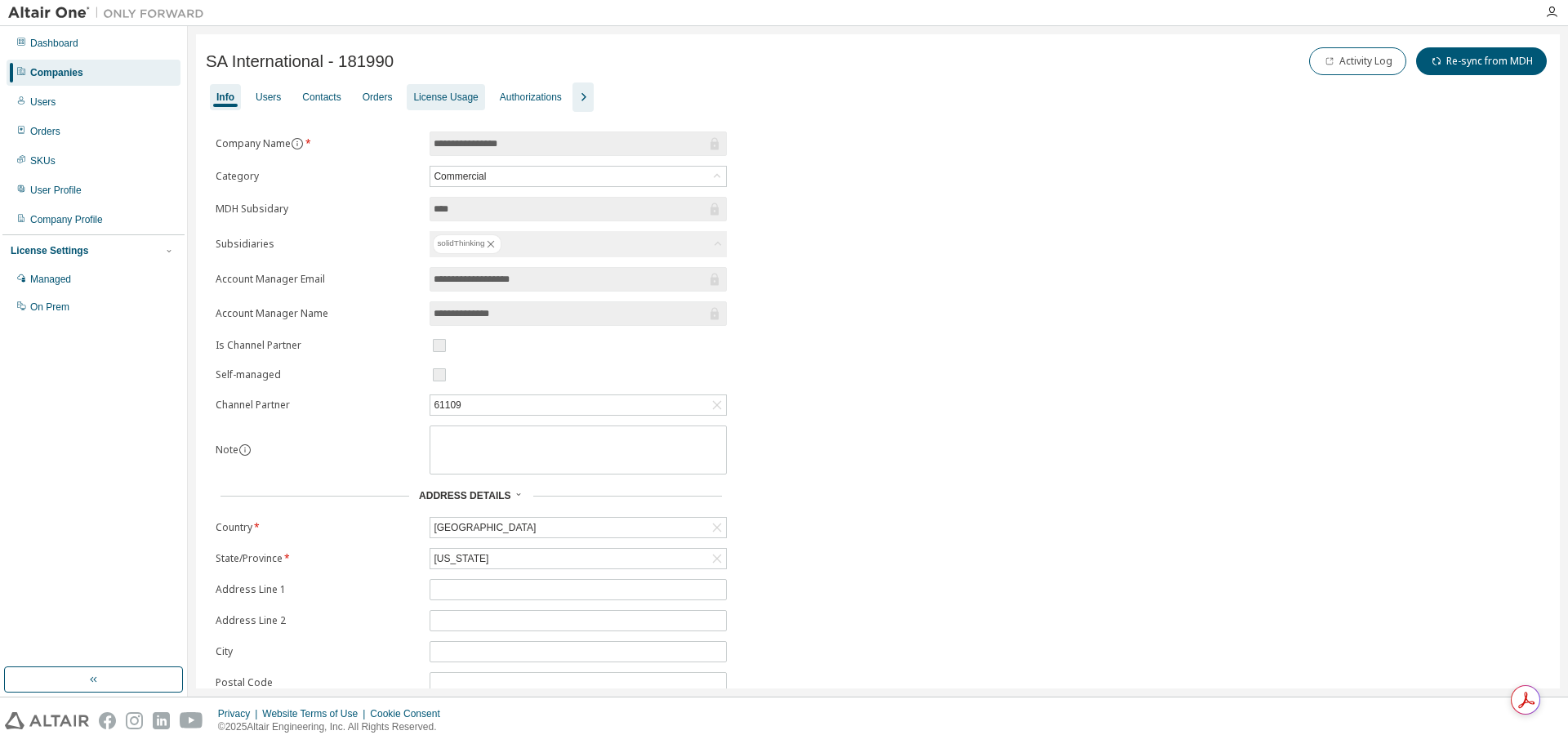
click at [463, 100] on div "License Usage" at bounding box center [445, 98] width 64 height 13
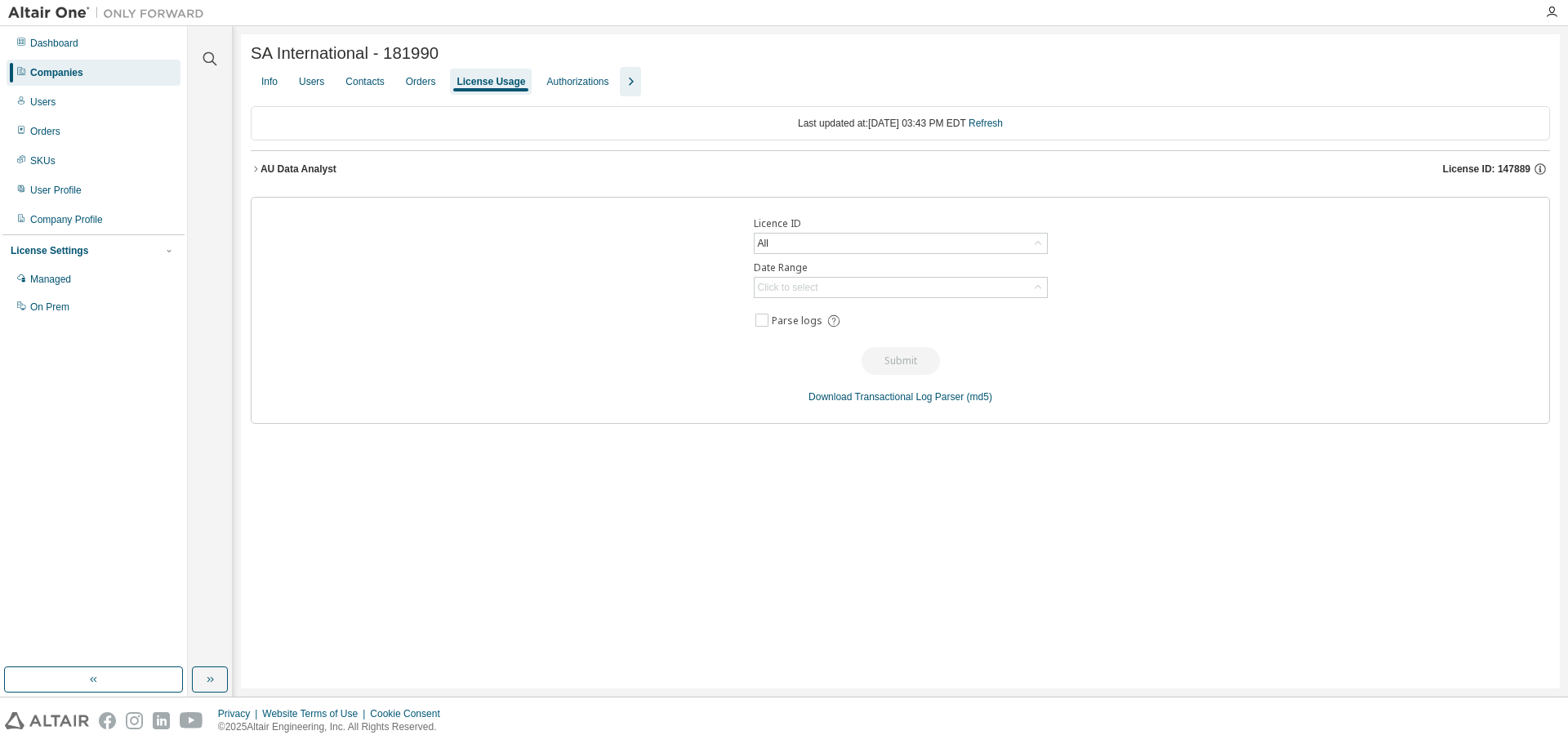
click at [259, 170] on icon "button" at bounding box center [255, 170] width 10 height 10
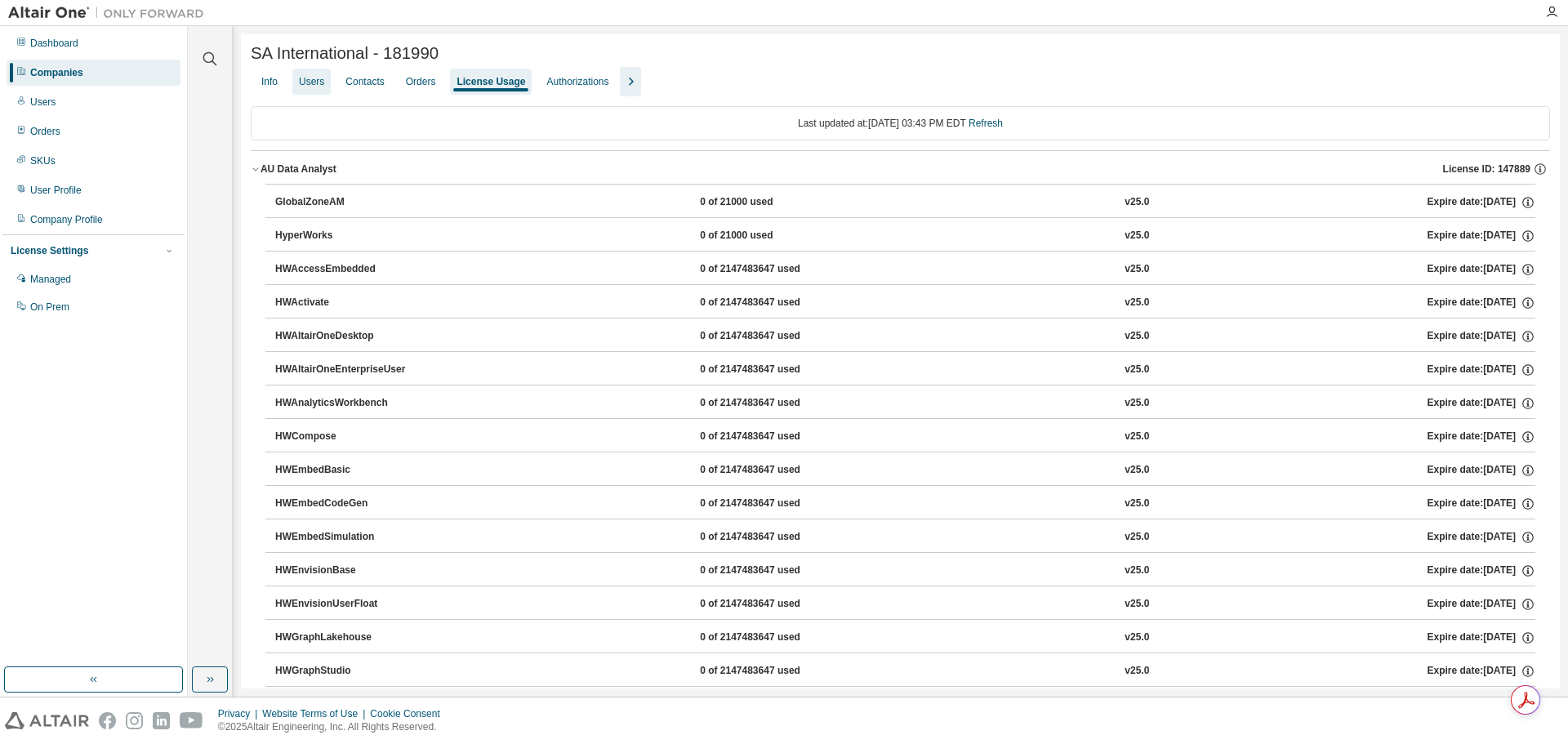
click at [328, 73] on div "Users" at bounding box center [311, 81] width 38 height 26
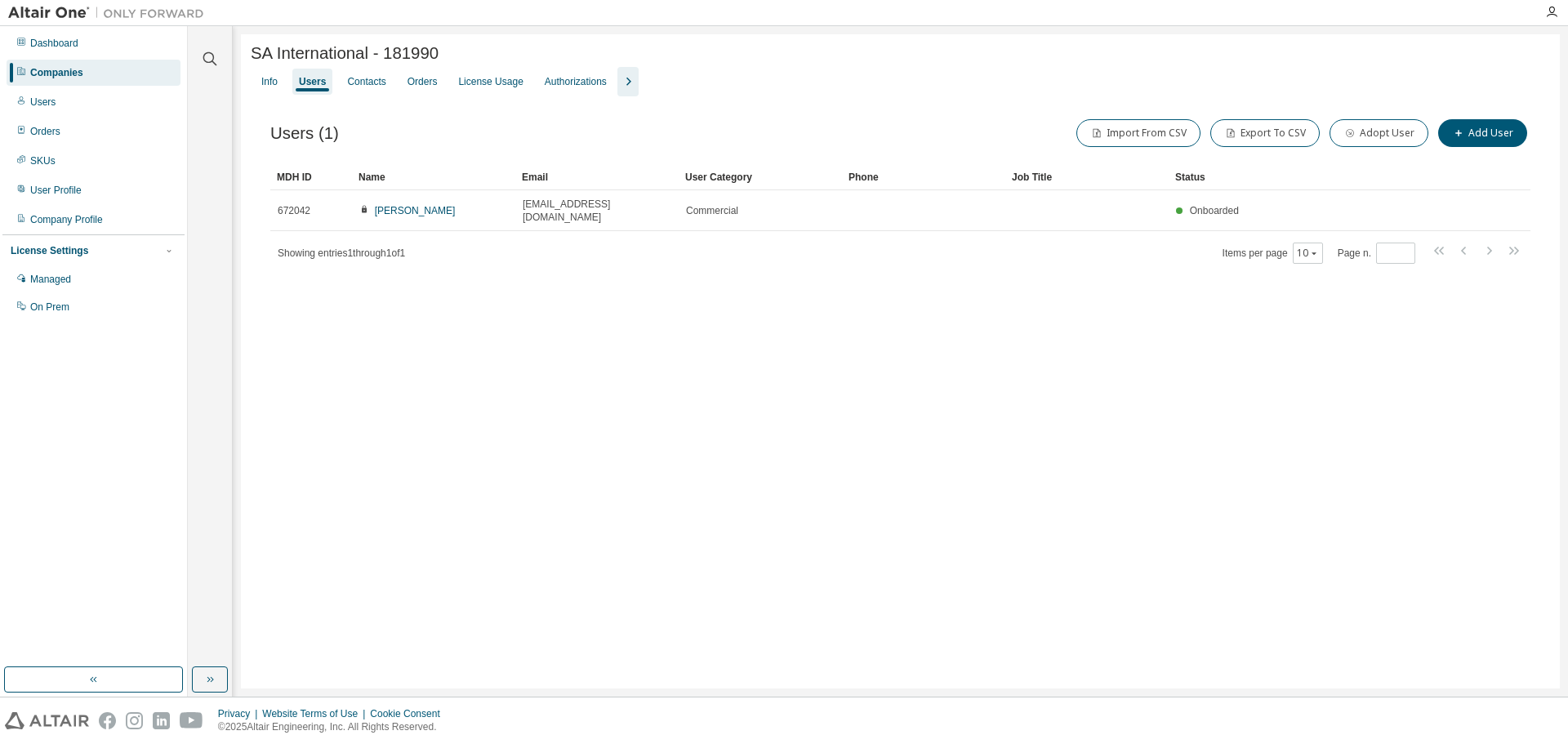
drag, startPoint x: 743, startPoint y: 332, endPoint x: 702, endPoint y: 314, distance: 44.8
click at [745, 338] on div "SA International - 181990 Clear Load Save Save As Field Operator Value Select f…" at bounding box center [901, 362] width 1319 height 655
click at [222, 88] on div "Clear all Status Onboarded Pending Sent Delivered Bounced Under Review Revoked …" at bounding box center [210, 347] width 39 height 636
click at [271, 94] on div "Info" at bounding box center [269, 81] width 29 height 26
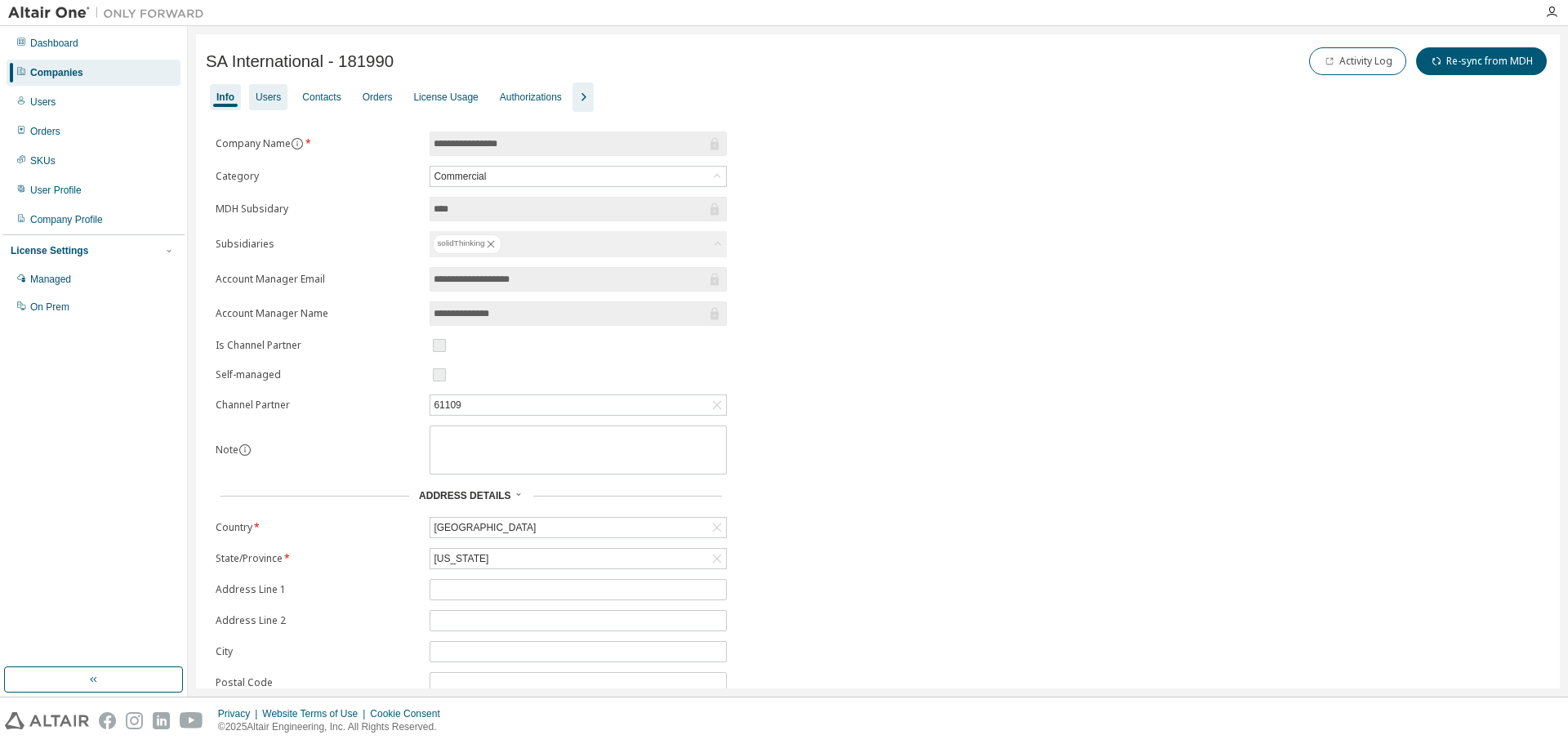
click at [280, 94] on div "Users" at bounding box center [268, 98] width 25 height 13
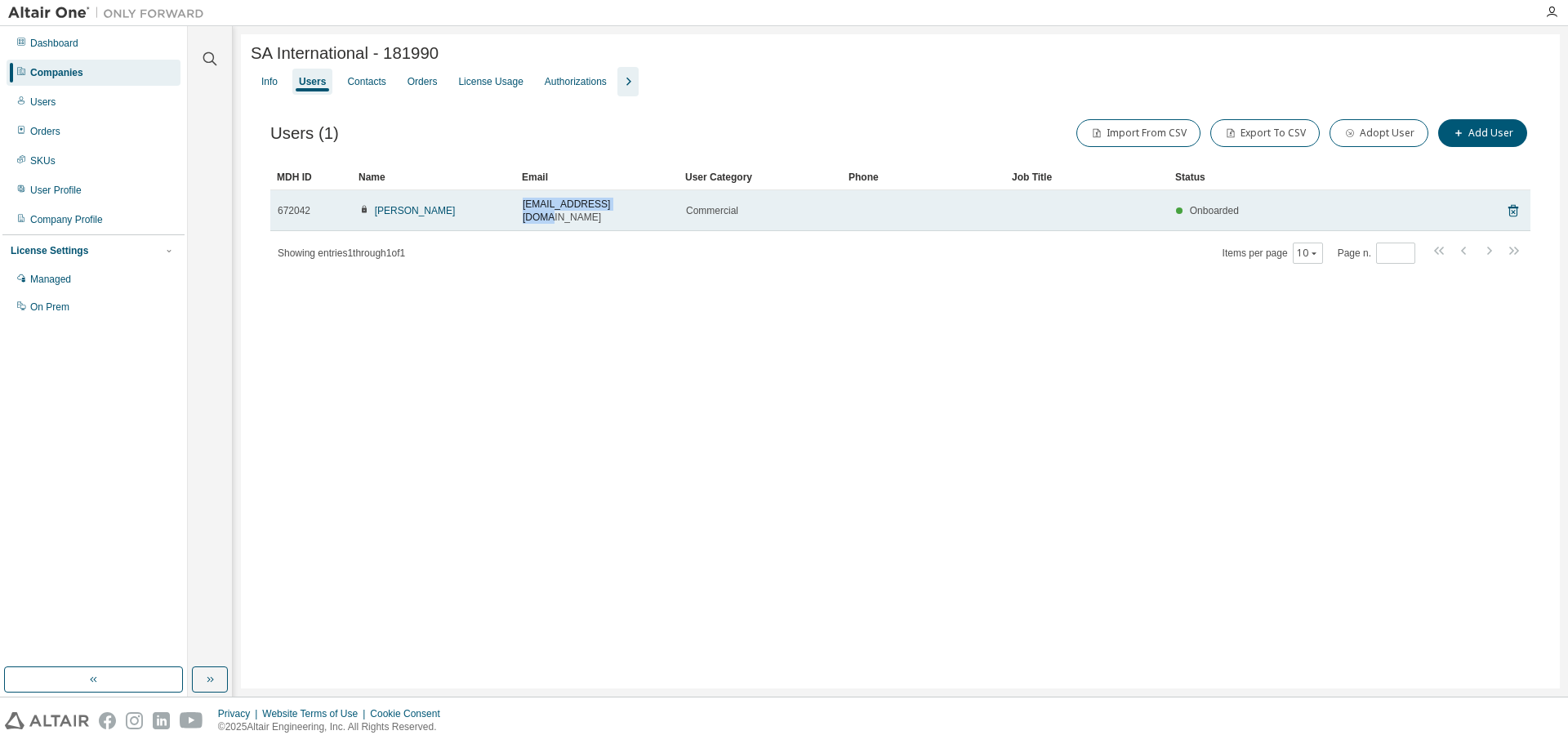
drag, startPoint x: 659, startPoint y: 208, endPoint x: 524, endPoint y: 215, distance: 135.2
click at [524, 215] on td "[EMAIL_ADDRESS][DOMAIN_NAME]" at bounding box center [597, 210] width 164 height 41
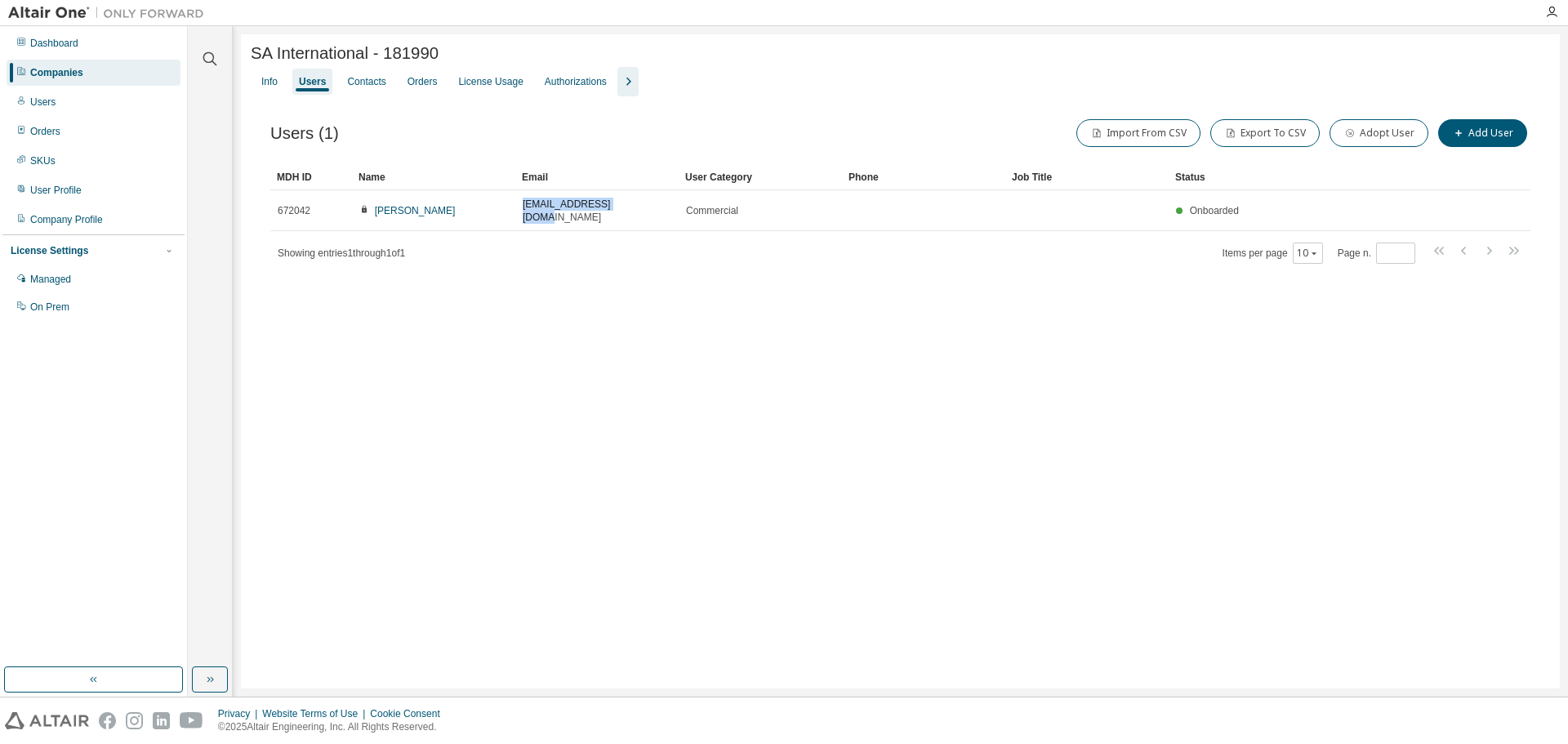
copy span "[EMAIL_ADDRESS][DOMAIN_NAME]"
